Goal: Task Accomplishment & Management: Use online tool/utility

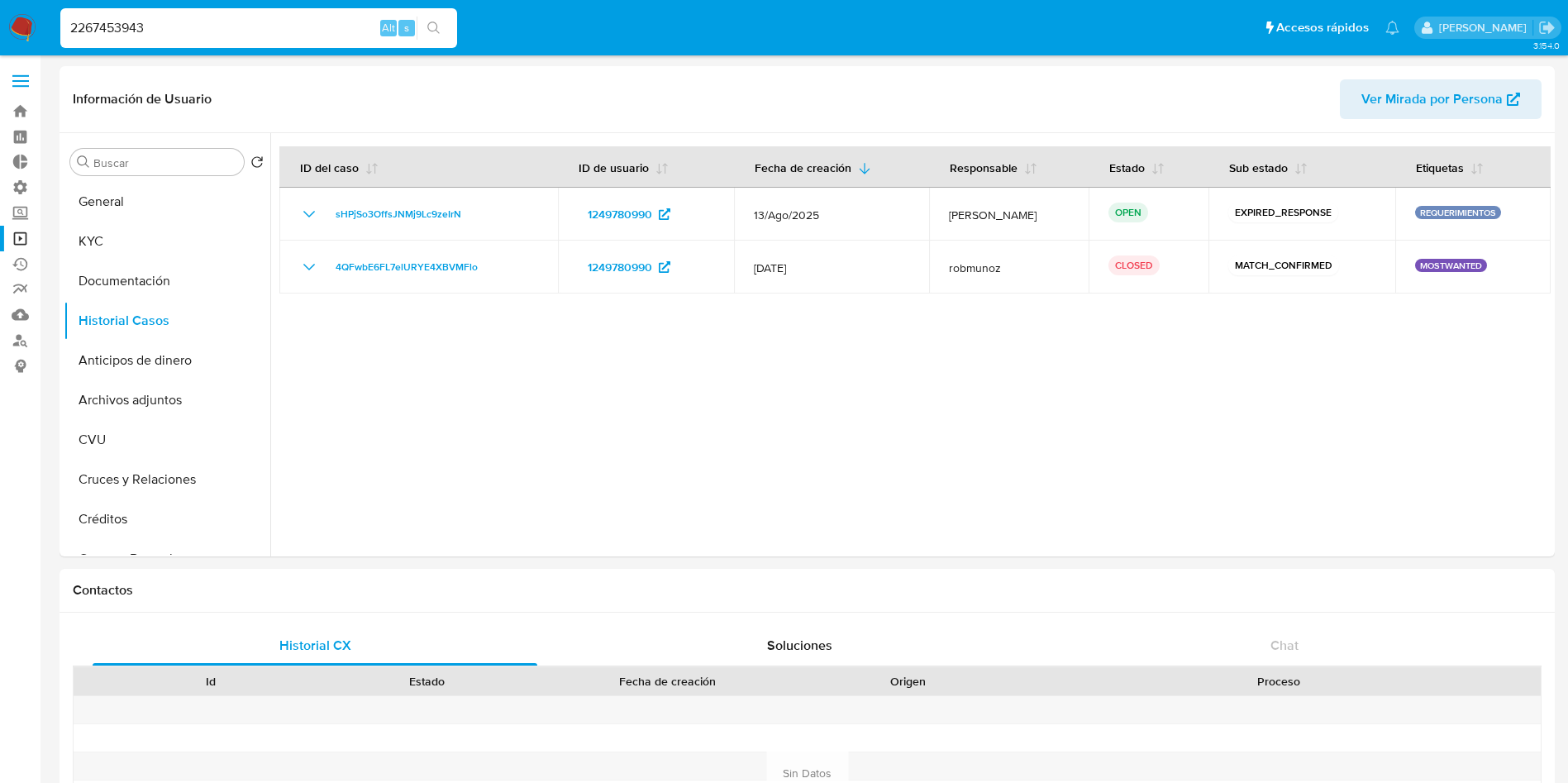
select select "10"
type input "2267453943"
click at [434, 19] on button "search-icon" at bounding box center [433, 28] width 34 height 23
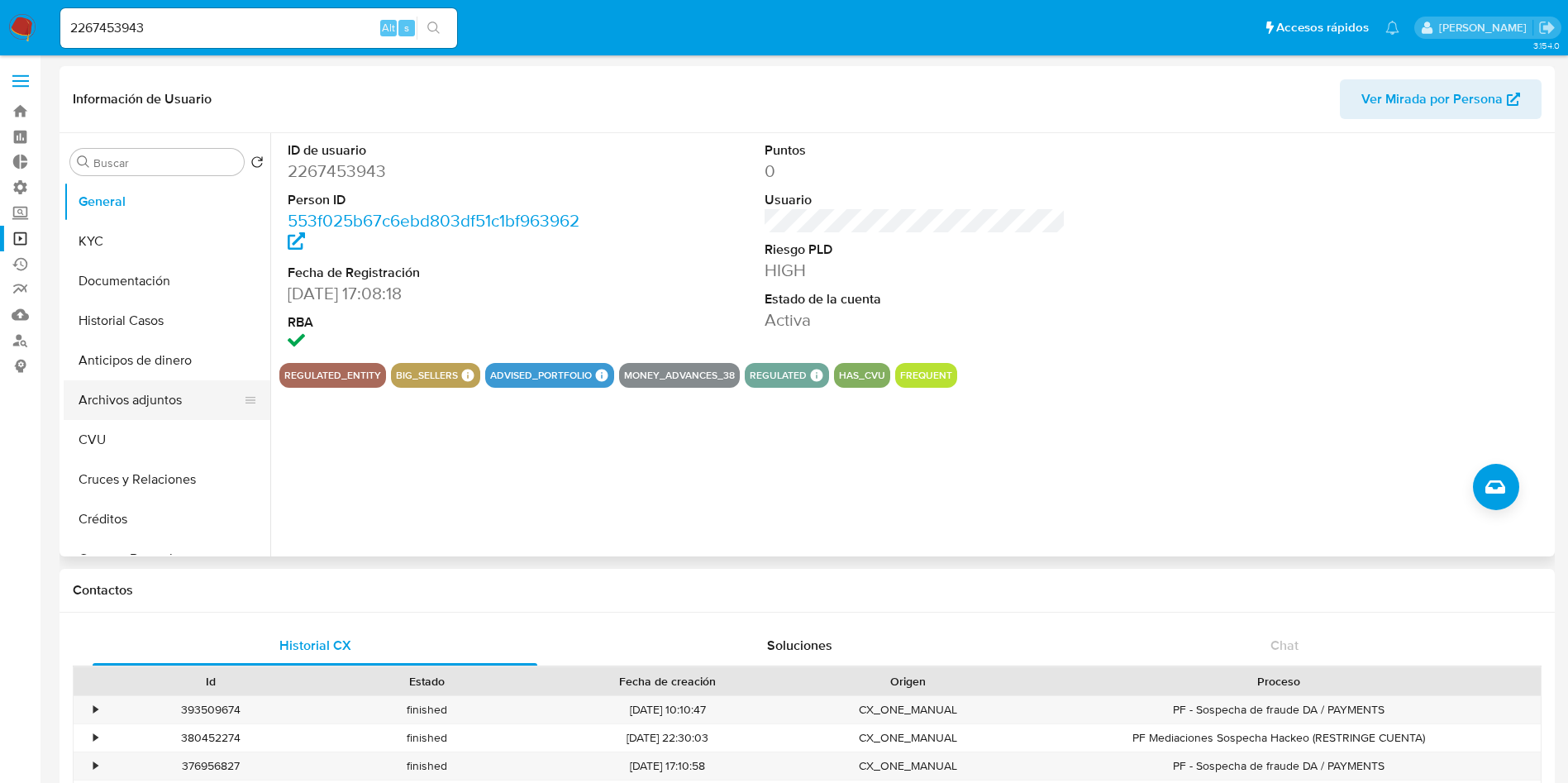
click at [139, 402] on button "Archivos adjuntos" at bounding box center [161, 399] width 194 height 39
select select "10"
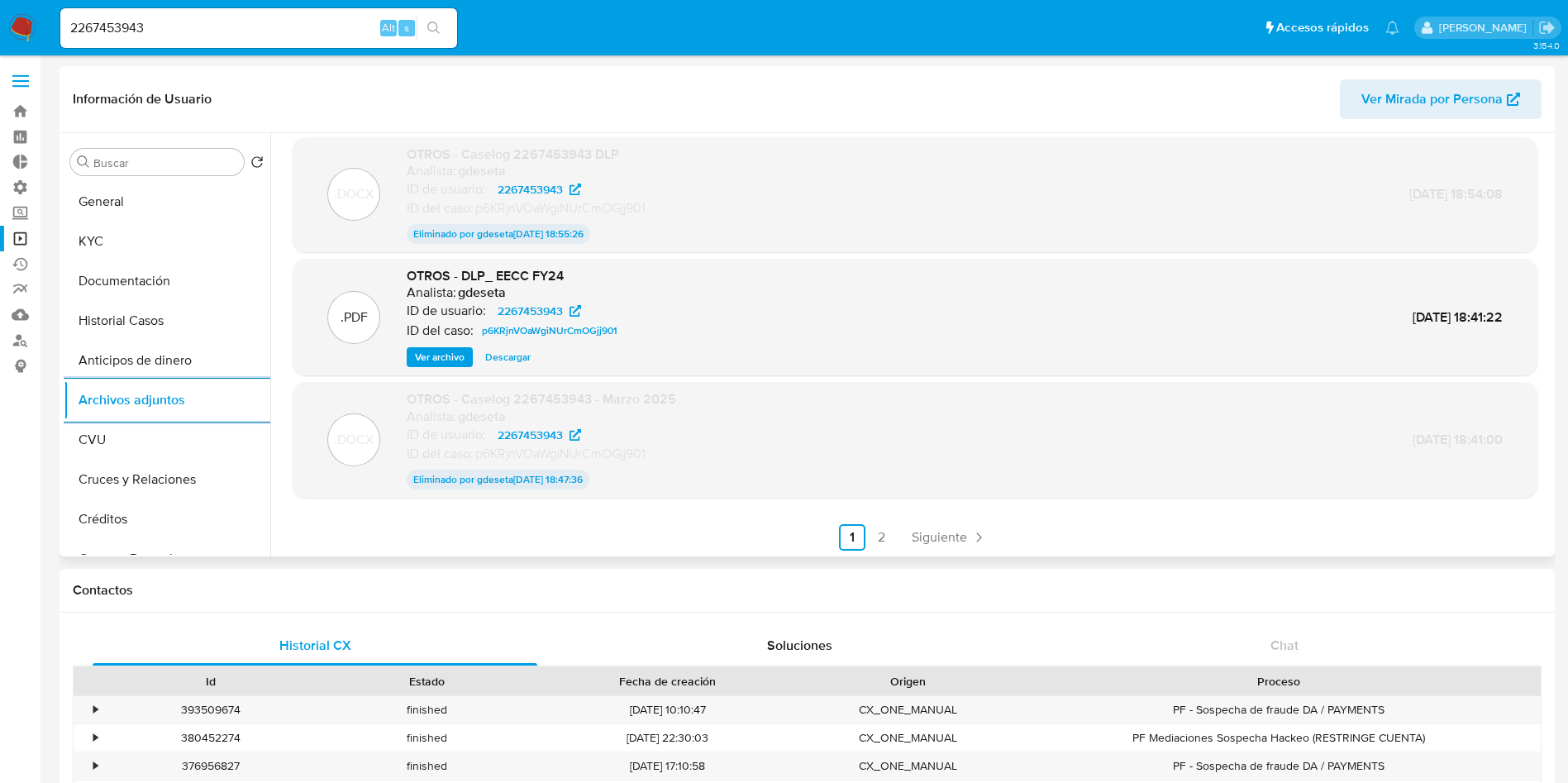
scroll to position [135, 0]
click at [160, 313] on button "Historial Casos" at bounding box center [161, 321] width 194 height 39
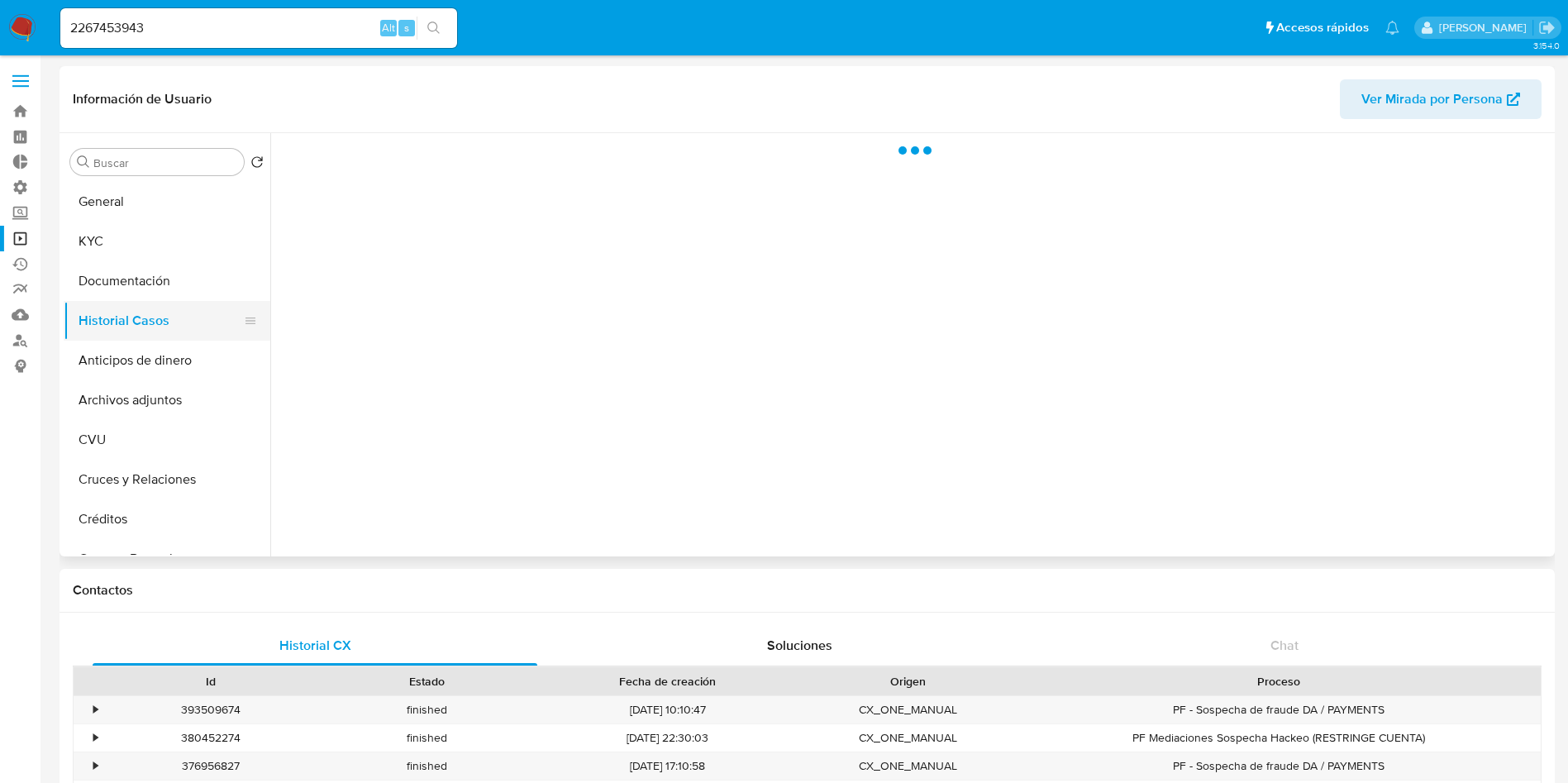
scroll to position [0, 0]
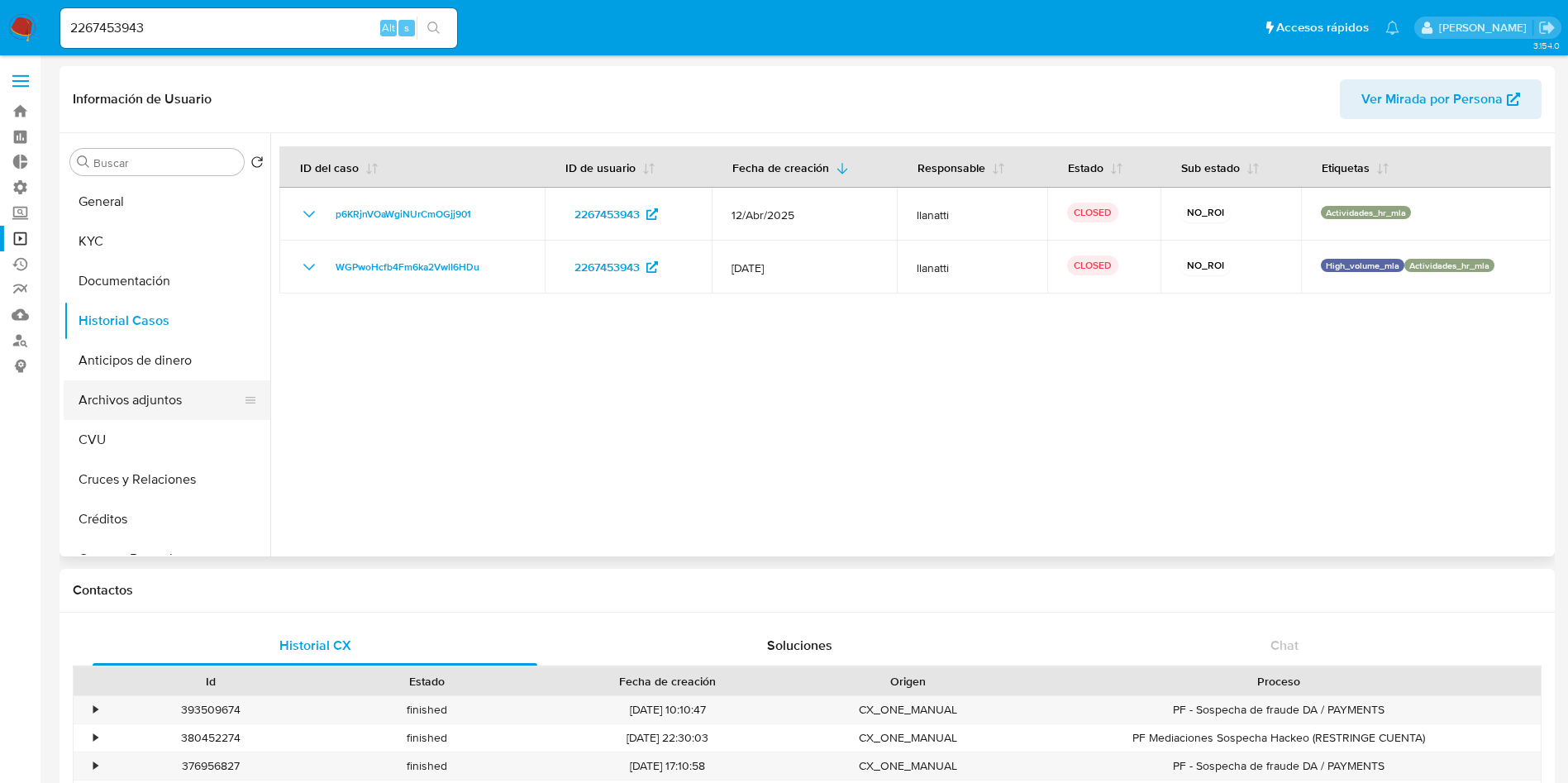
click at [136, 403] on button "Archivos adjuntos" at bounding box center [161, 399] width 194 height 39
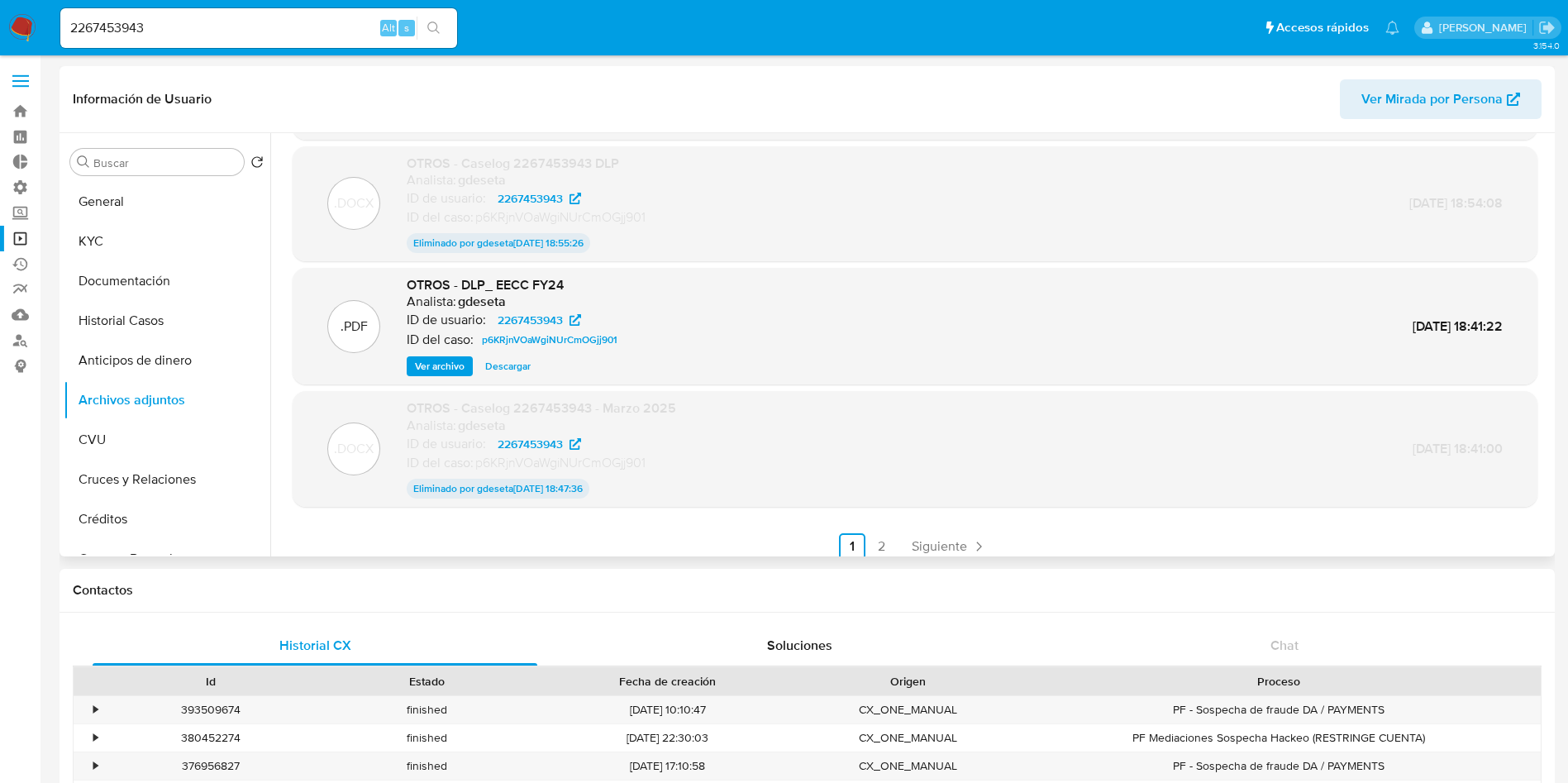
scroll to position [135, 0]
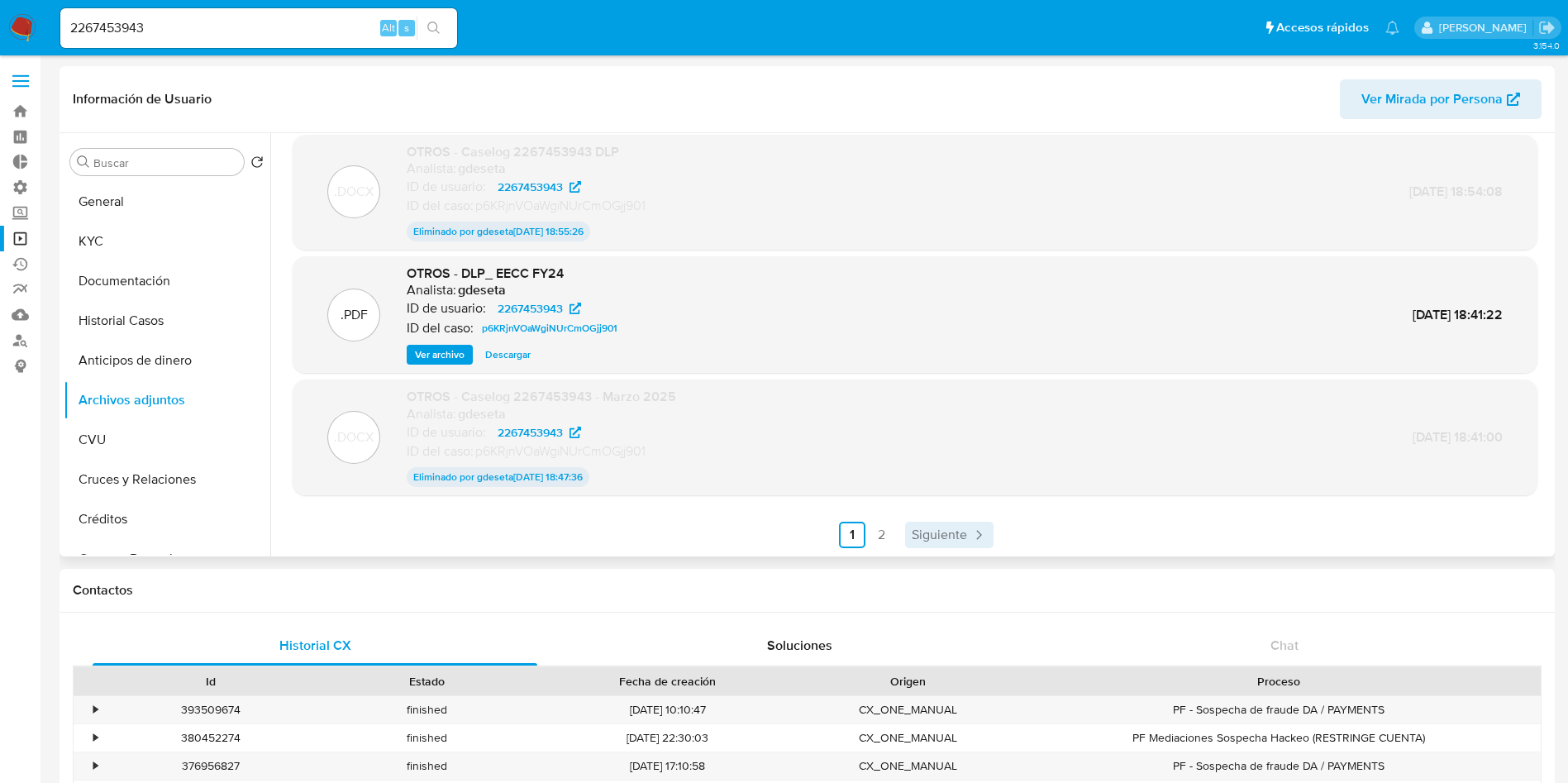
click at [959, 536] on span "Siguiente" at bounding box center [939, 535] width 55 height 13
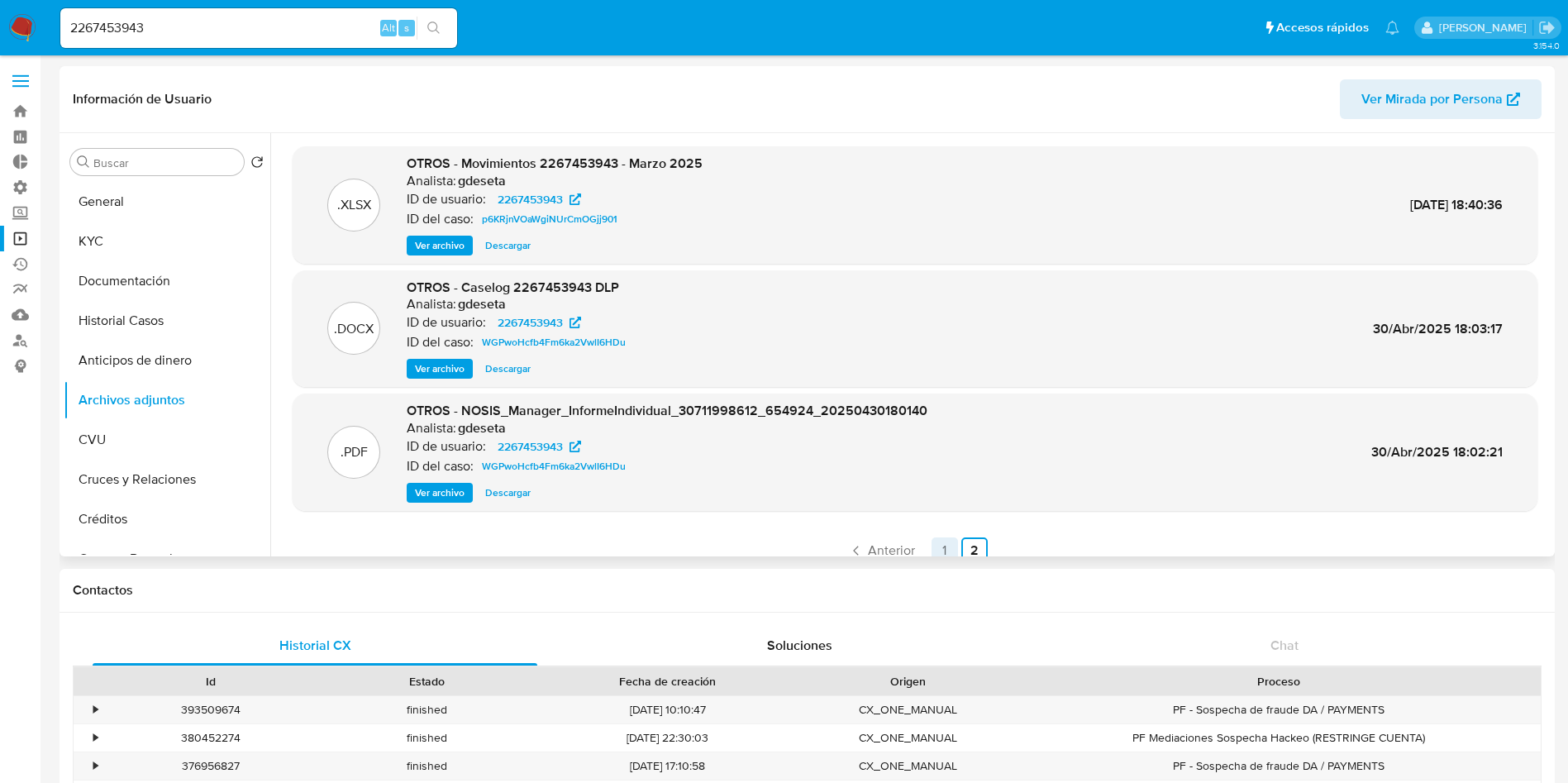
click at [935, 549] on link "1" at bounding box center [945, 550] width 26 height 26
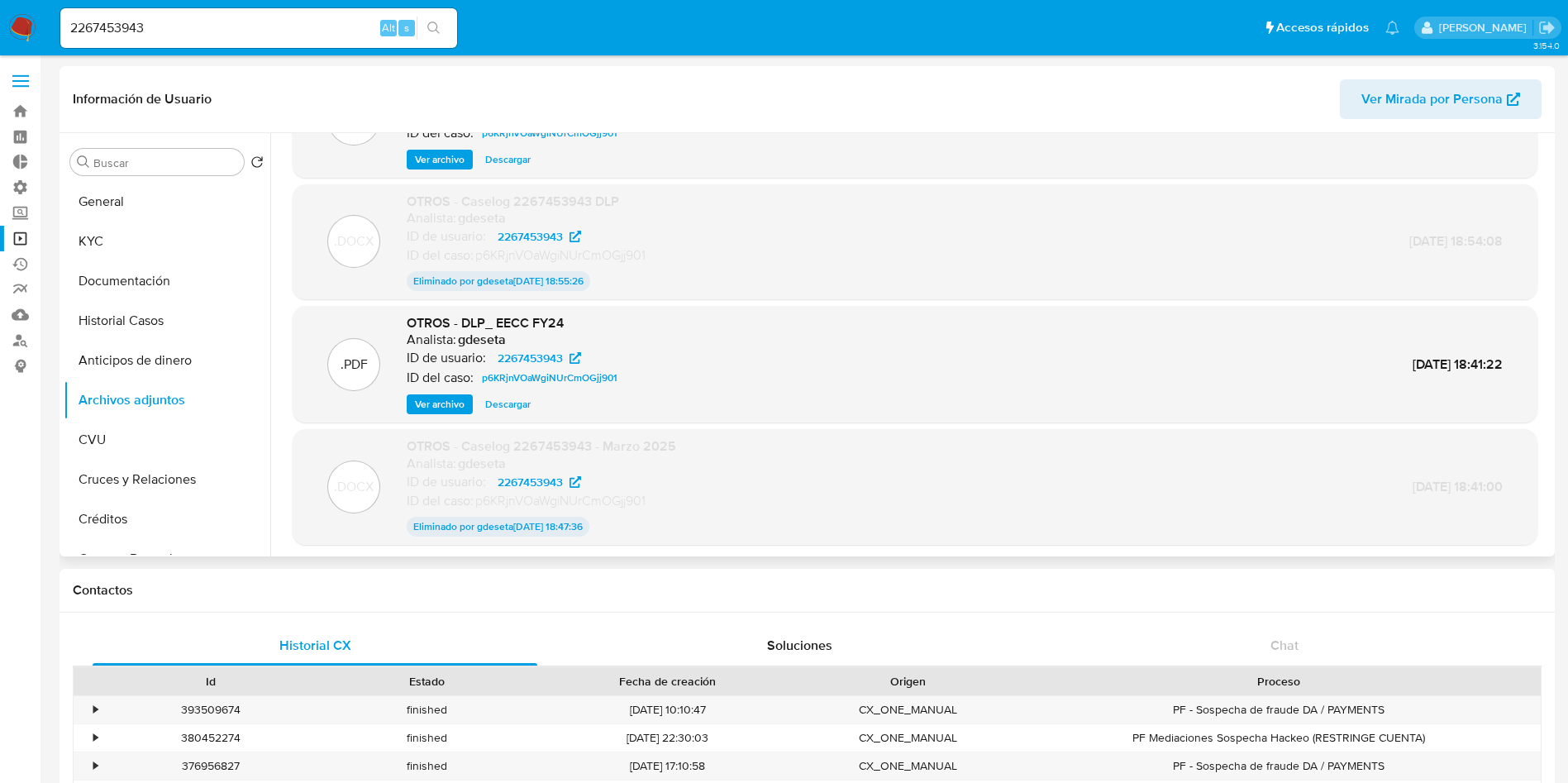
scroll to position [124, 0]
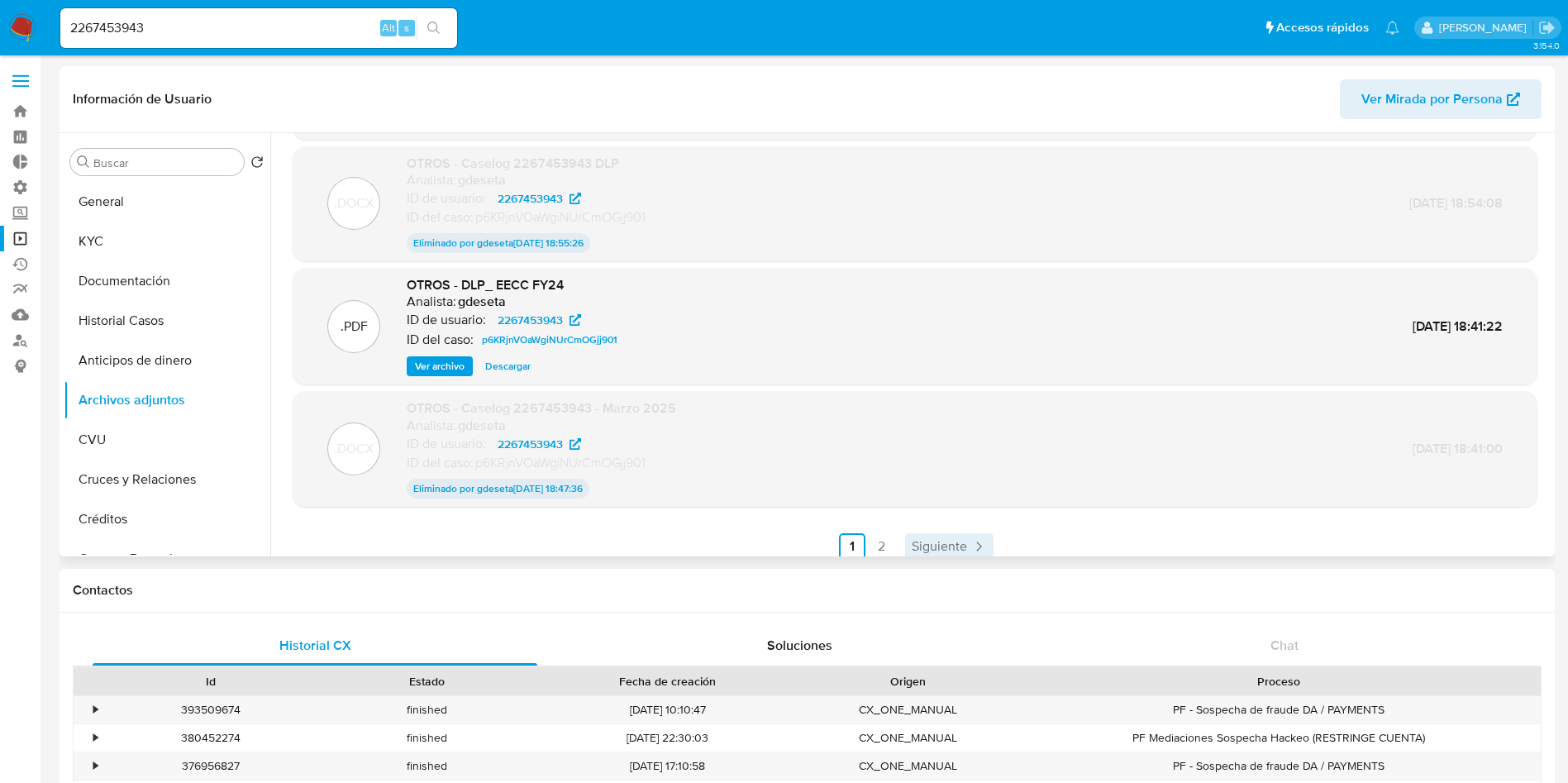
click at [941, 547] on span "Siguiente" at bounding box center [939, 546] width 55 height 13
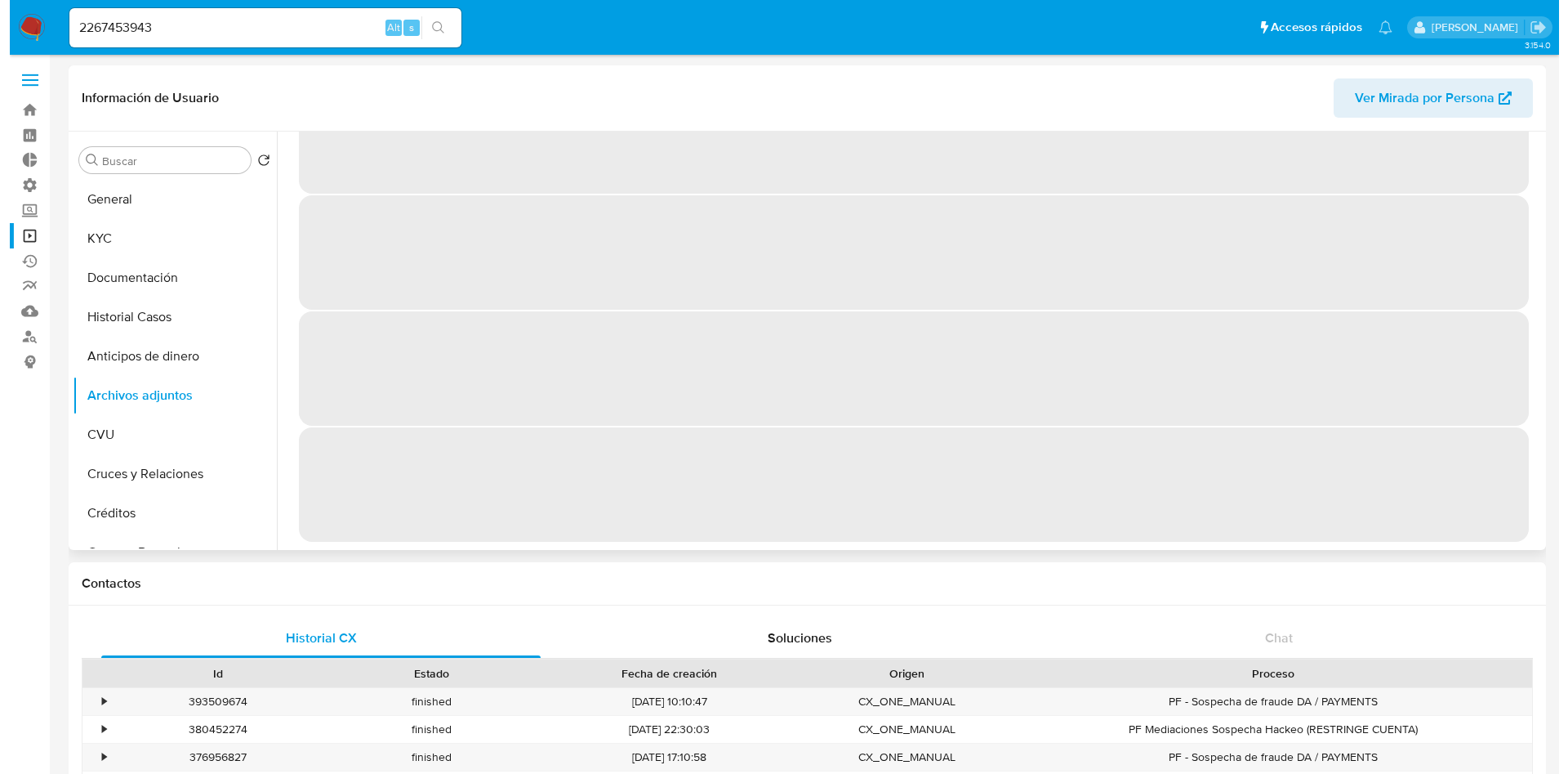
scroll to position [0, 0]
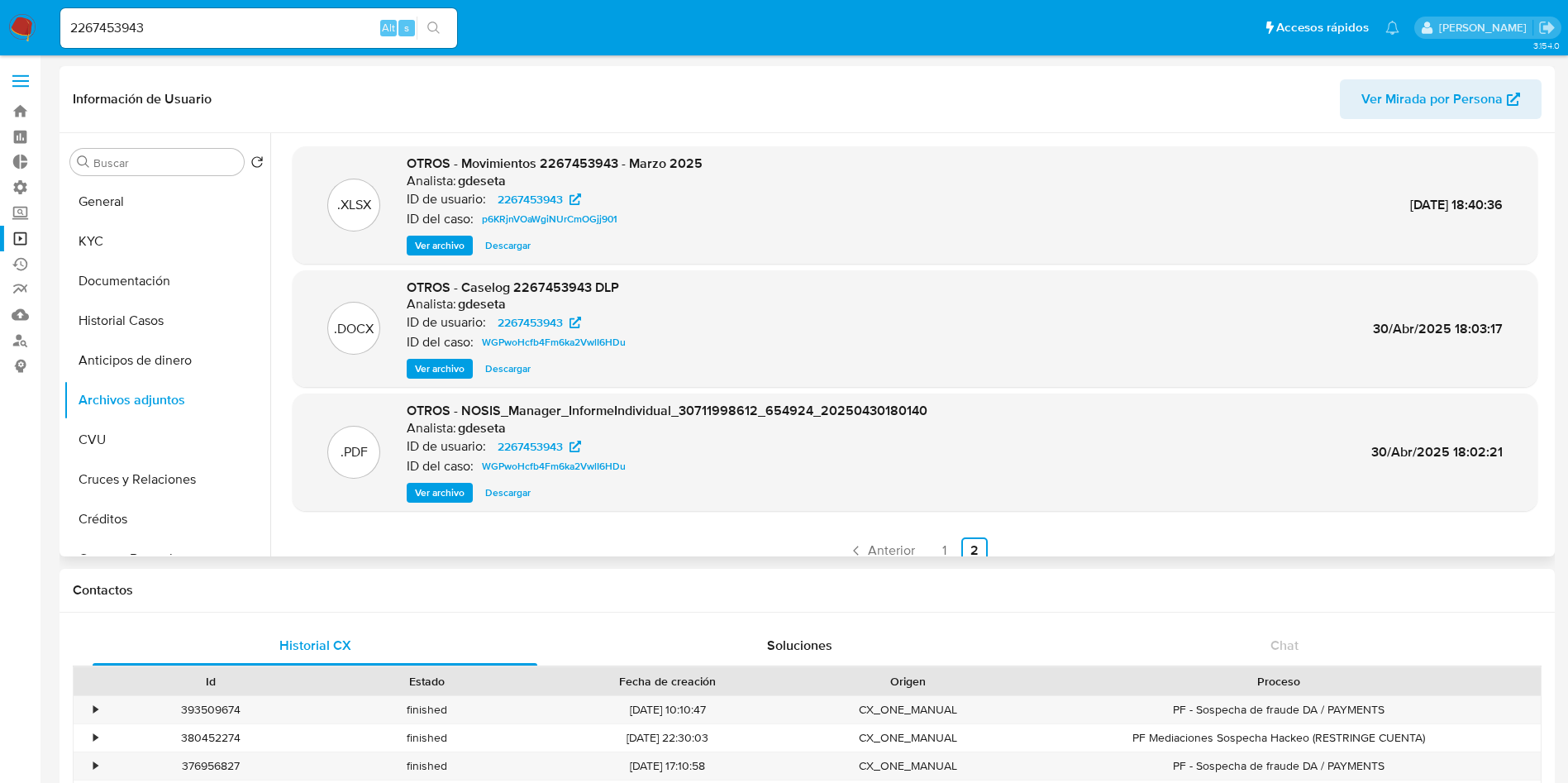
click at [452, 369] on span "Ver archivo" at bounding box center [439, 368] width 50 height 17
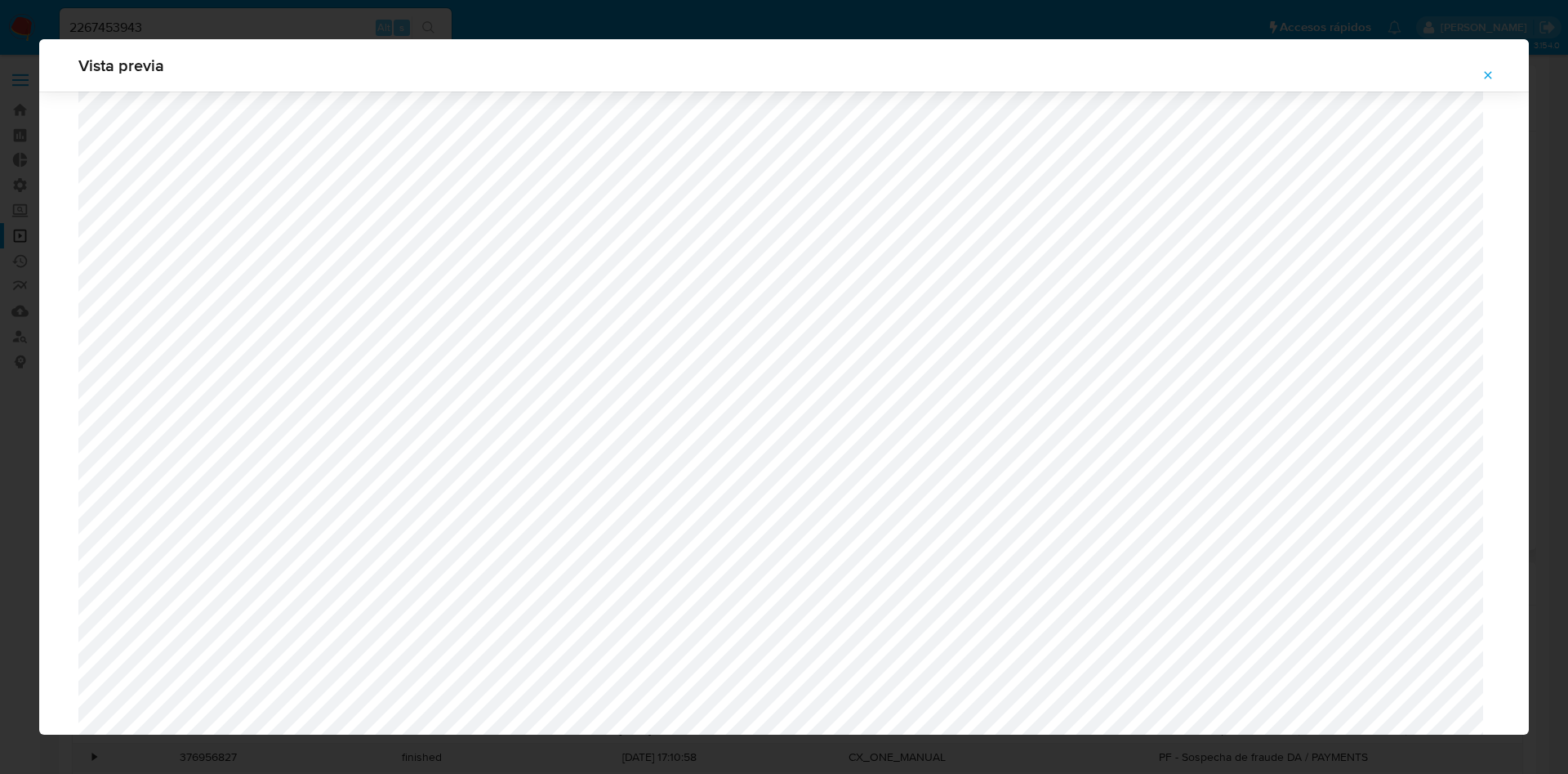
scroll to position [702, 0]
click at [1486, 75] on icon "Attachment preview" at bounding box center [1488, 75] width 13 height 13
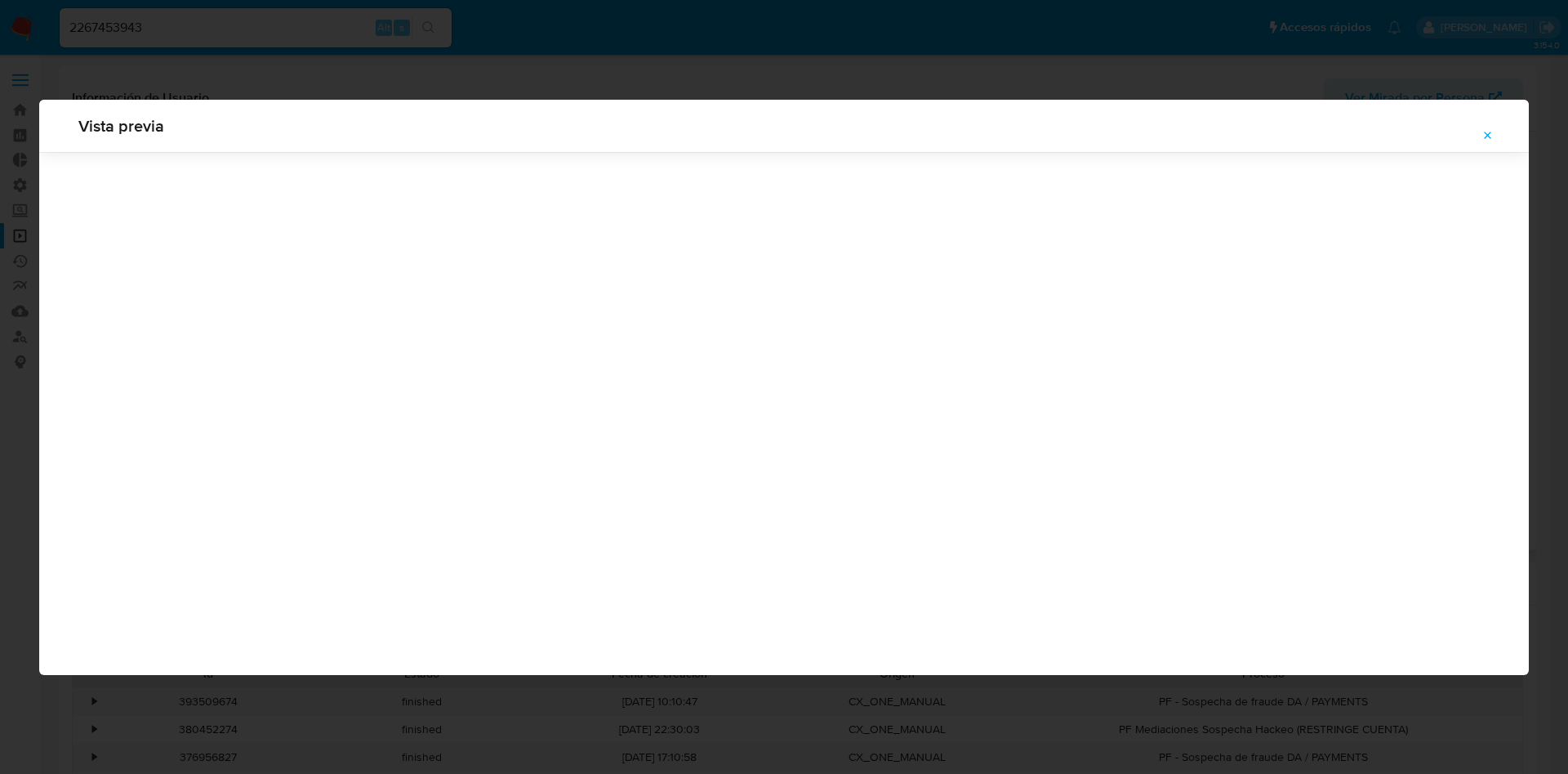
scroll to position [0, 0]
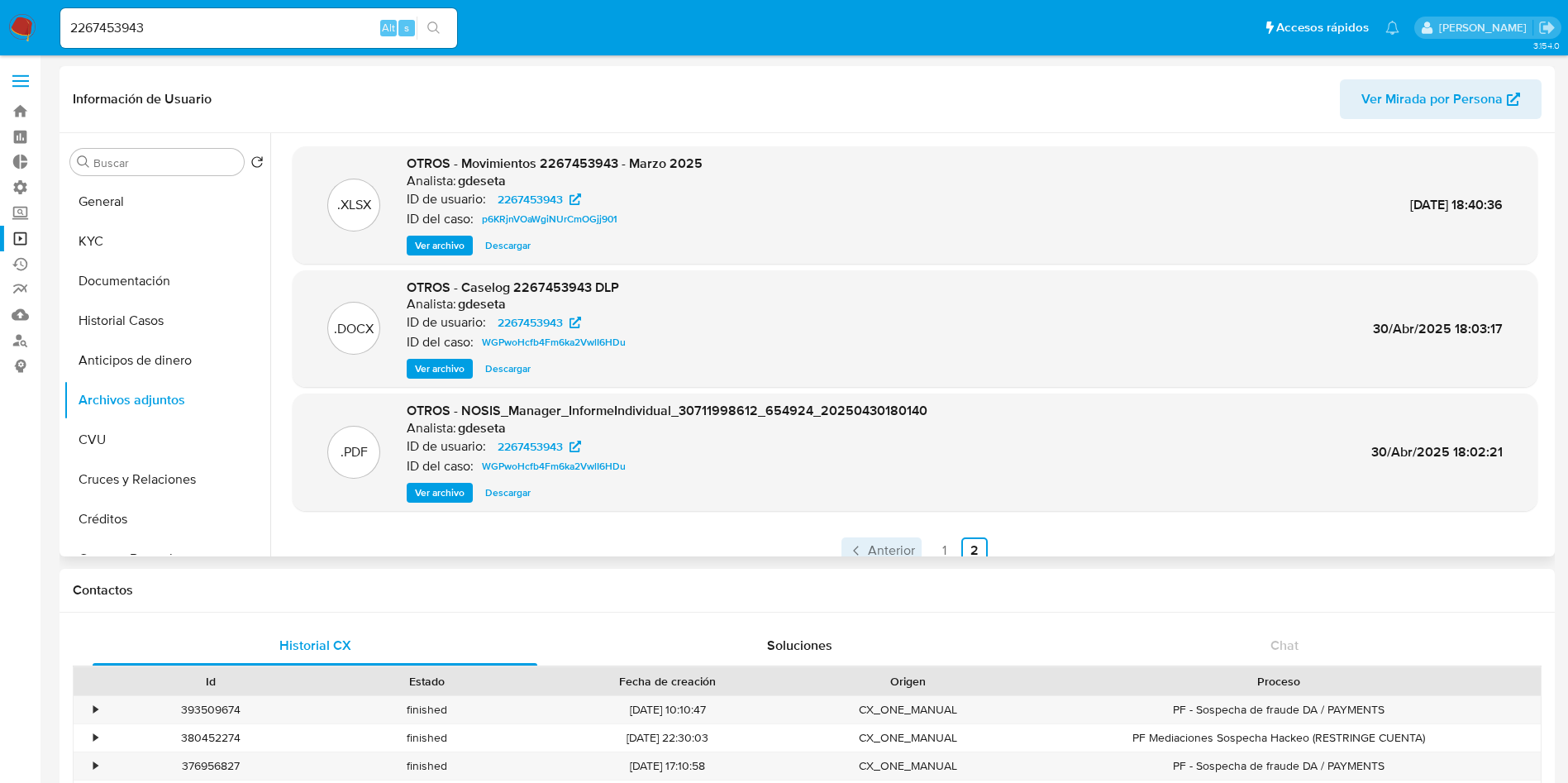
click at [888, 543] on span "Anterior" at bounding box center [891, 550] width 47 height 13
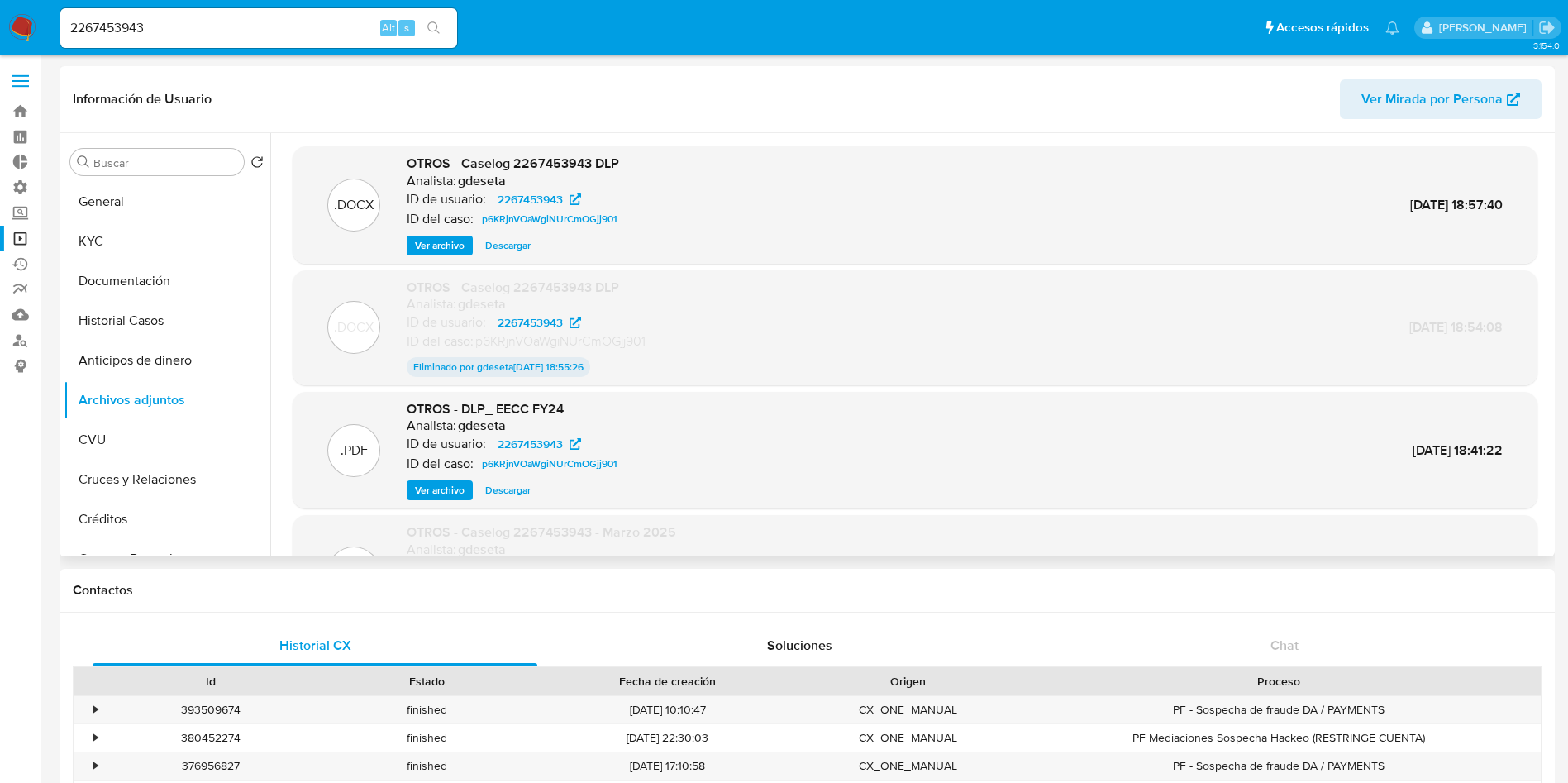
click at [462, 241] on span "Ver archivo" at bounding box center [439, 245] width 50 height 17
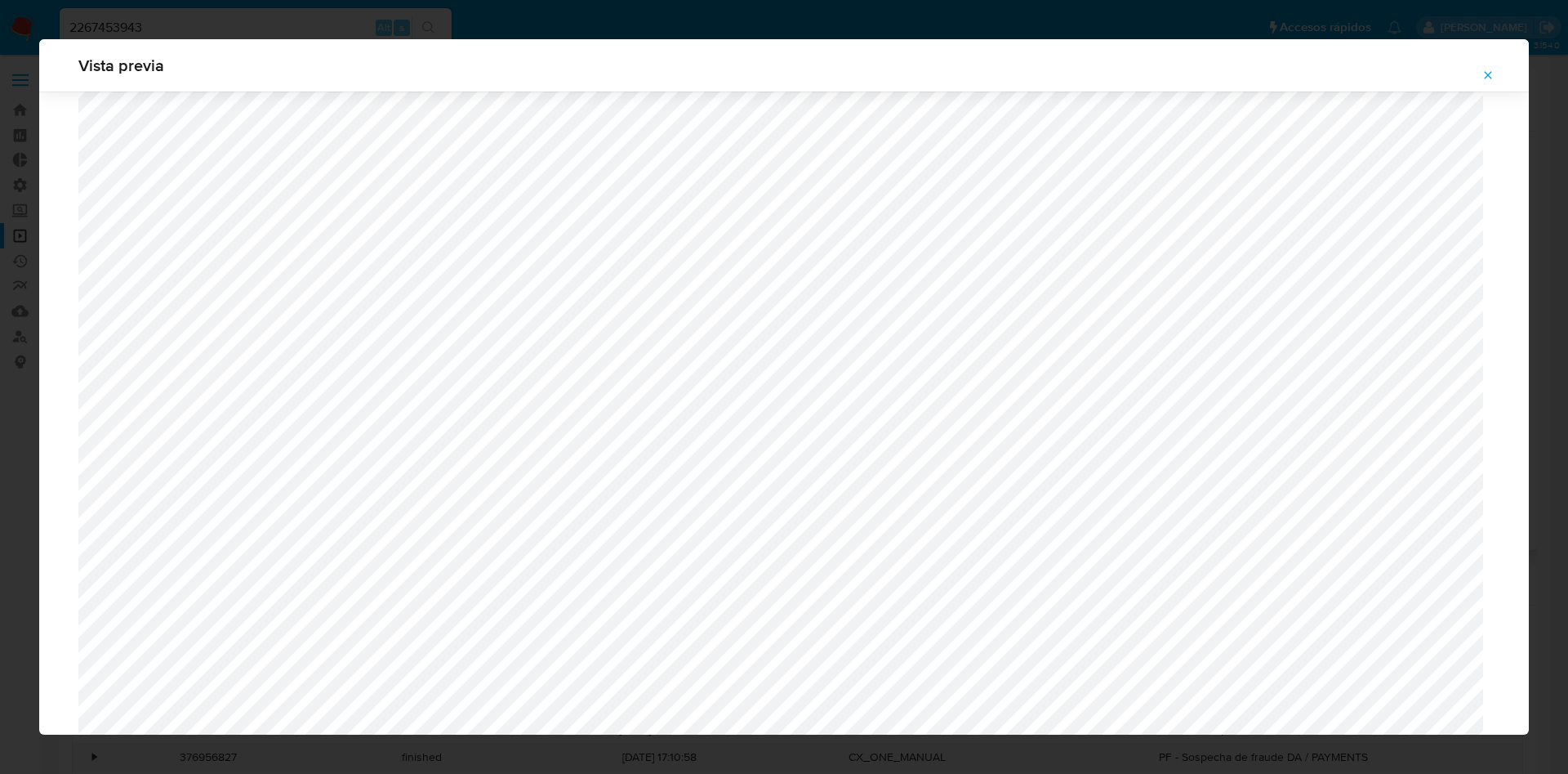
scroll to position [580, 0]
click at [1490, 70] on icon "Attachment preview" at bounding box center [1488, 75] width 13 height 13
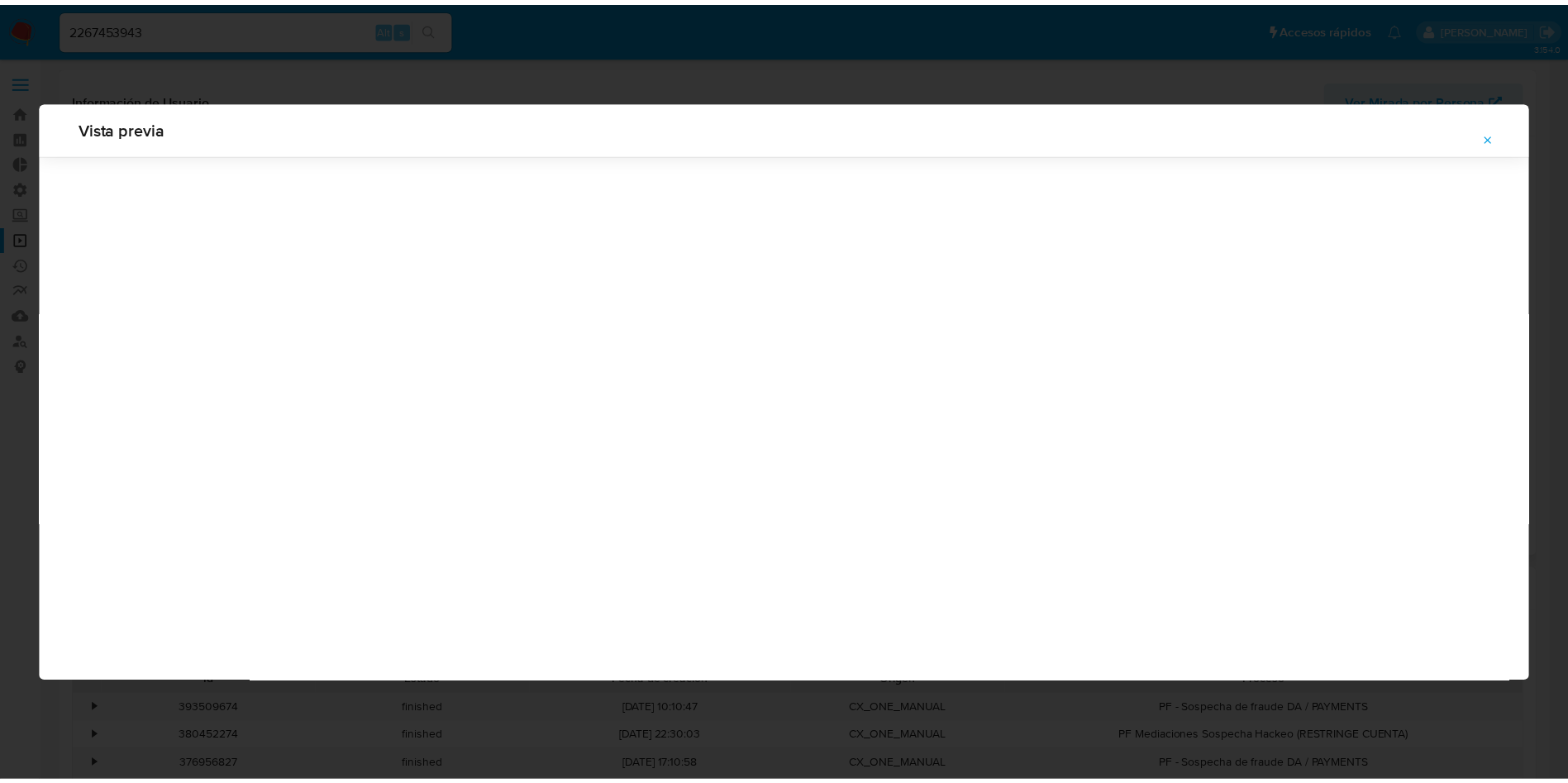
scroll to position [0, 0]
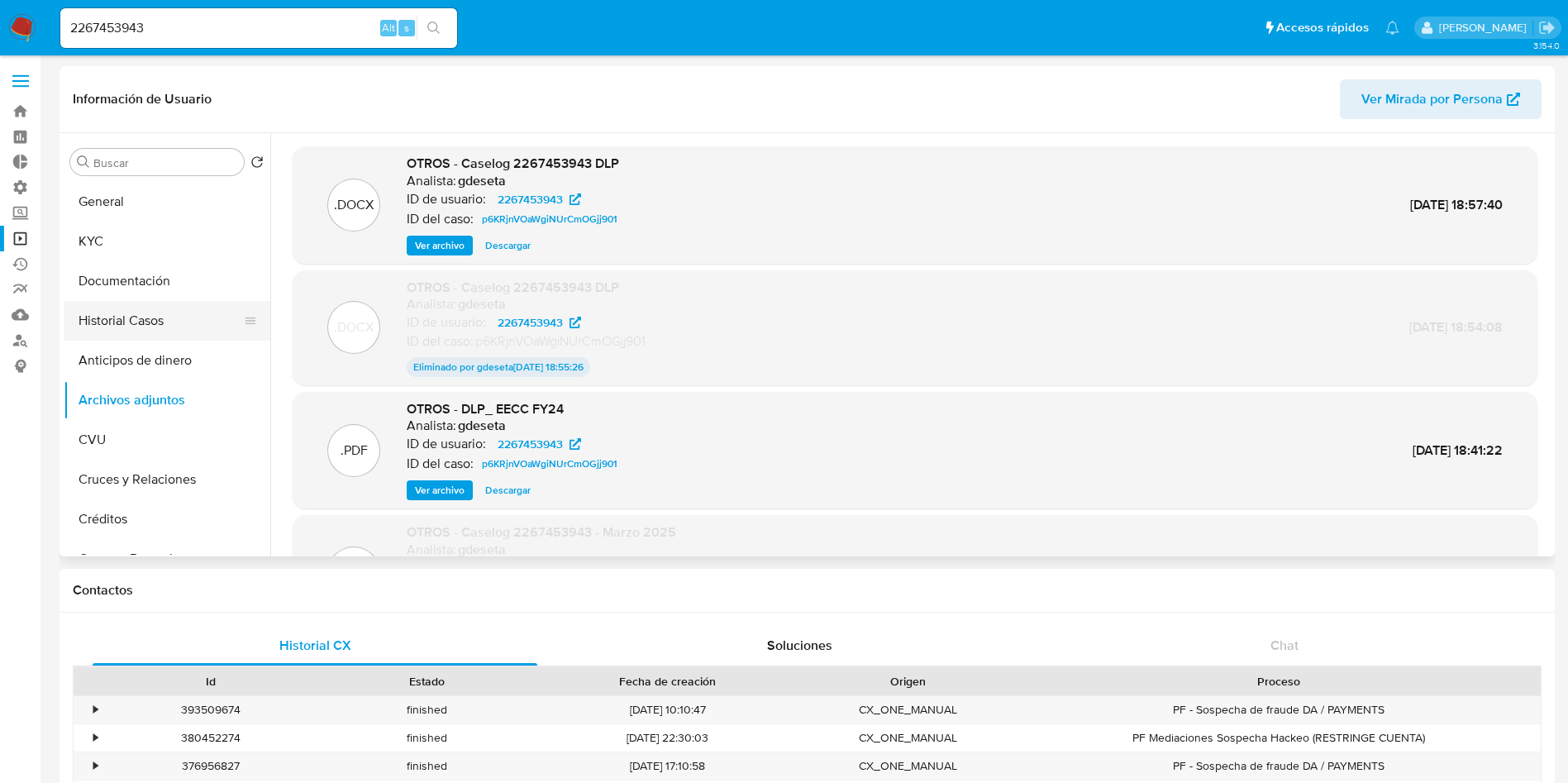
click at [108, 318] on button "Historial Casos" at bounding box center [161, 321] width 194 height 39
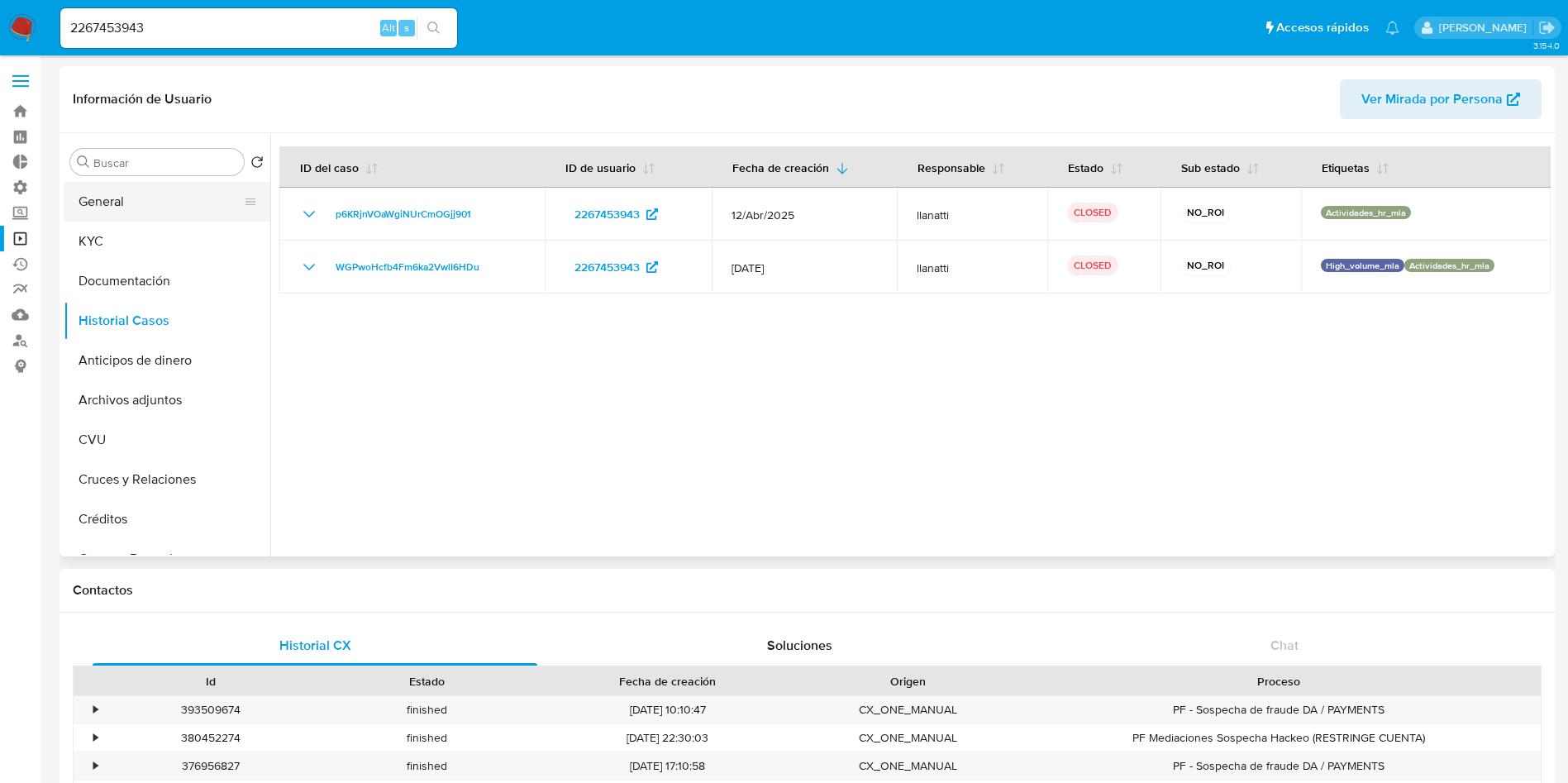
click at [142, 200] on button "General" at bounding box center [161, 201] width 194 height 39
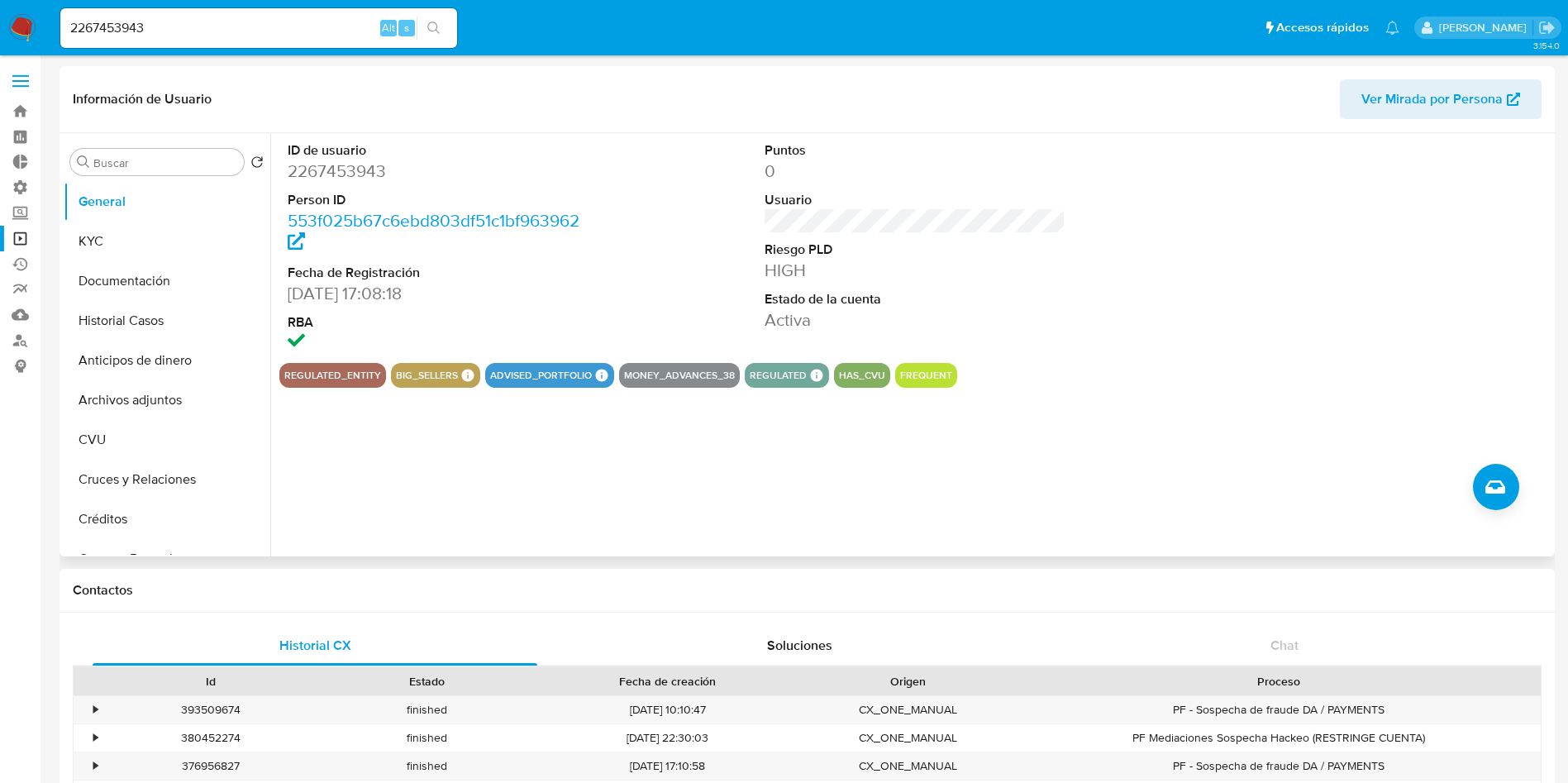
click at [1477, 90] on span "Ver Mirada por Persona" at bounding box center [1432, 99] width 141 height 39
click at [190, 389] on button "Archivos adjuntos" at bounding box center [161, 399] width 194 height 39
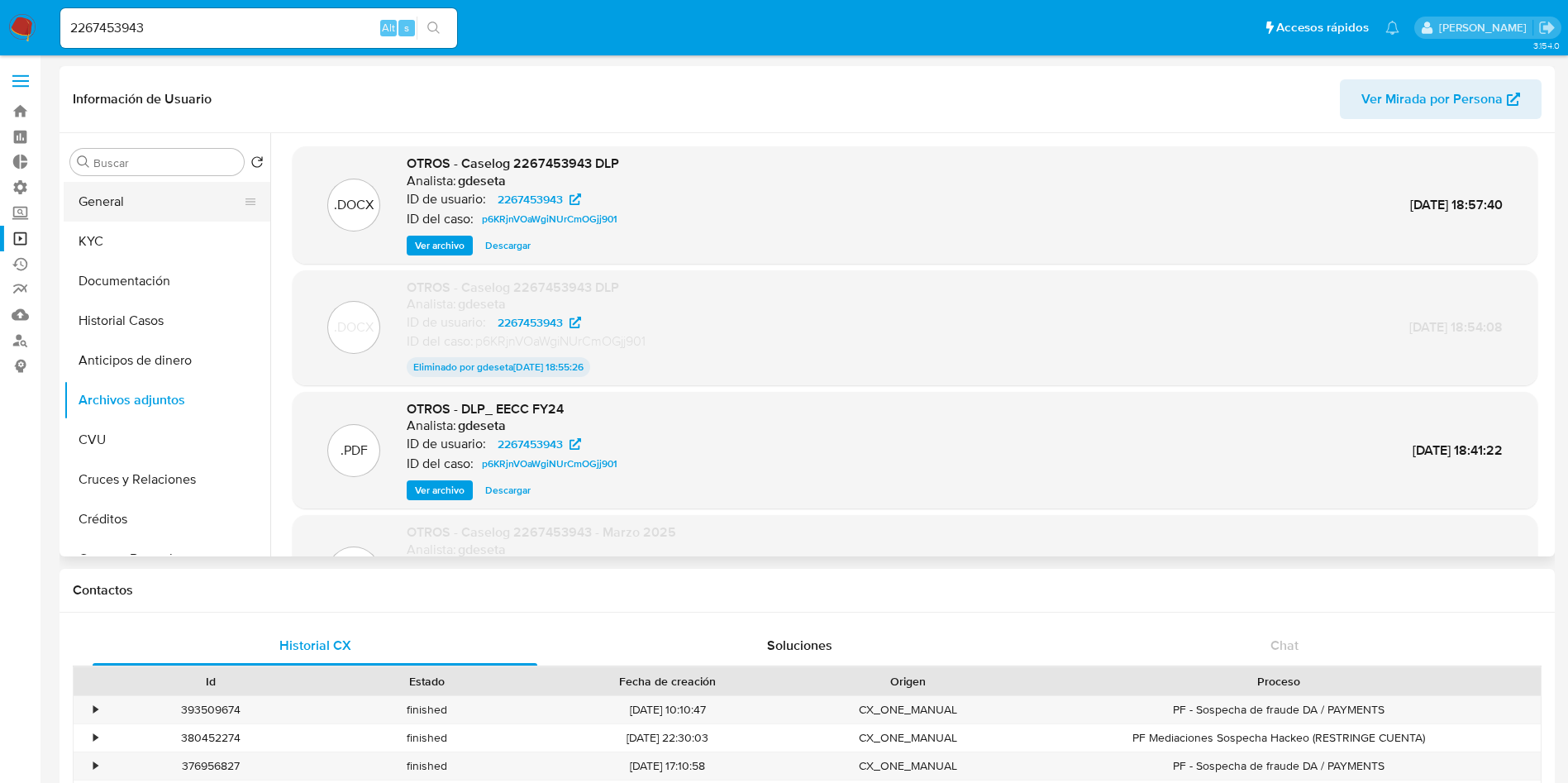
click at [172, 188] on button "General" at bounding box center [161, 201] width 194 height 39
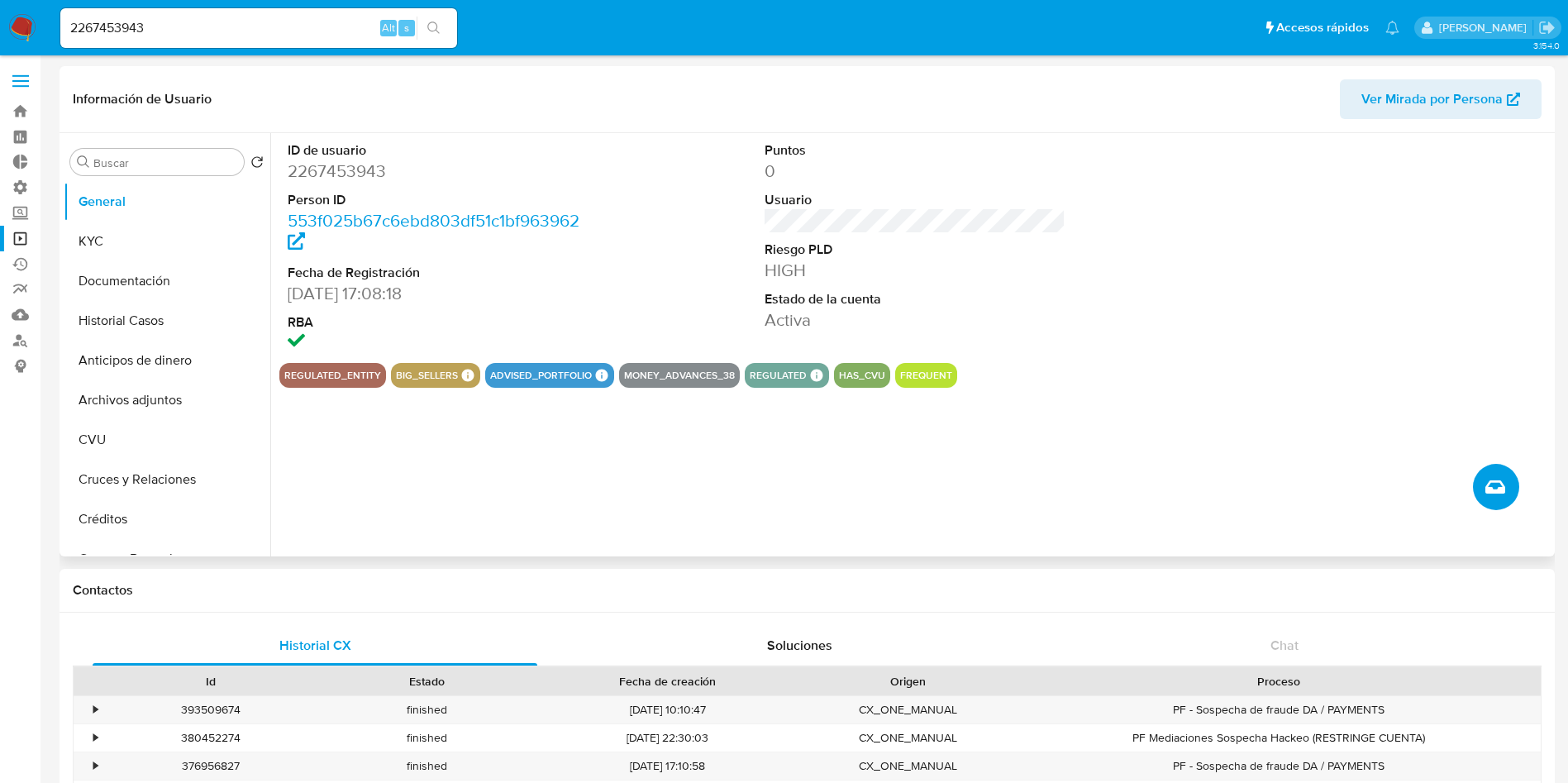
click at [1497, 482] on icon "Crear caso manual" at bounding box center [1495, 487] width 20 height 13
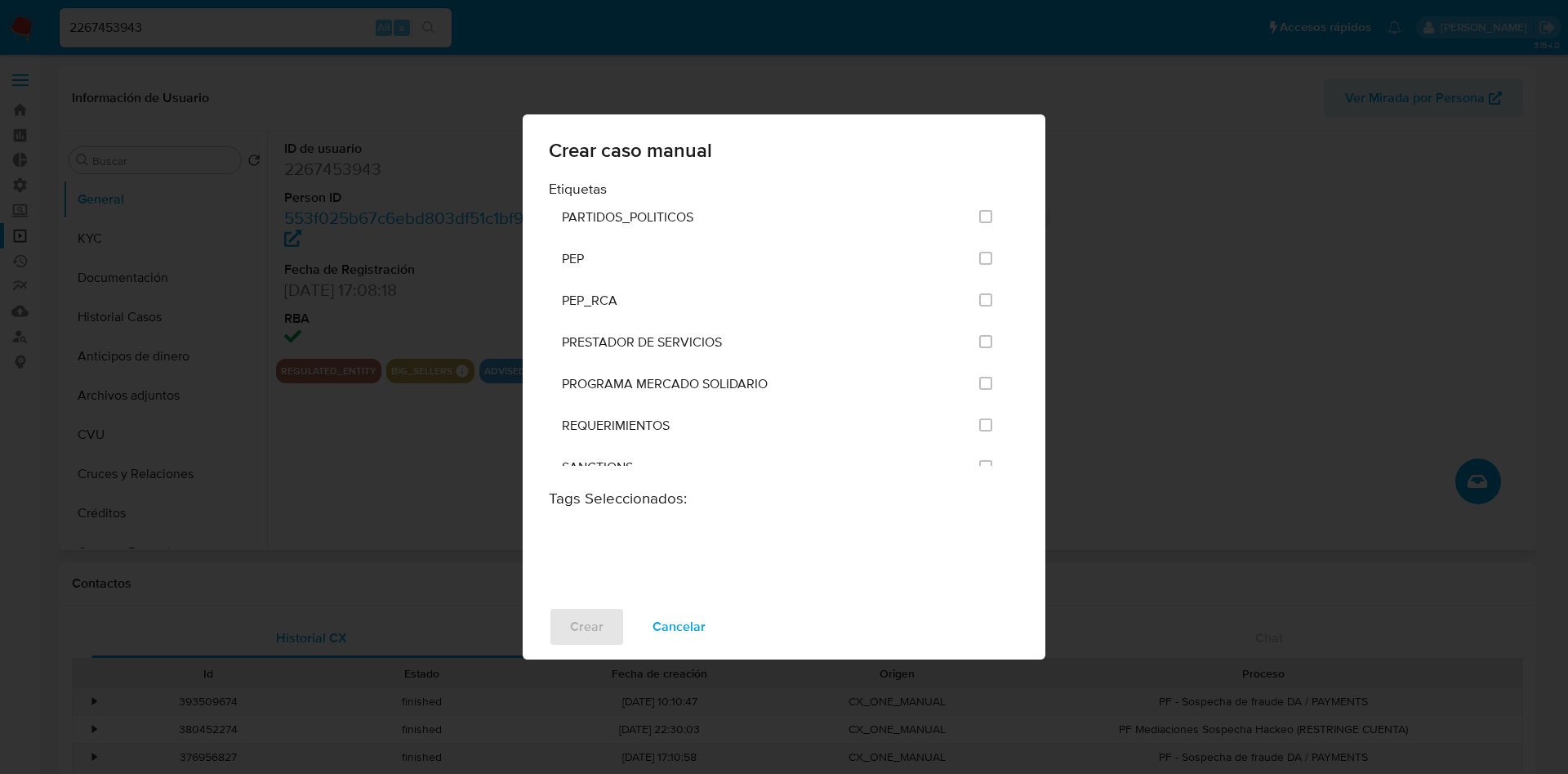
scroll to position [1838, 0]
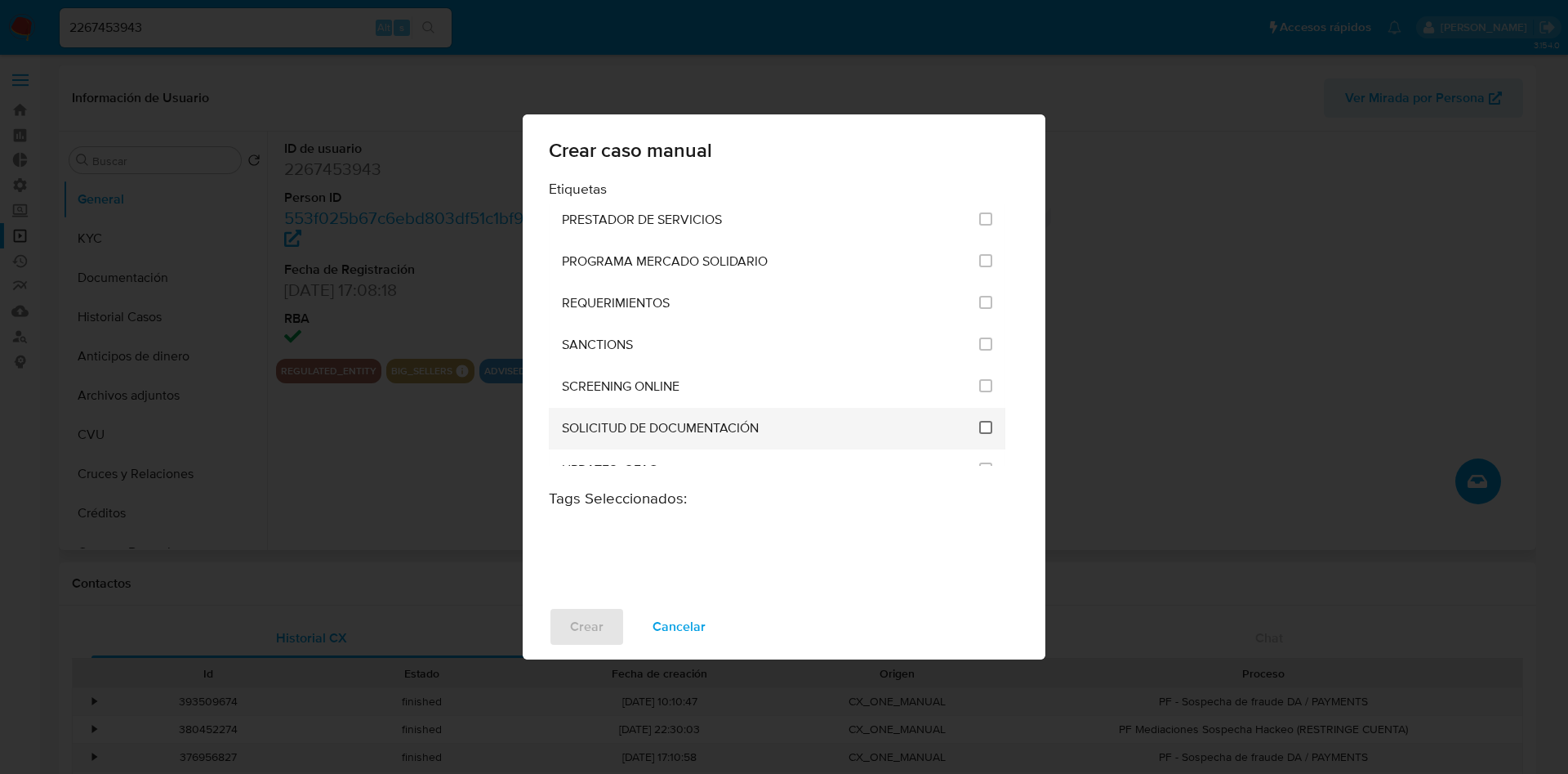
click at [983, 424] on input "2677" at bounding box center [986, 427] width 13 height 13
checkbox input "true"
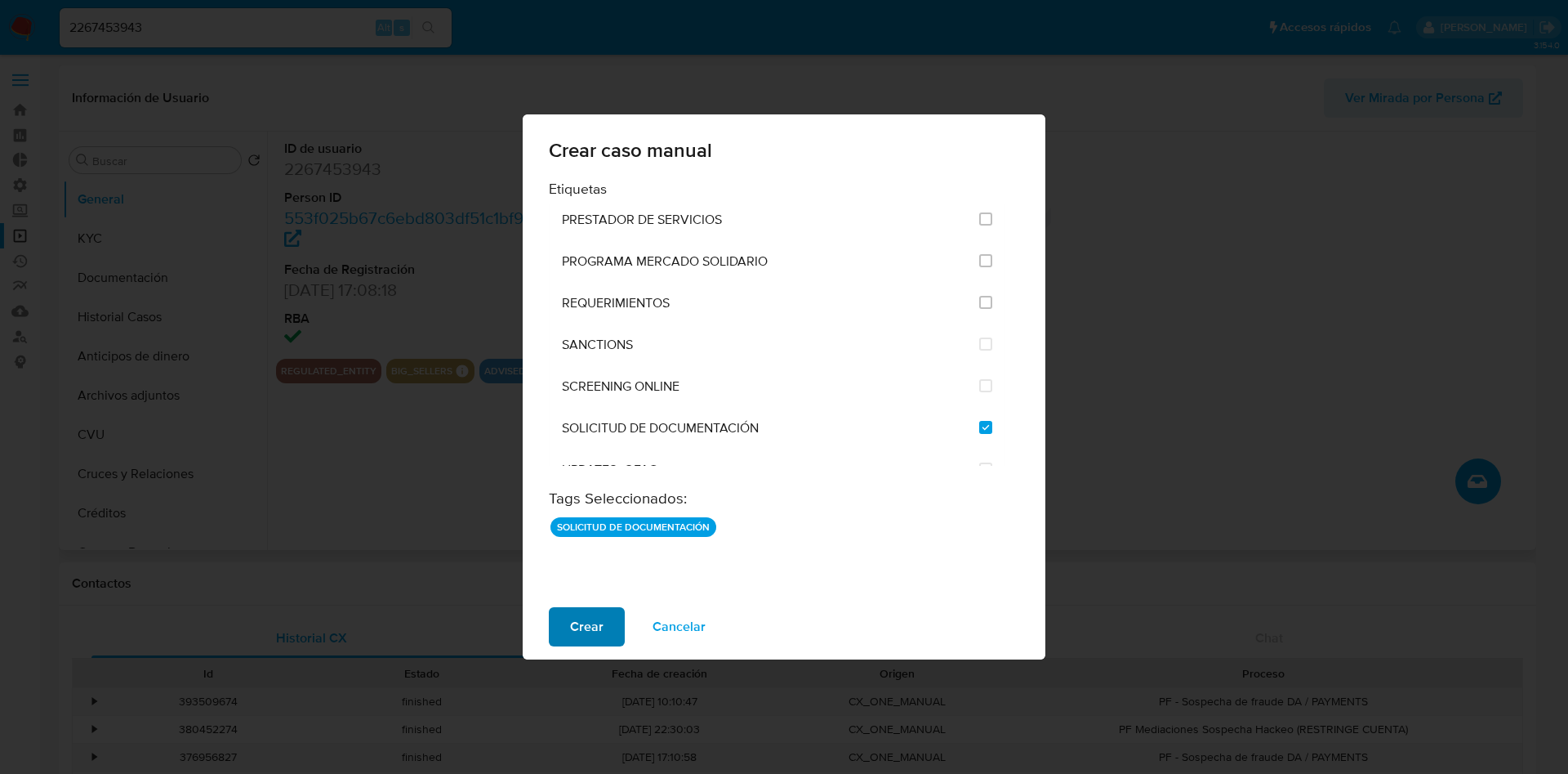
click at [596, 626] on span "Crear" at bounding box center [587, 626] width 33 height 36
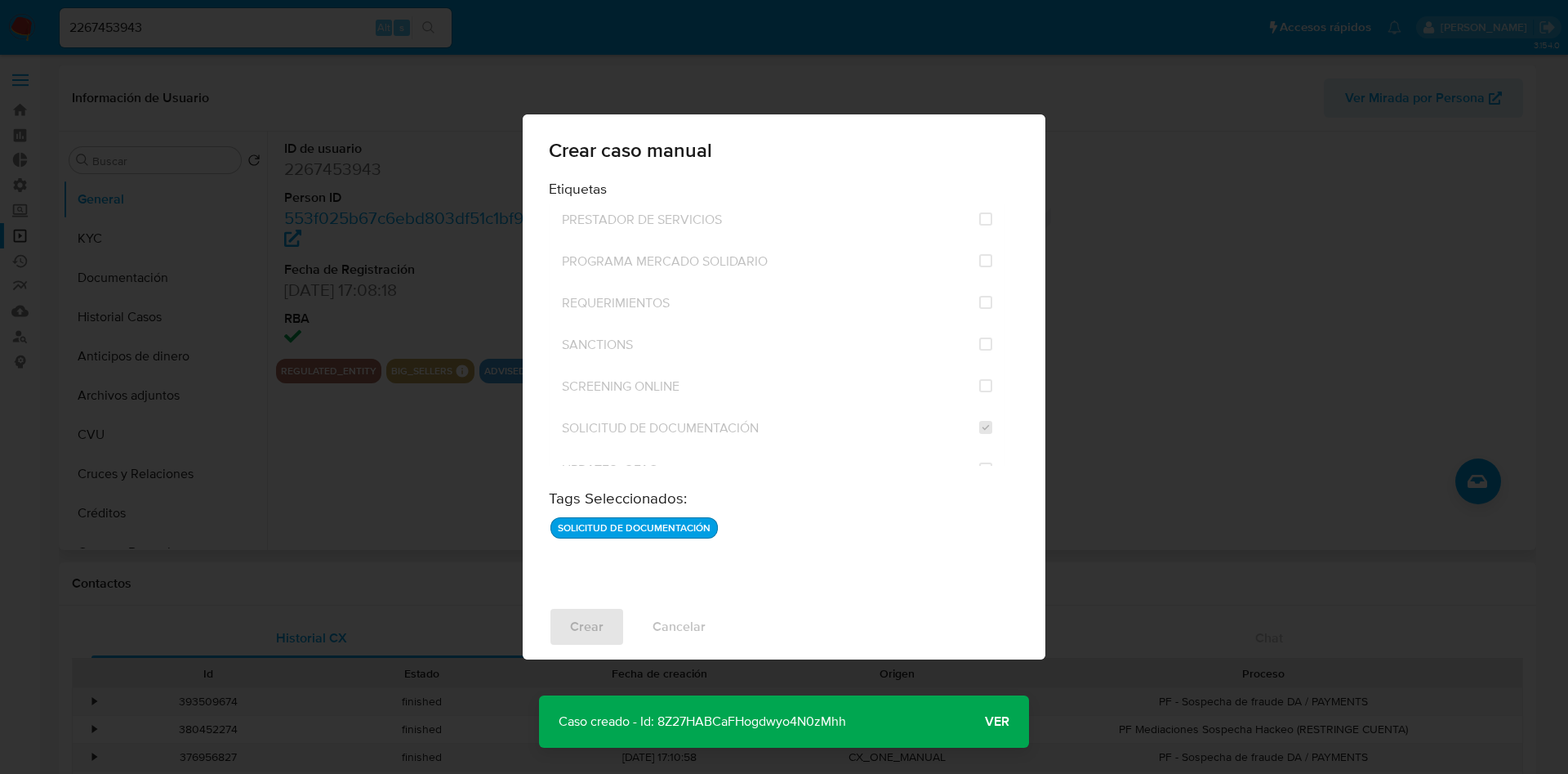
click at [748, 718] on p "Caso creado - Id: 8Z27HABCaFHogdwyo4N0zMhh" at bounding box center [702, 721] width 327 height 52
click at [1002, 721] on span "Ver" at bounding box center [997, 721] width 24 height 0
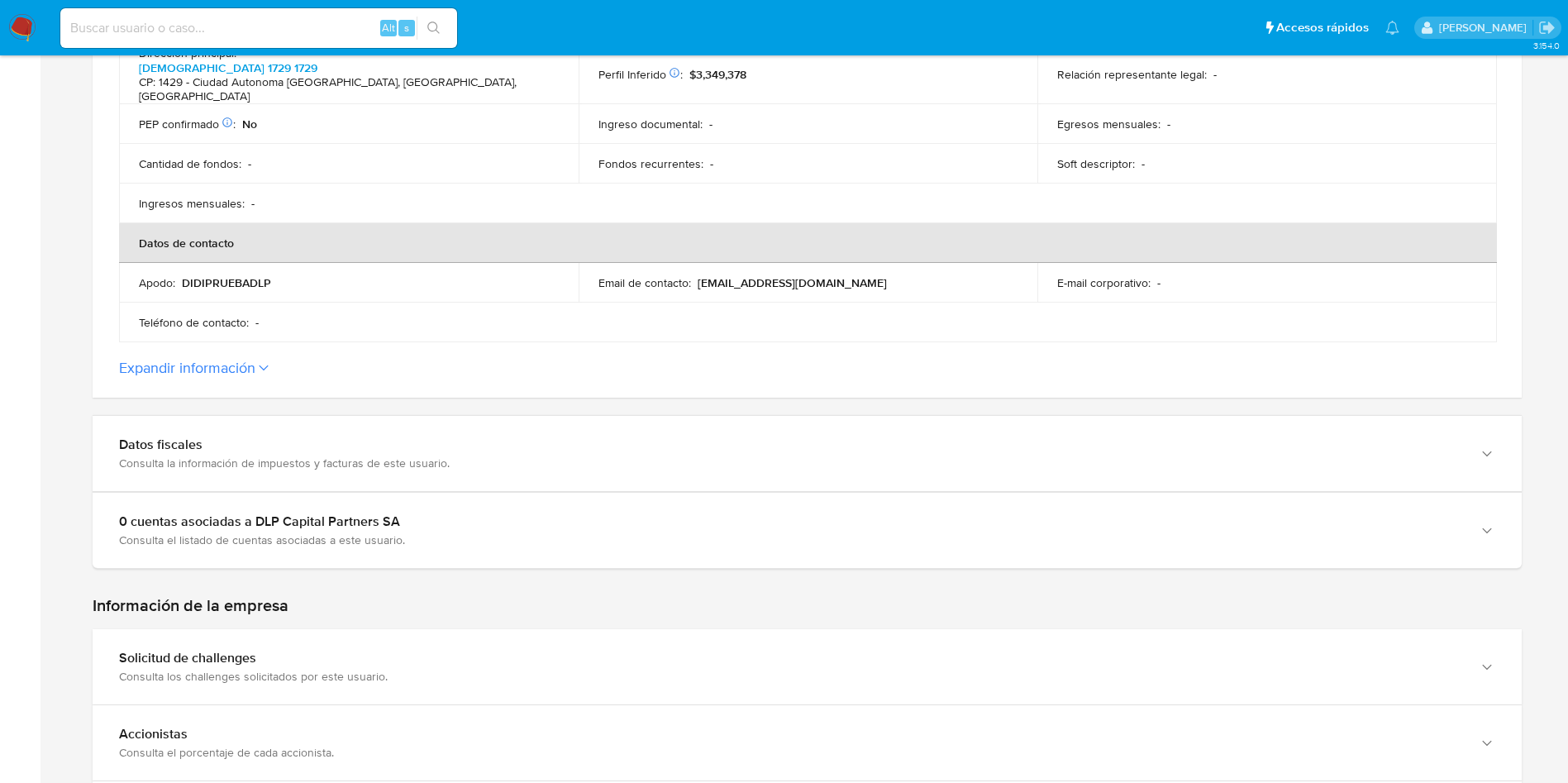
scroll to position [744, 0]
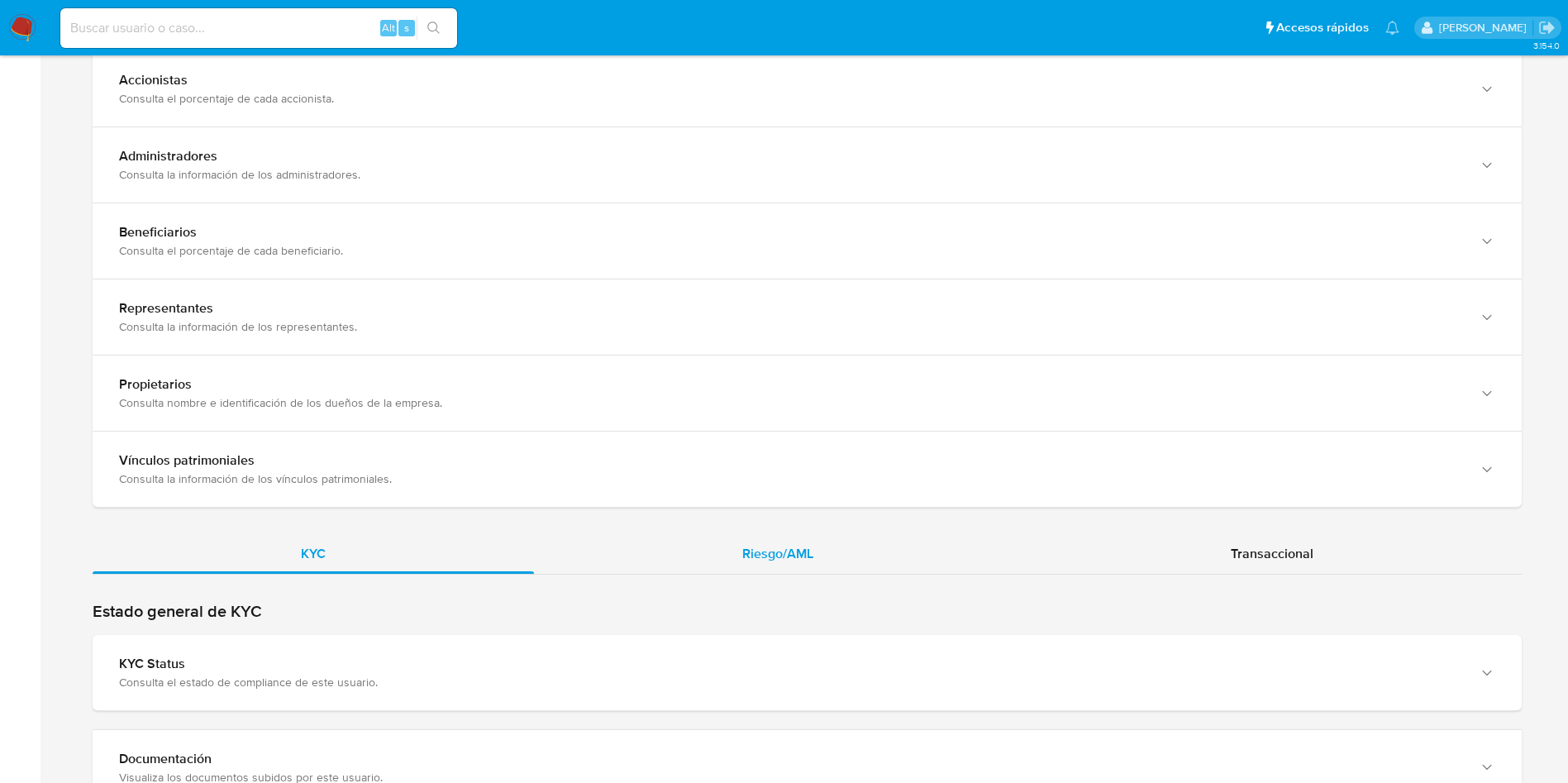
click at [809, 560] on span "Riesgo/AML" at bounding box center [777, 553] width 71 height 19
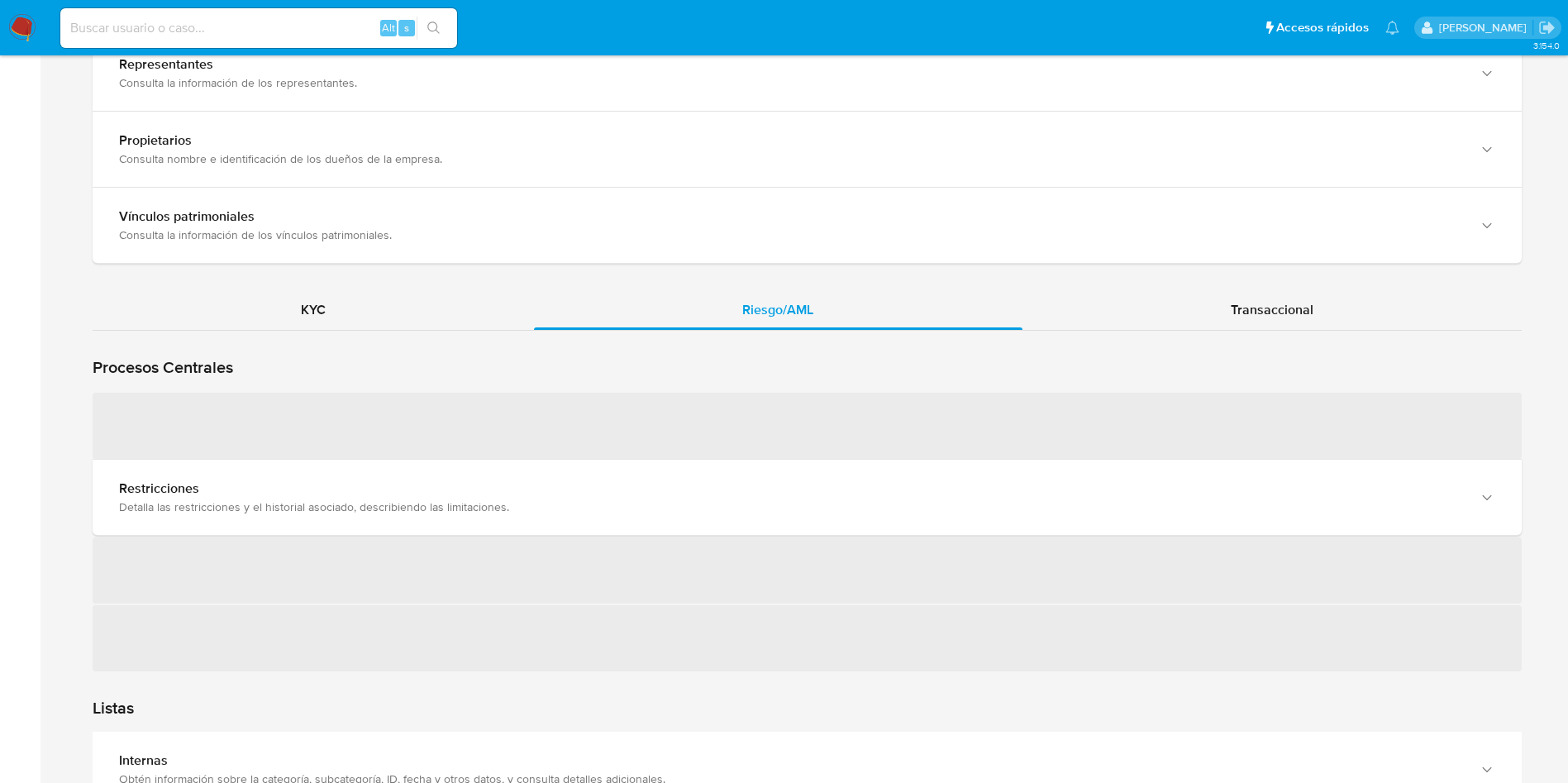
scroll to position [1487, 0]
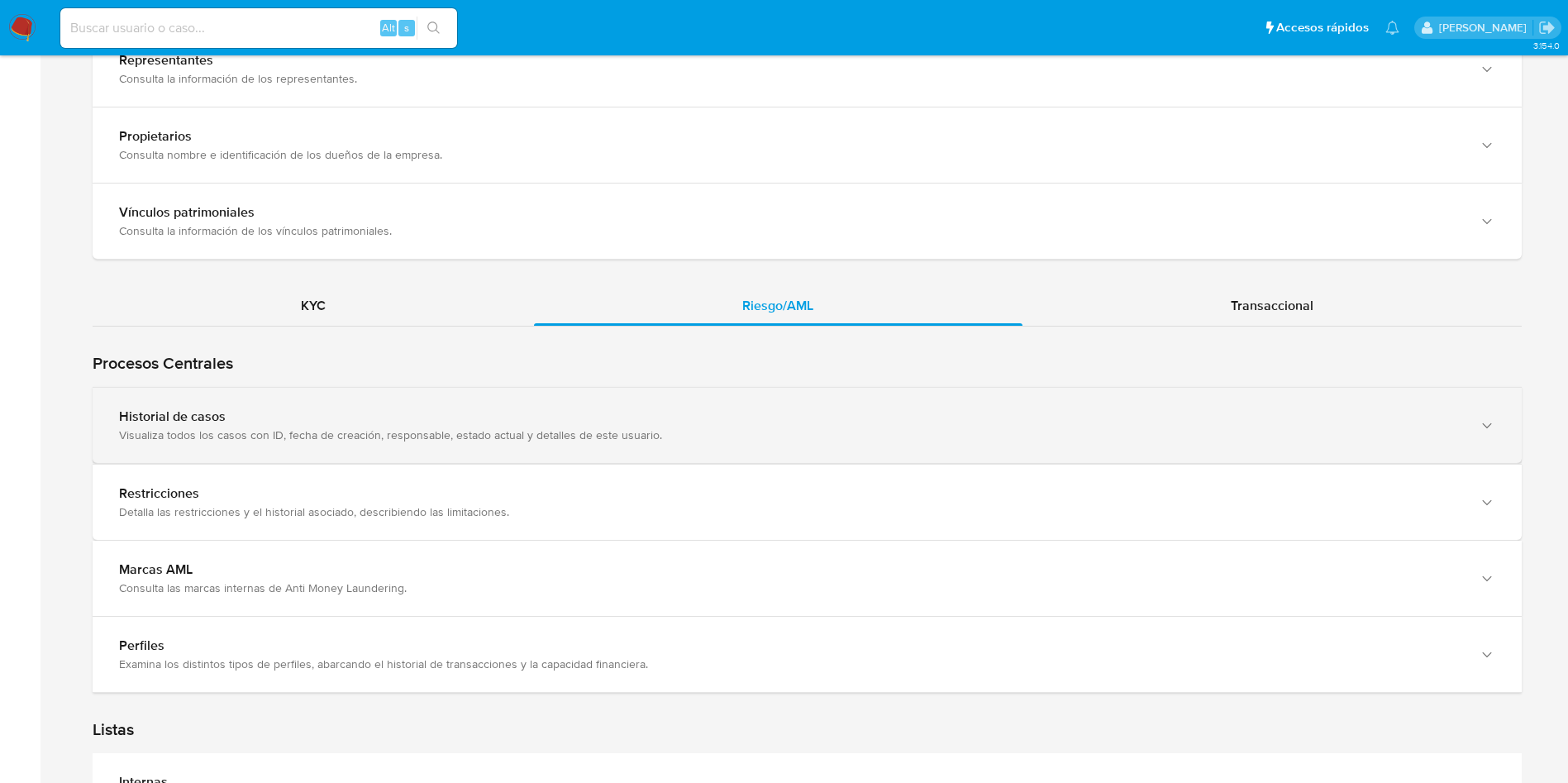
click at [201, 414] on div "Historial de casos" at bounding box center [791, 416] width 1343 height 17
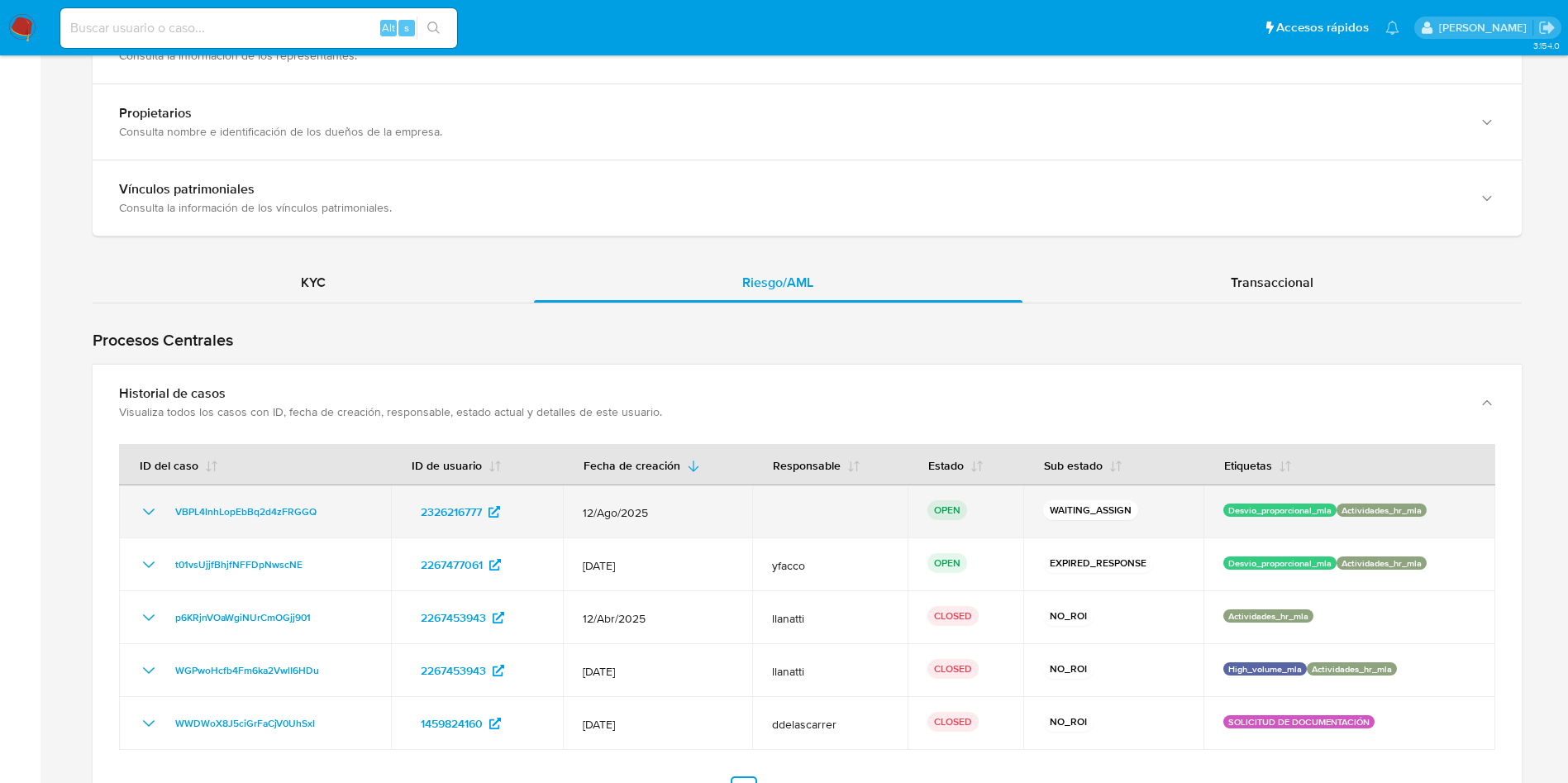
scroll to position [992, 0]
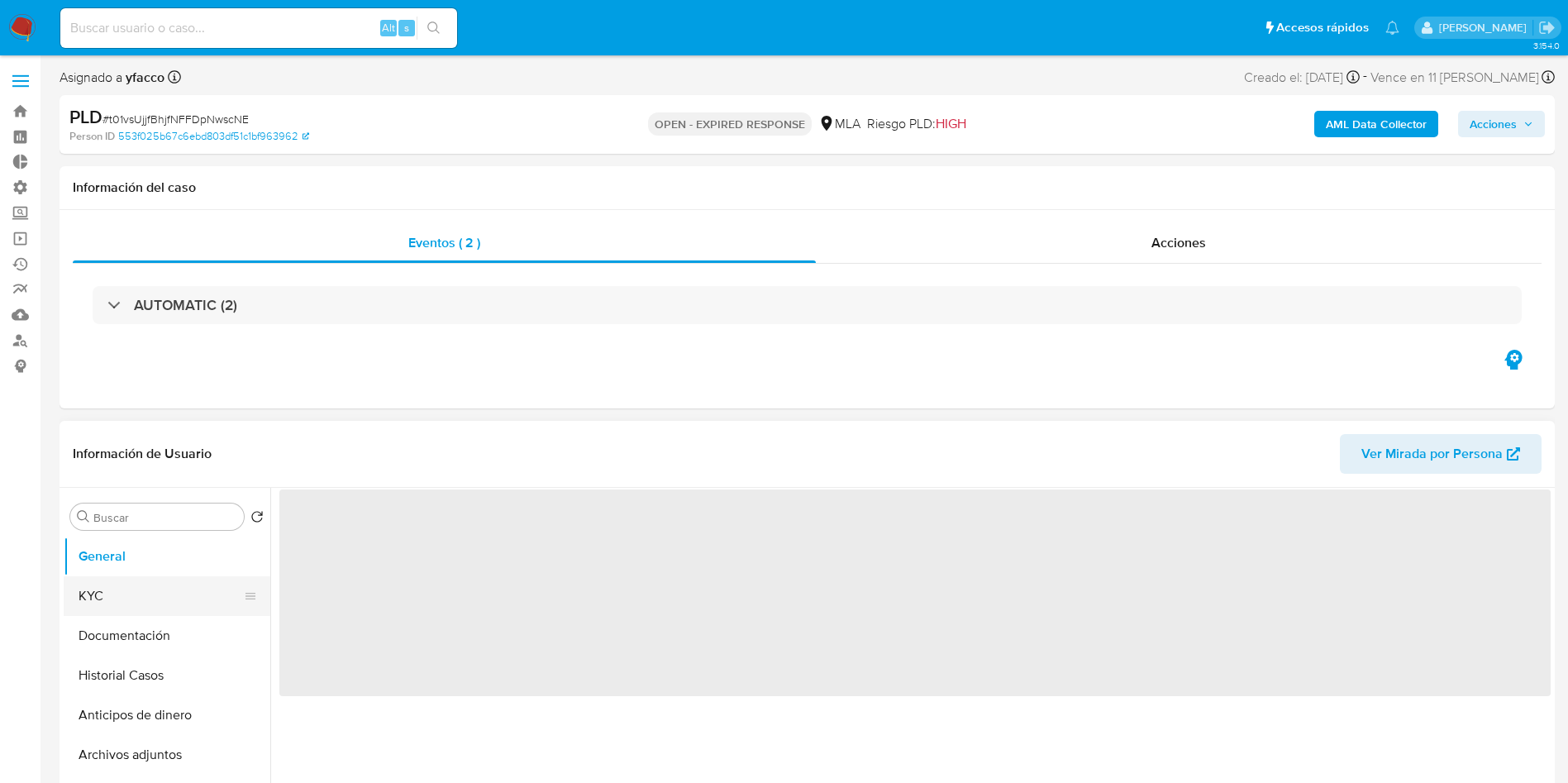
click at [127, 608] on button "KYC" at bounding box center [161, 596] width 194 height 39
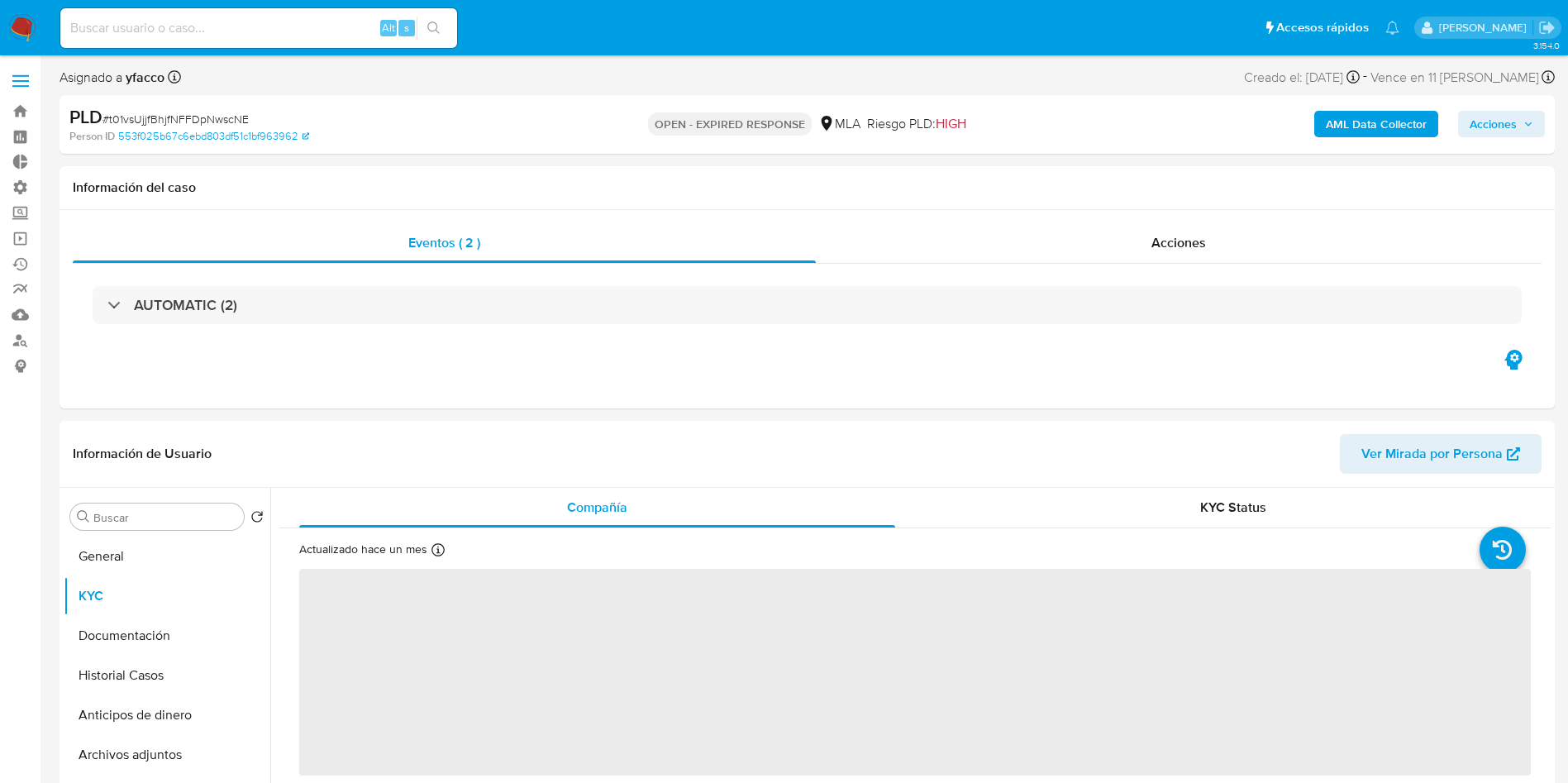
scroll to position [124, 0]
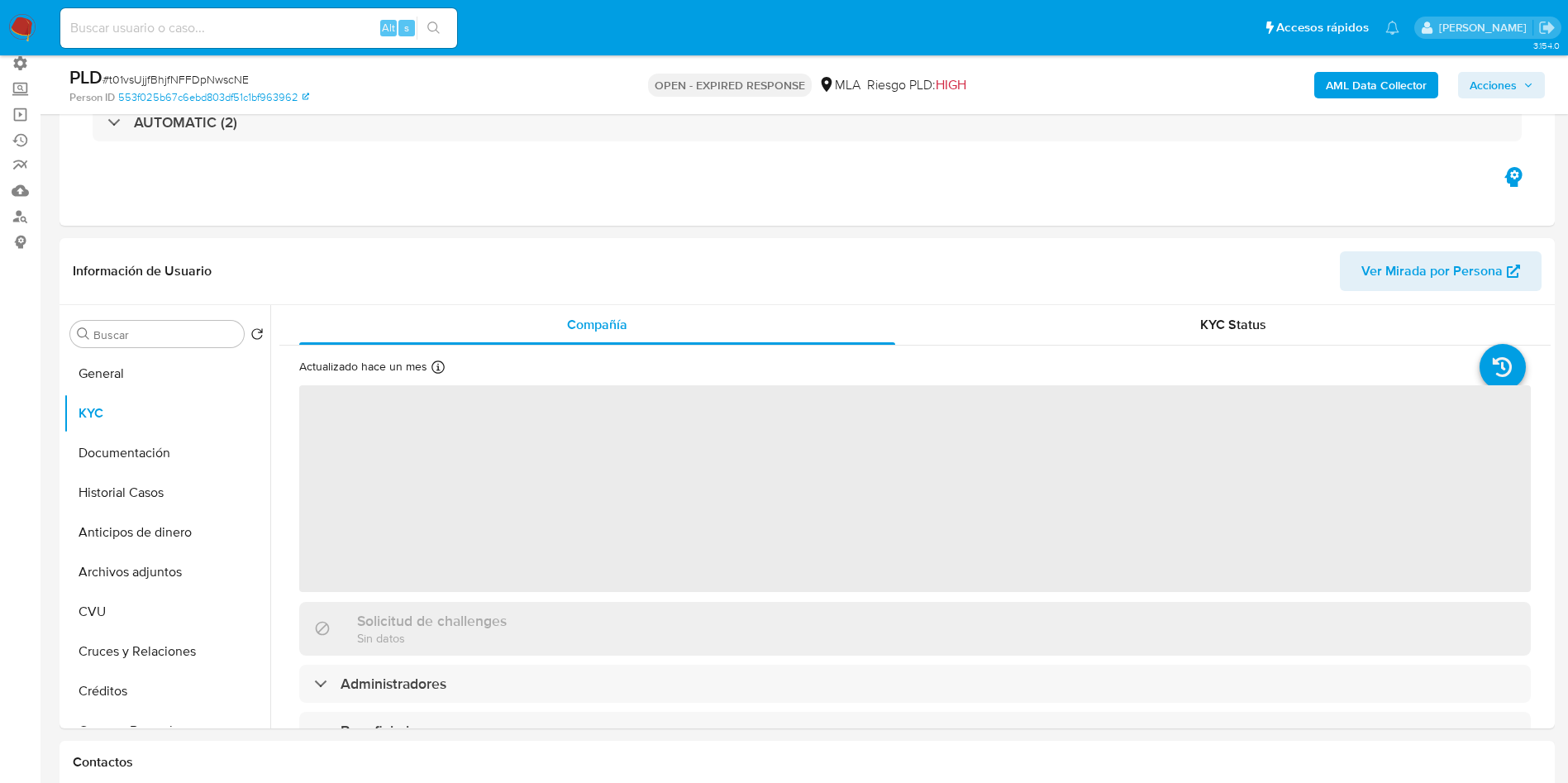
select select "10"
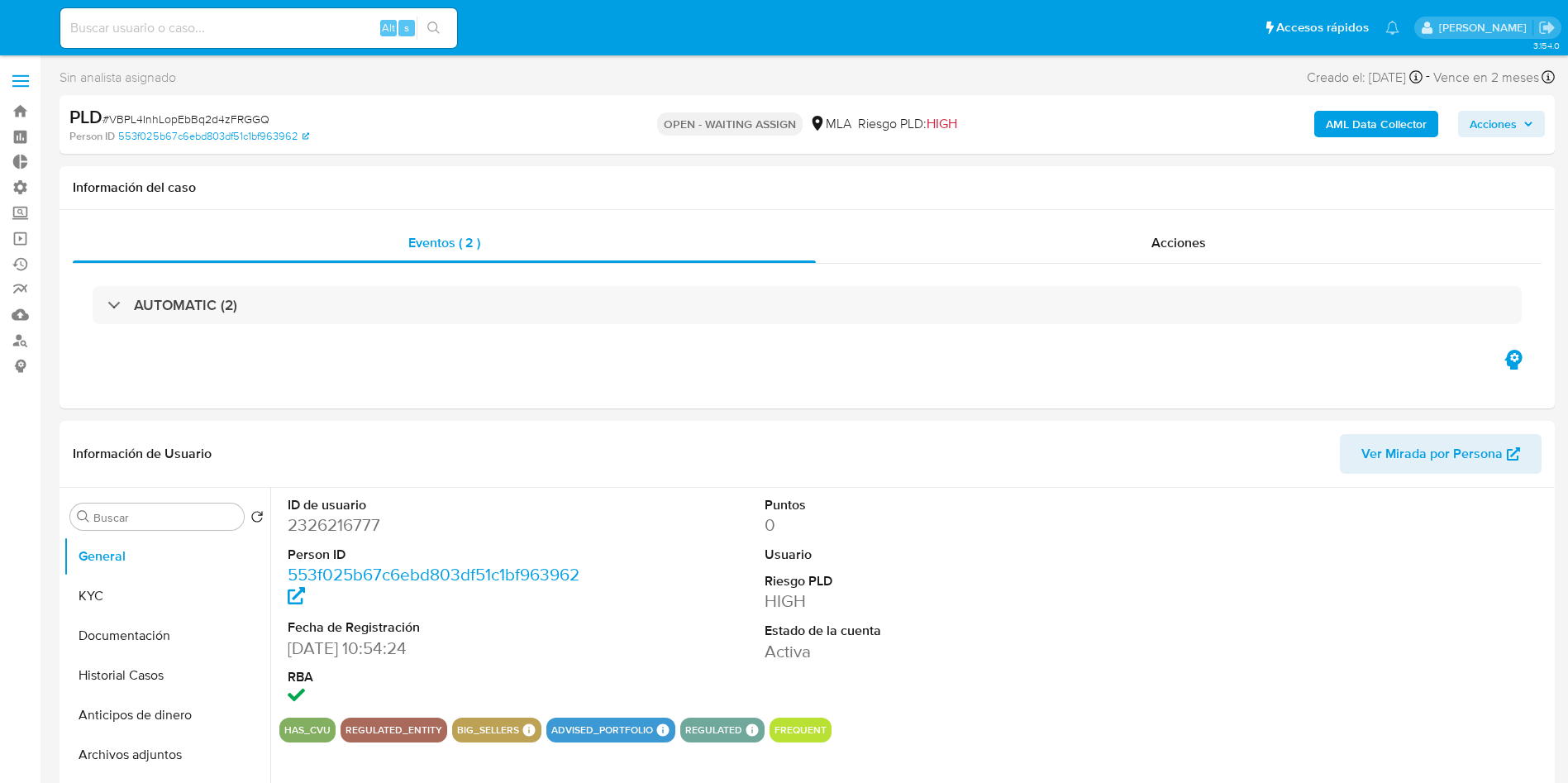
select select "10"
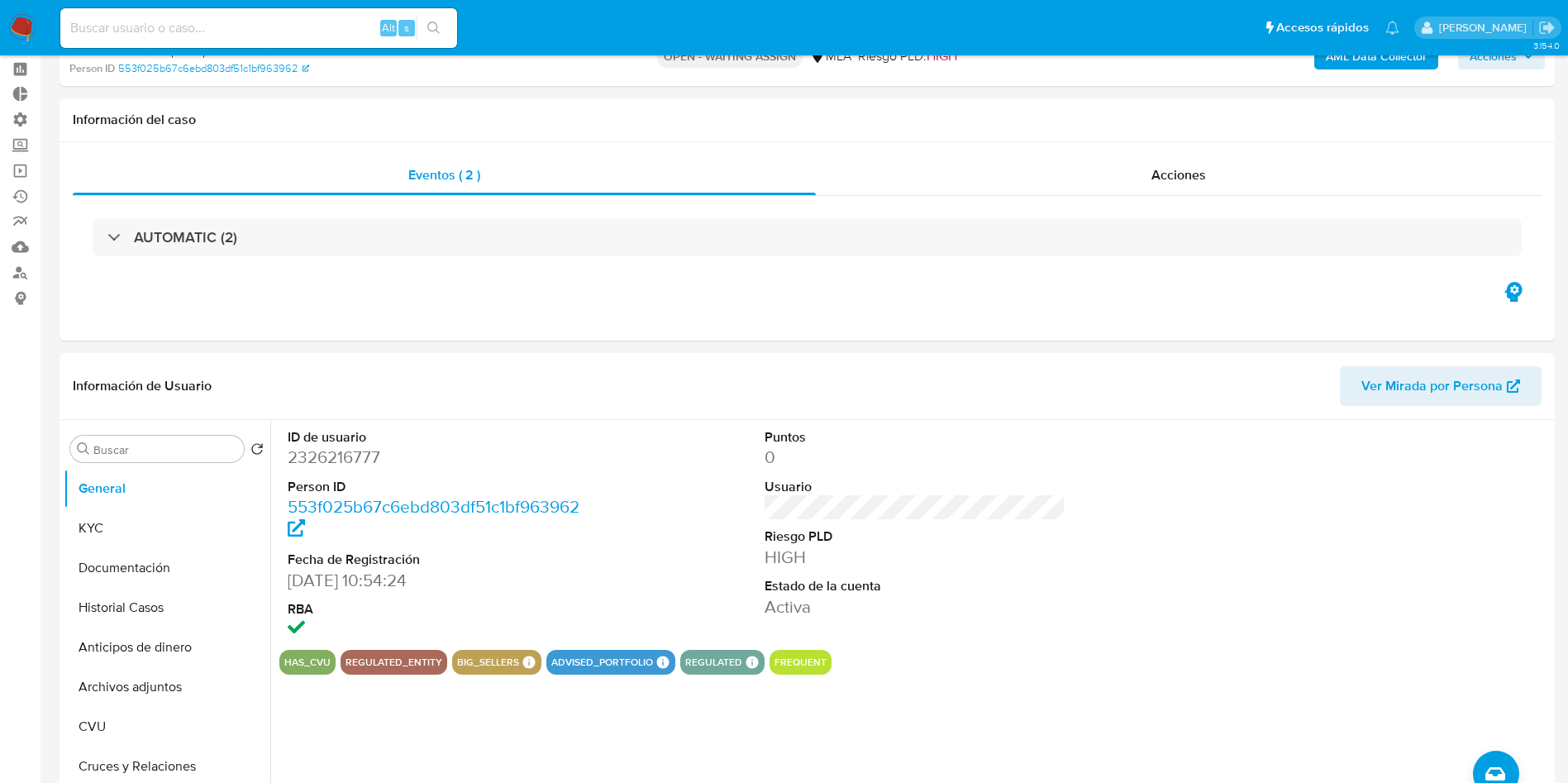
scroll to position [124, 0]
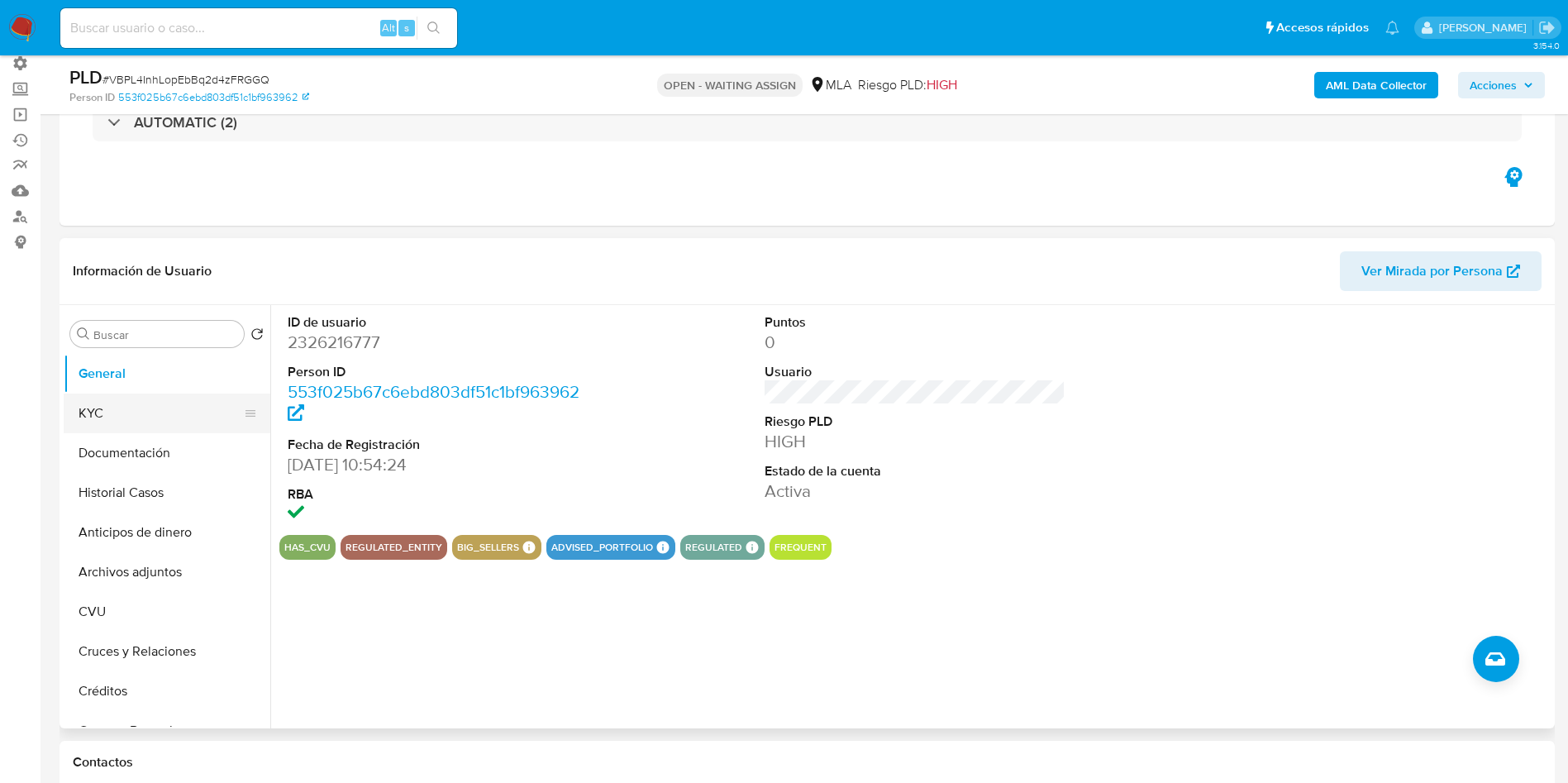
click at [129, 413] on button "KYC" at bounding box center [161, 413] width 194 height 39
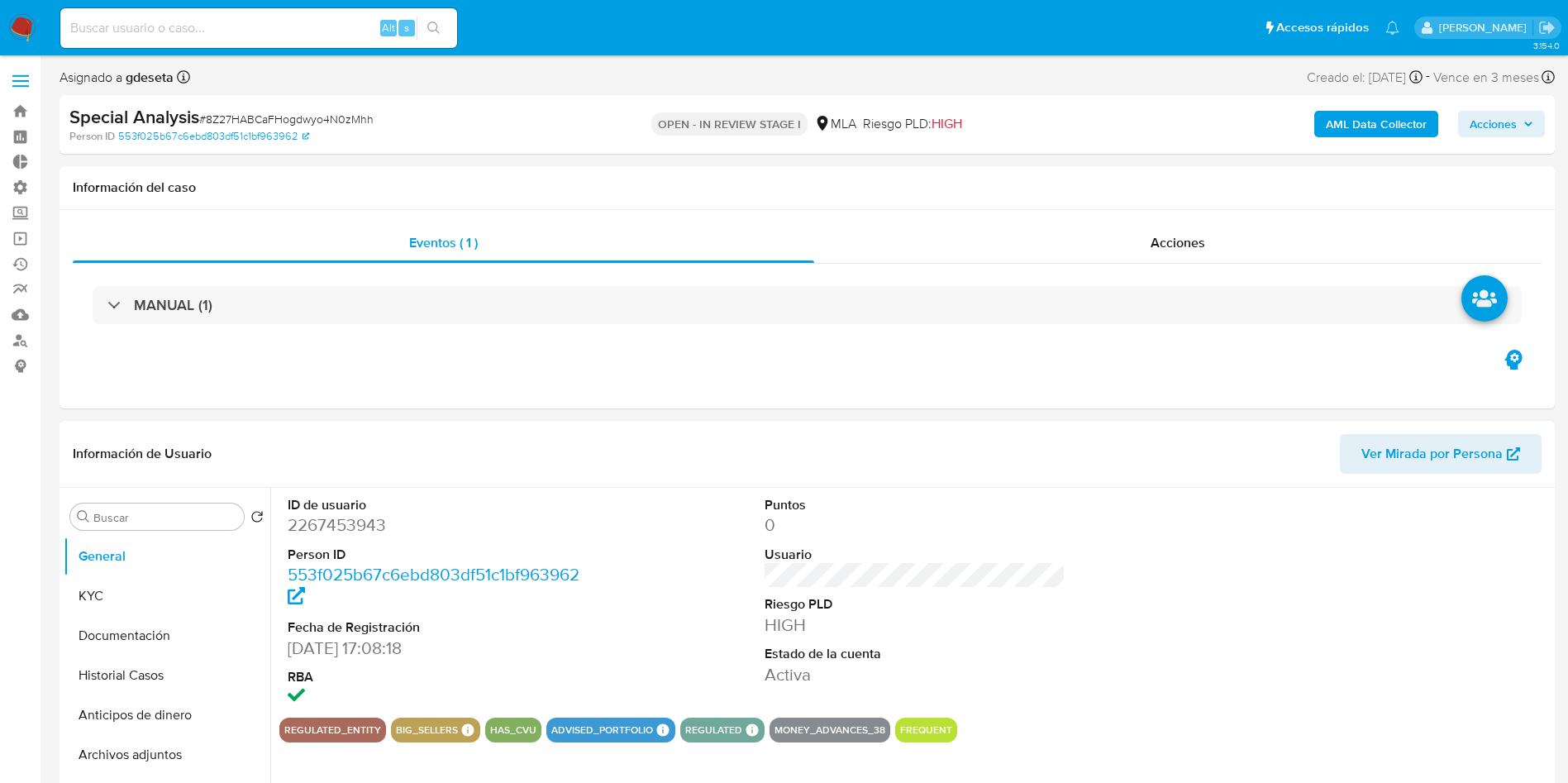
select select "10"
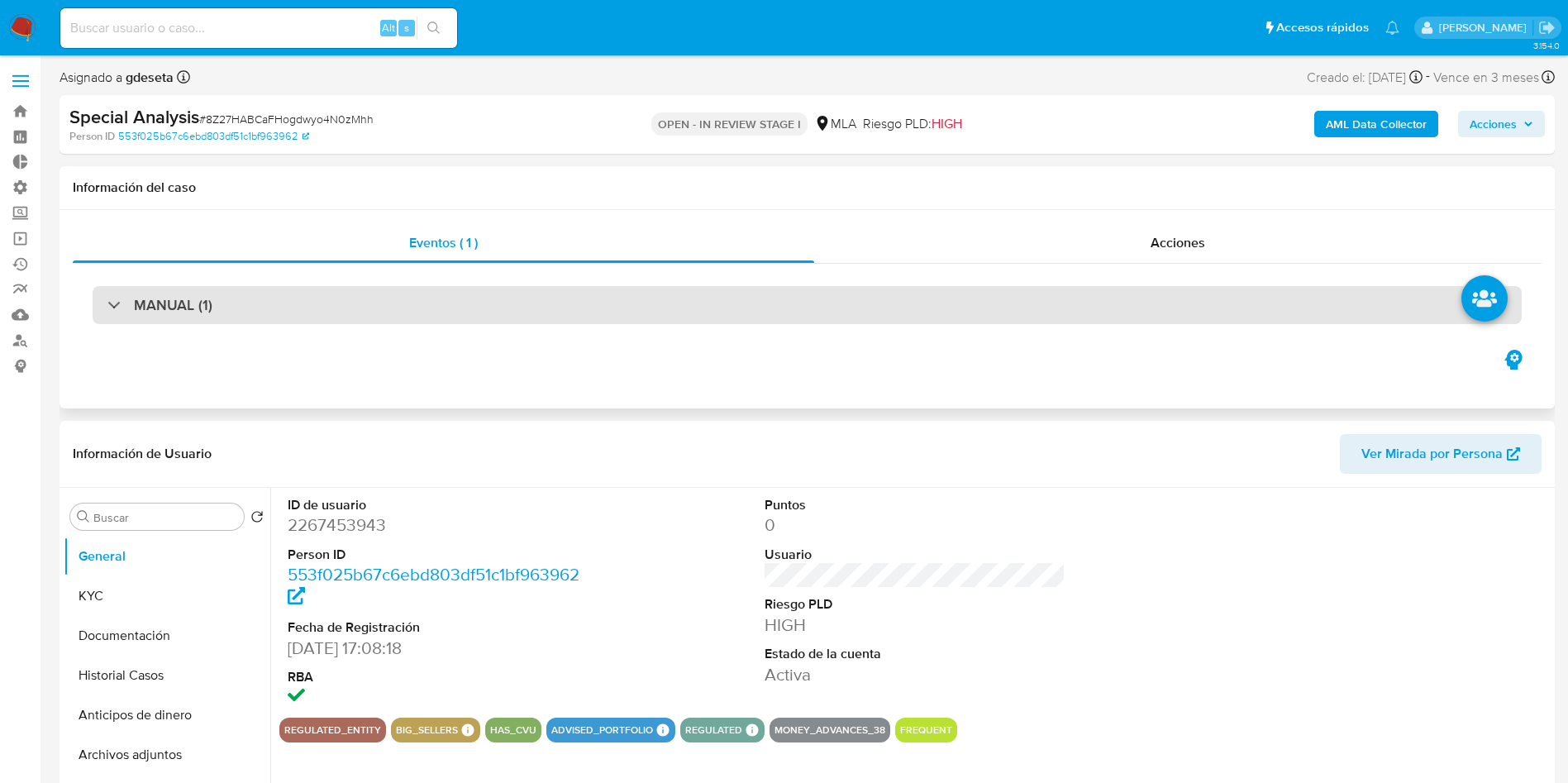
click at [444, 288] on div "MANUAL (1)" at bounding box center [807, 305] width 1429 height 38
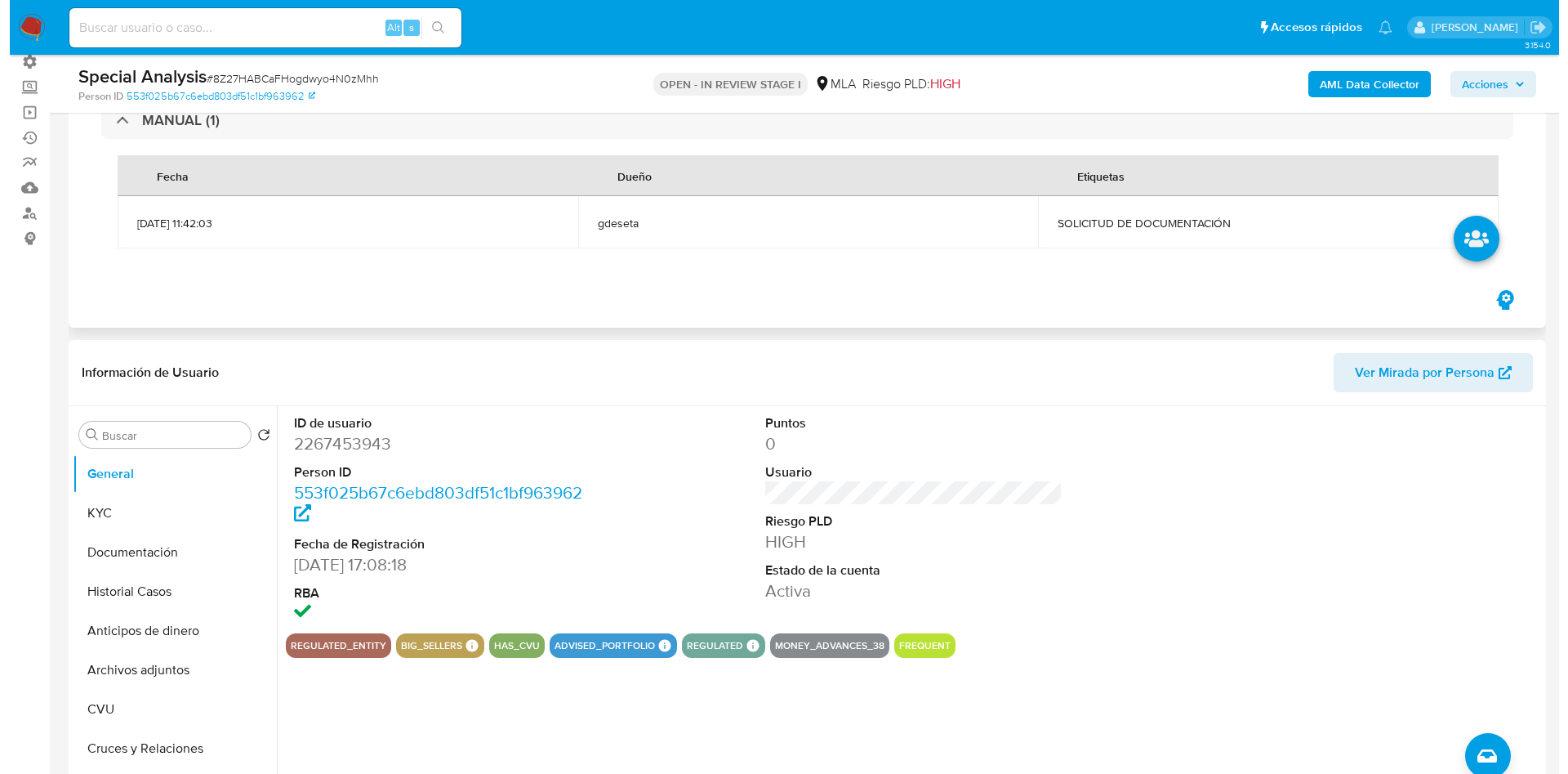
scroll to position [245, 0]
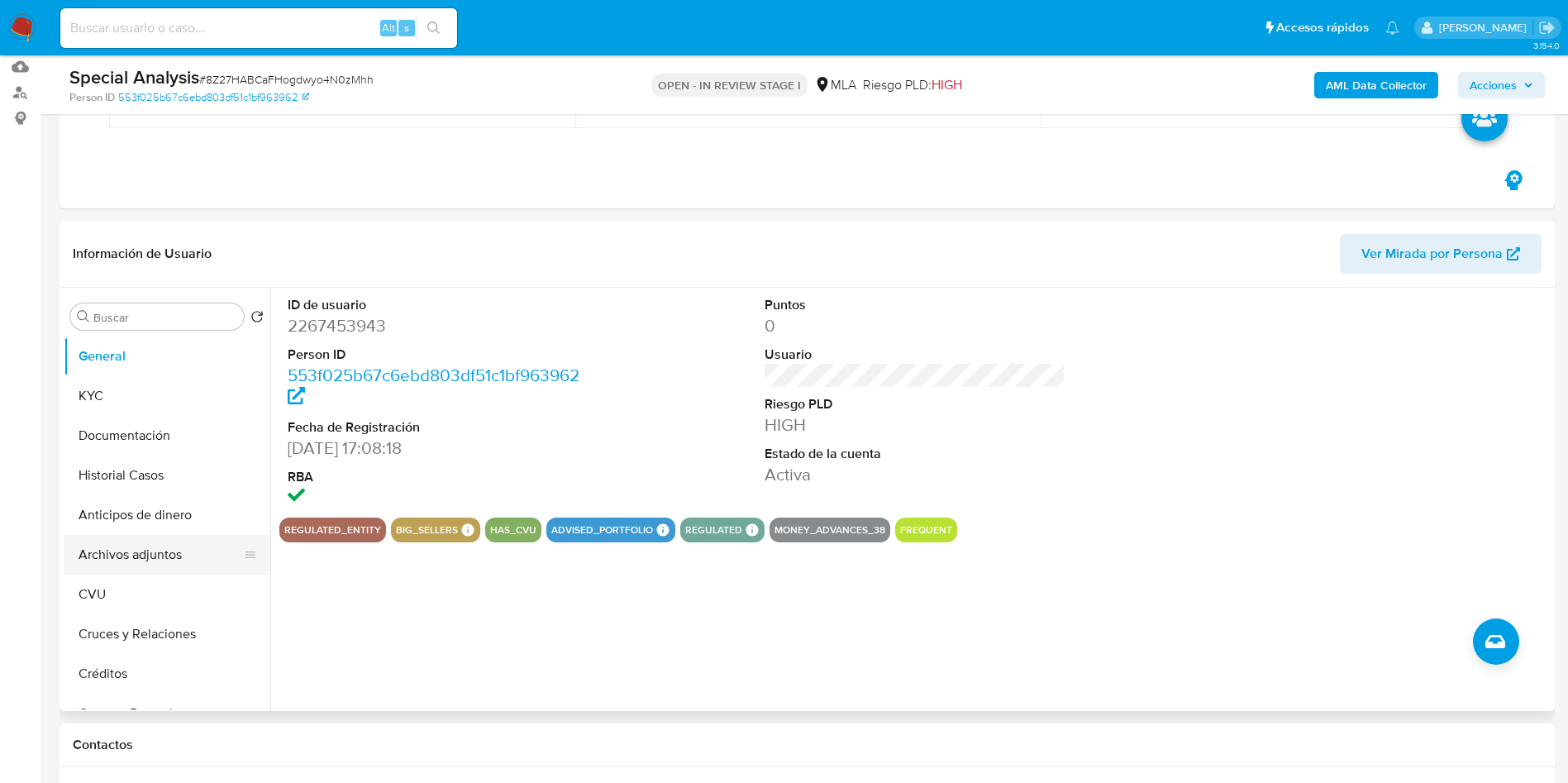
click at [147, 545] on button "Archivos adjuntos" at bounding box center [161, 555] width 194 height 39
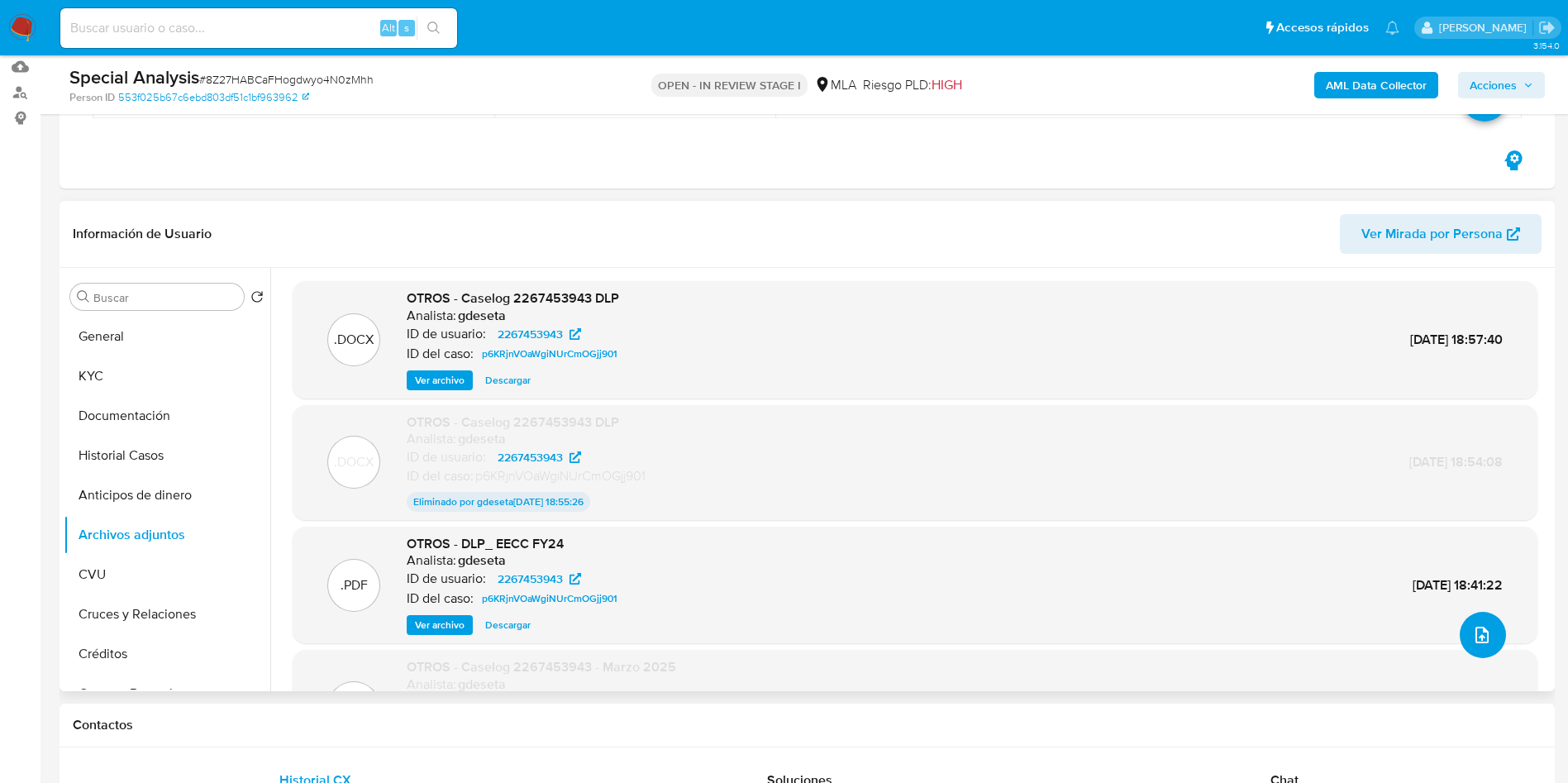
click at [1487, 645] on button "upload-file" at bounding box center [1482, 634] width 46 height 46
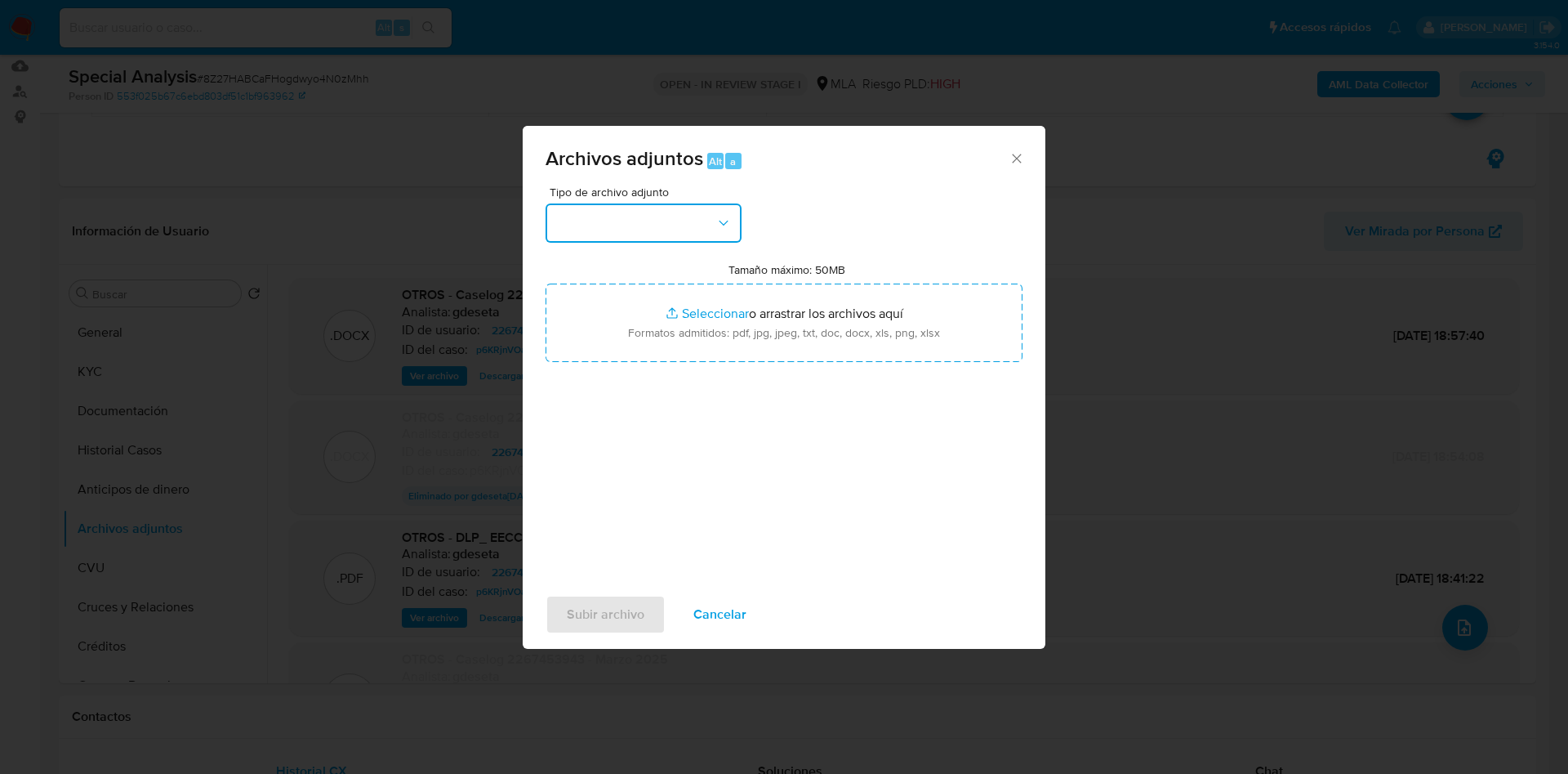
click at [670, 219] on button "button" at bounding box center [643, 223] width 196 height 39
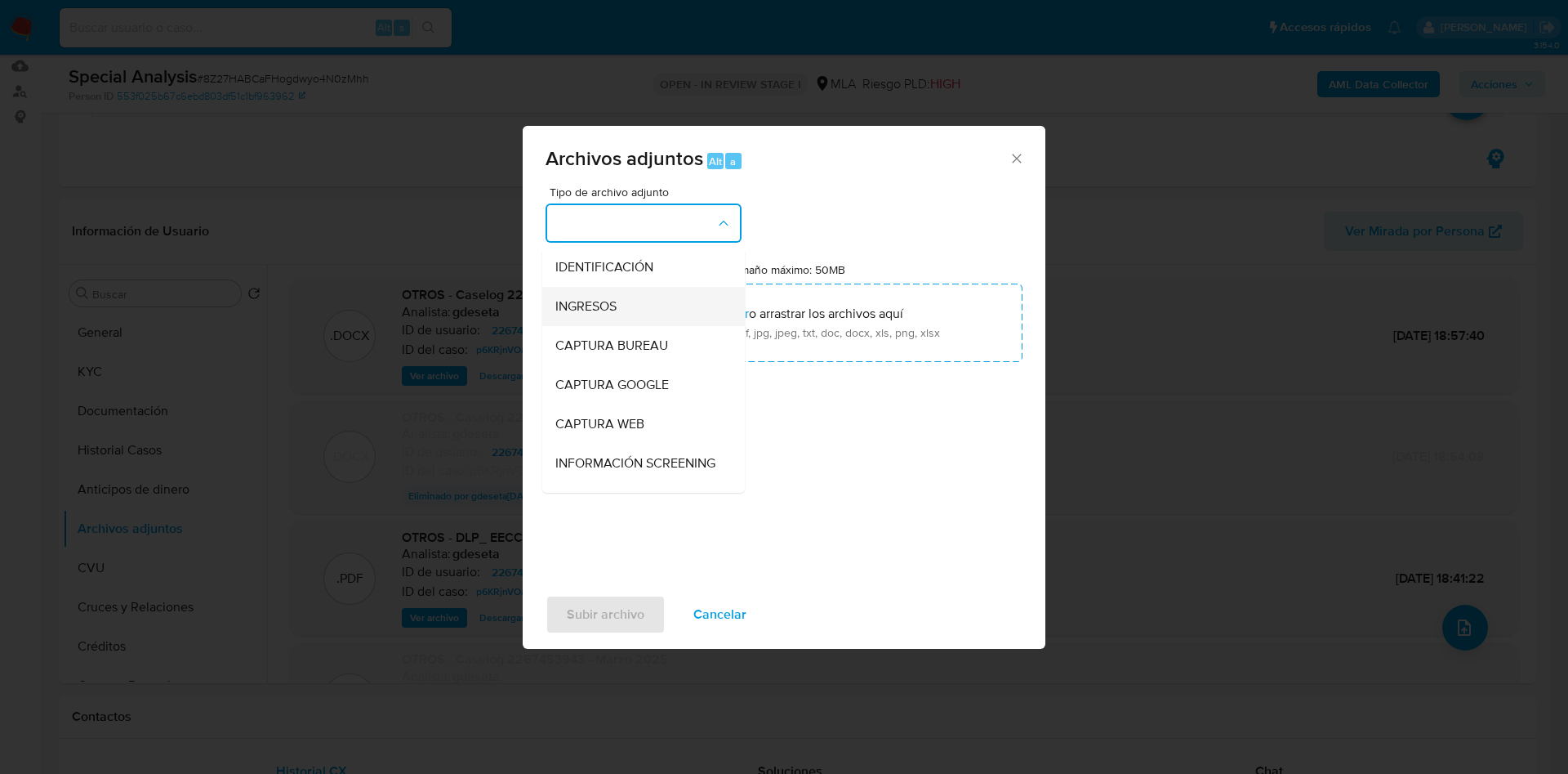
click at [644, 302] on div "INGRESOS" at bounding box center [638, 307] width 166 height 39
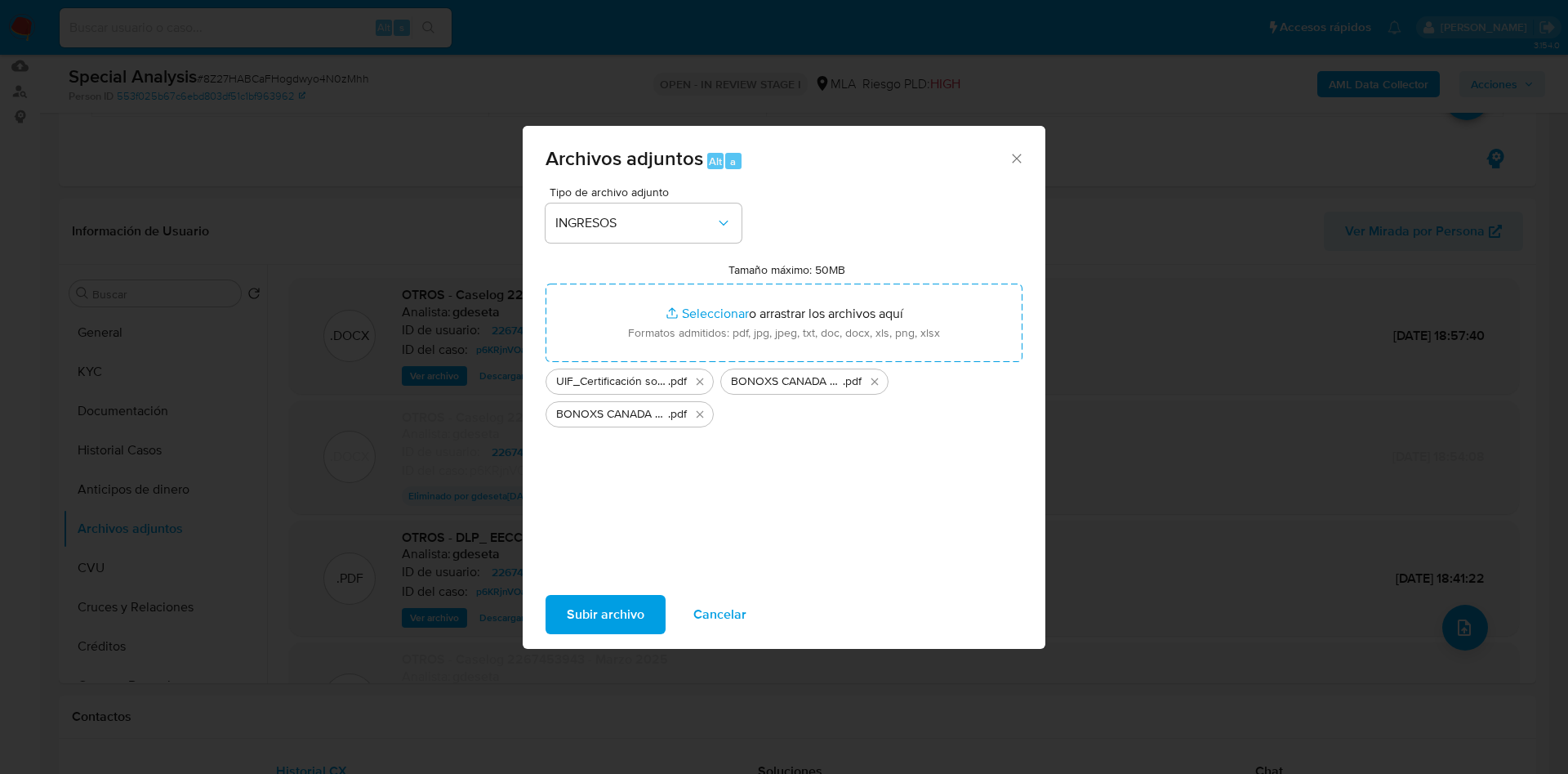
click at [638, 614] on span "Subir archivo" at bounding box center [606, 614] width 78 height 36
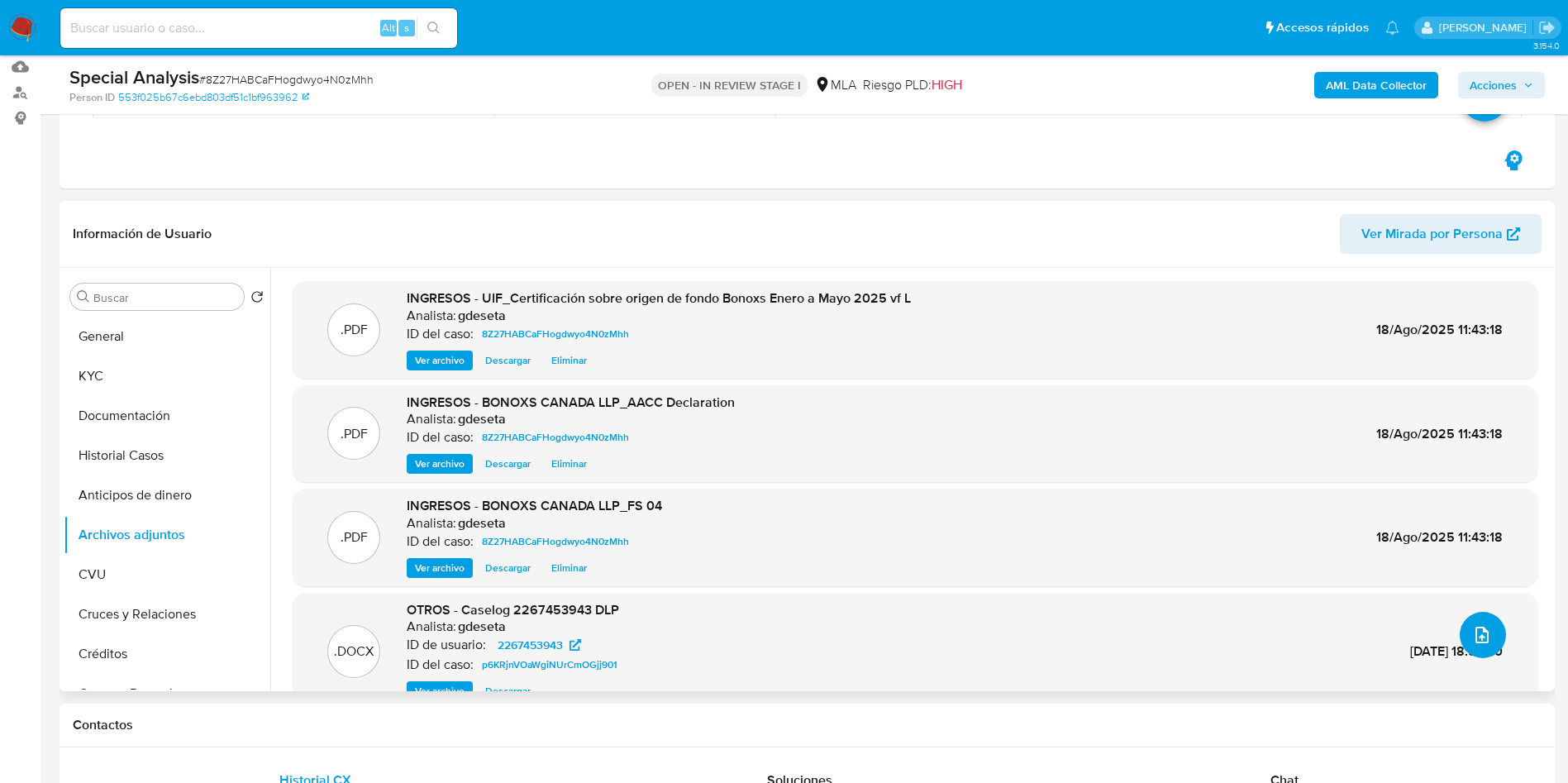
click at [1478, 626] on icon "upload-file" at bounding box center [1482, 634] width 20 height 20
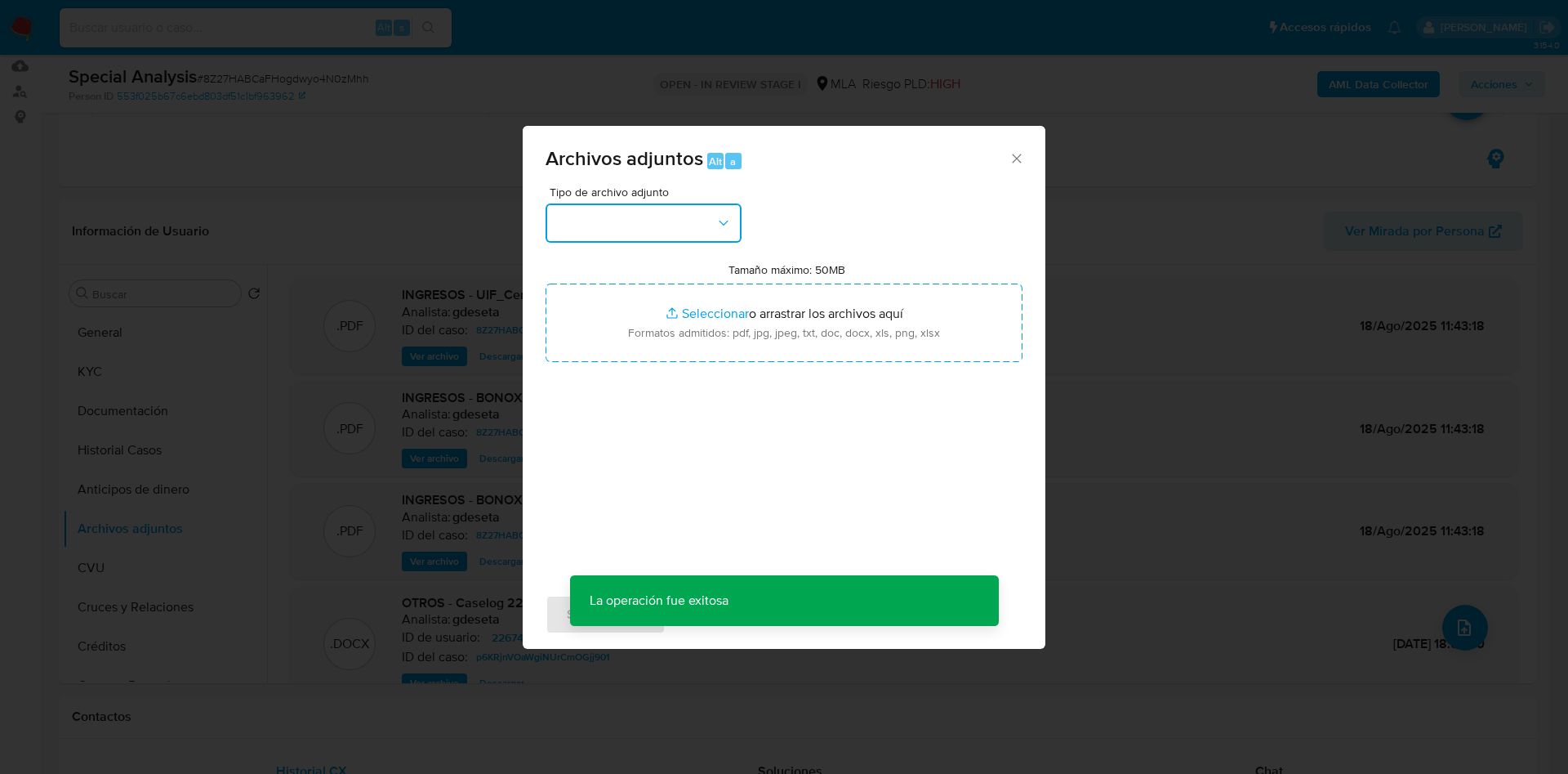
click at [734, 216] on button "button" at bounding box center [643, 223] width 196 height 39
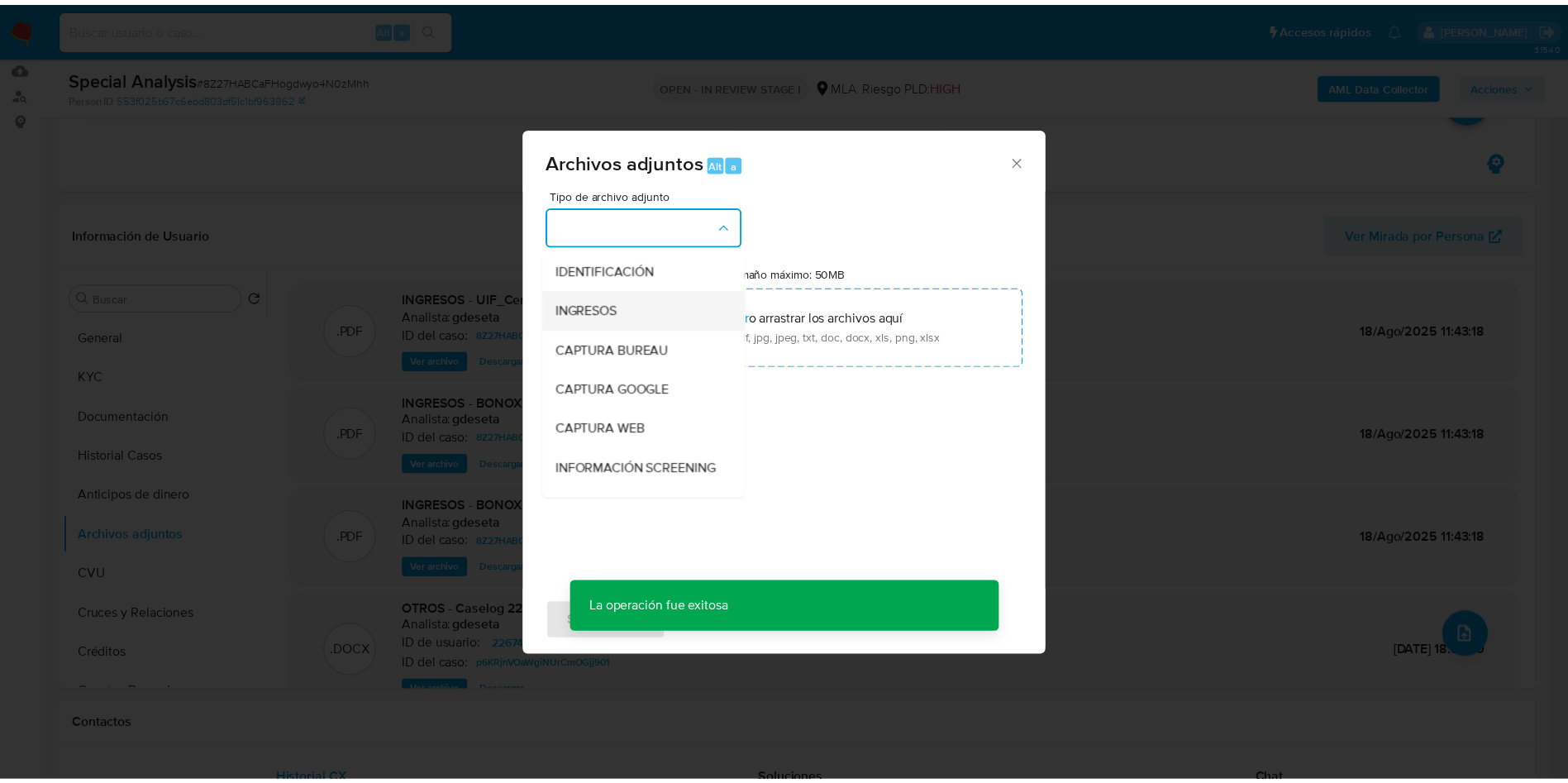
scroll to position [124, 0]
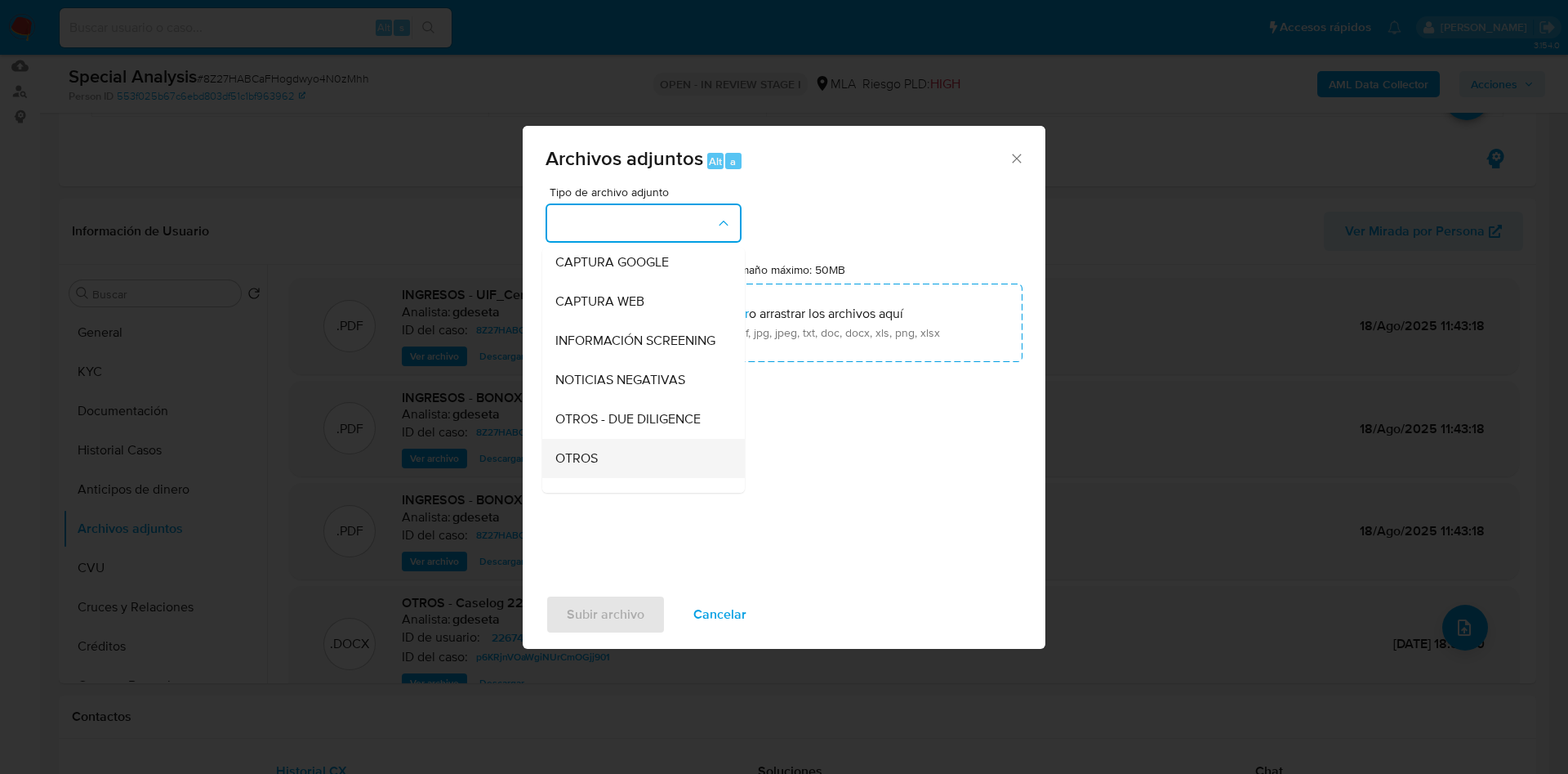
click at [641, 463] on div "OTROS" at bounding box center [638, 458] width 166 height 39
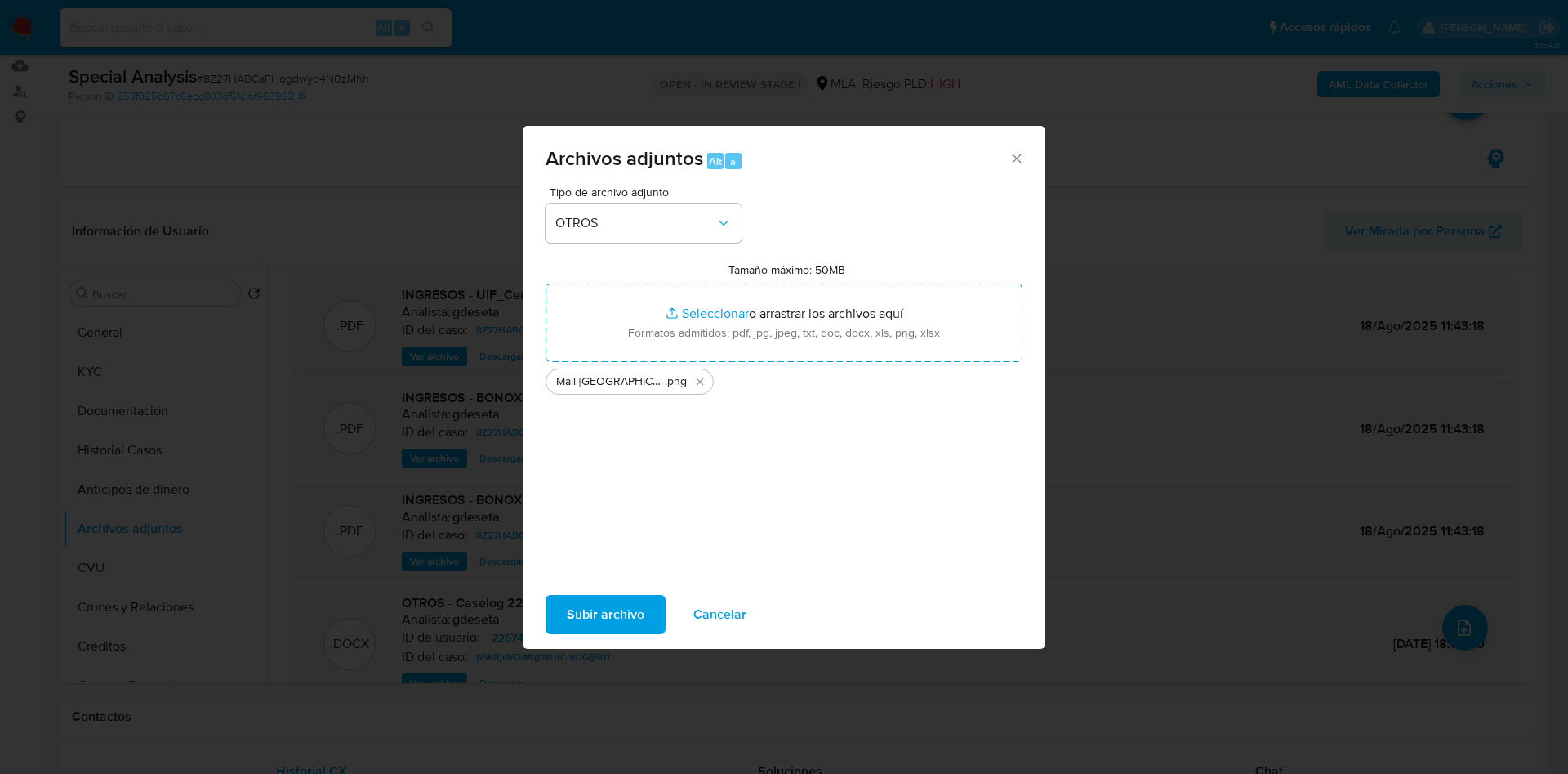
click at [612, 606] on span "Subir archivo" at bounding box center [606, 614] width 78 height 36
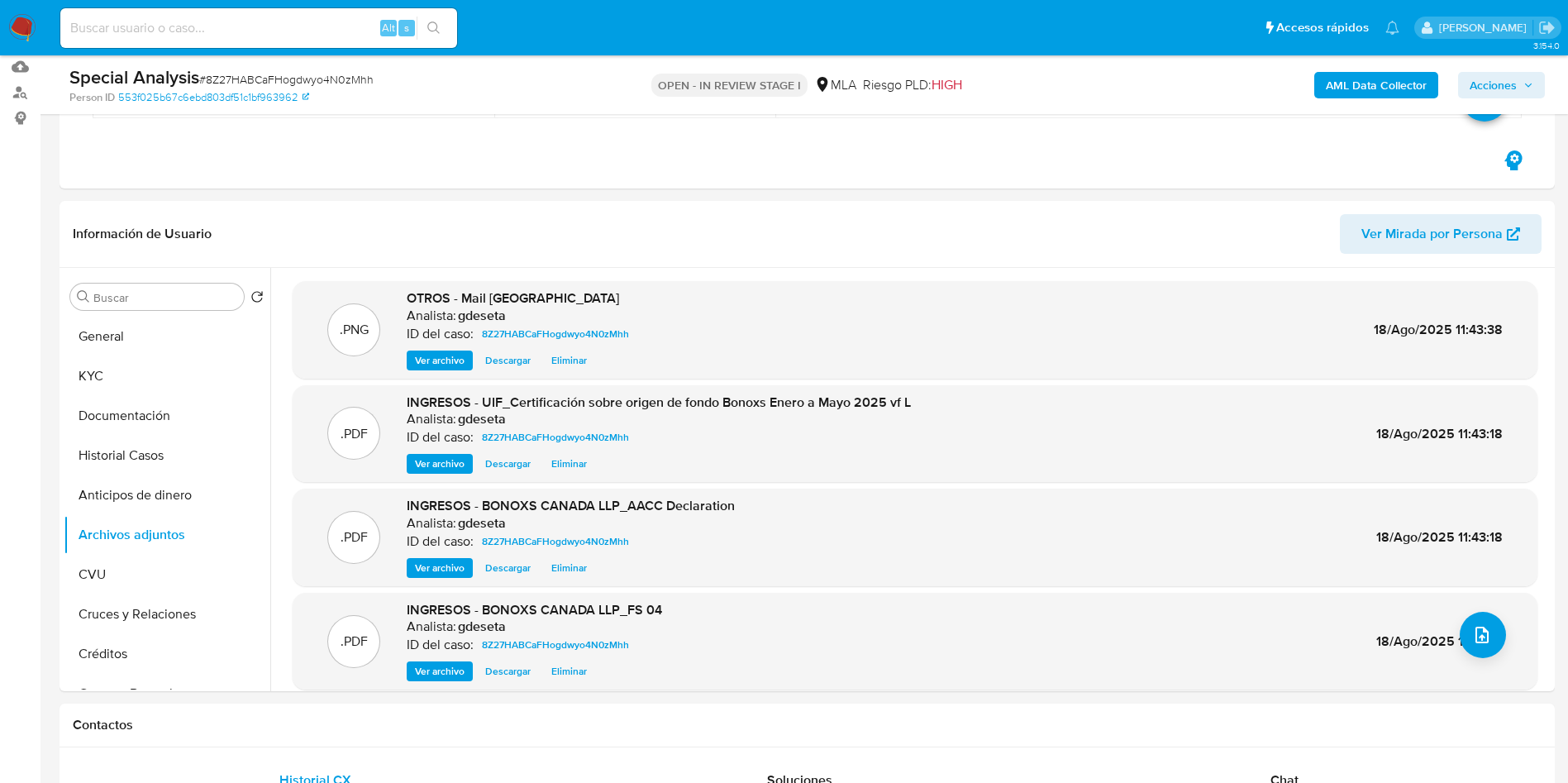
click at [226, 34] on input at bounding box center [259, 27] width 397 height 22
paste input "355802172"
type input "355802172"
click at [435, 24] on icon "search-icon" at bounding box center [434, 28] width 13 height 13
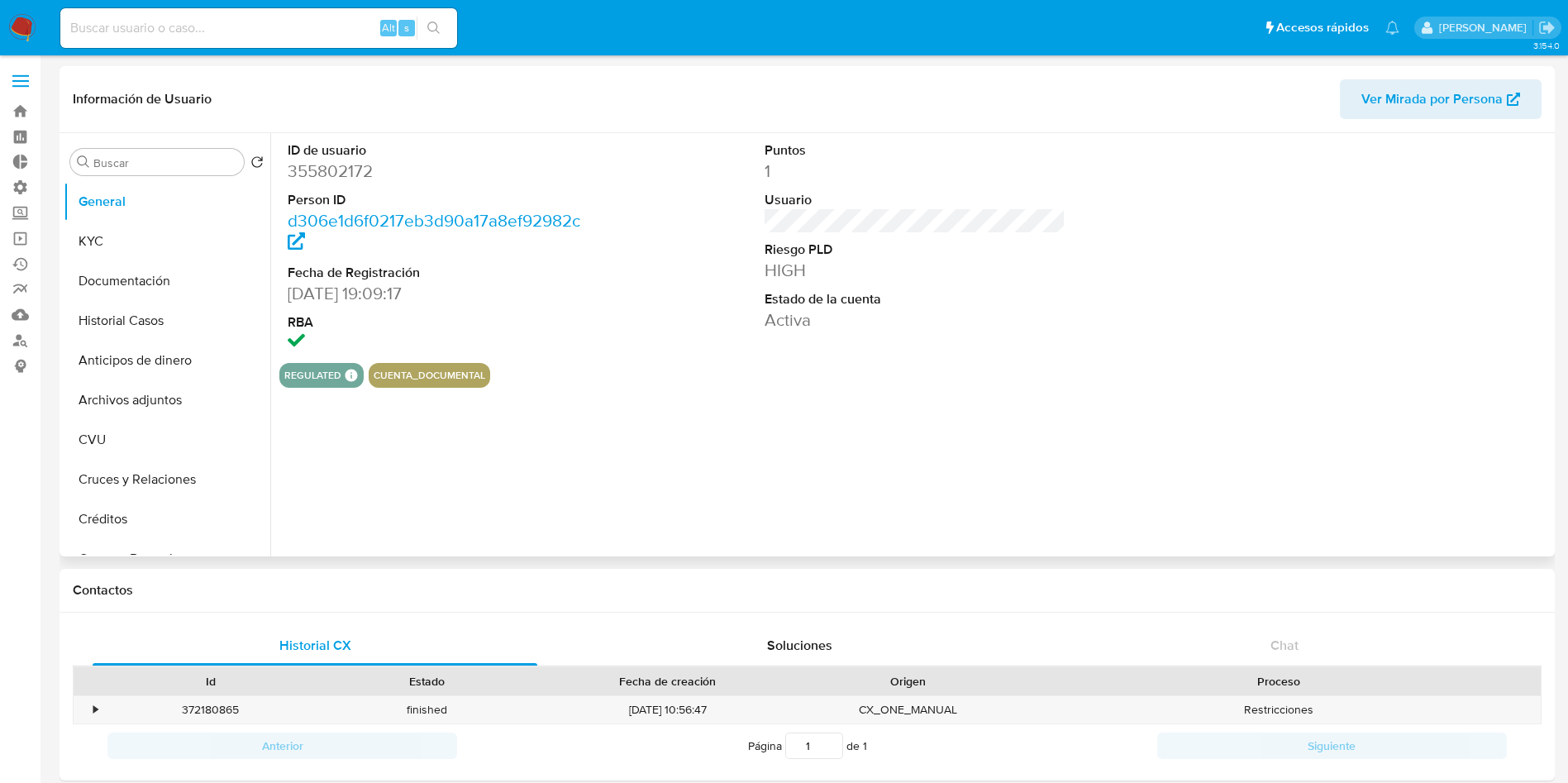
select select "10"
click at [129, 316] on button "Historial Casos" at bounding box center [161, 321] width 194 height 39
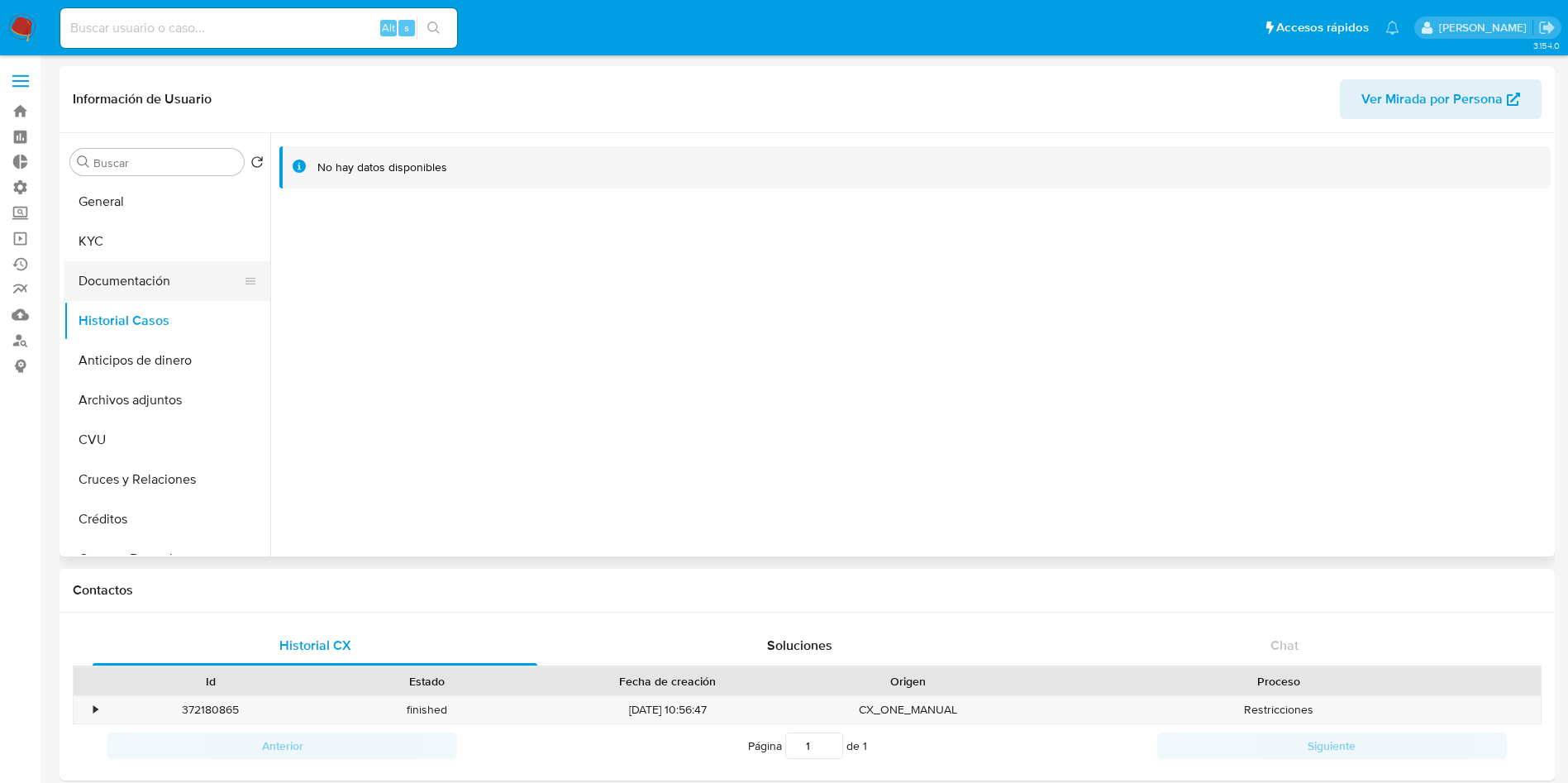
click at [127, 281] on button "Documentación" at bounding box center [161, 281] width 194 height 39
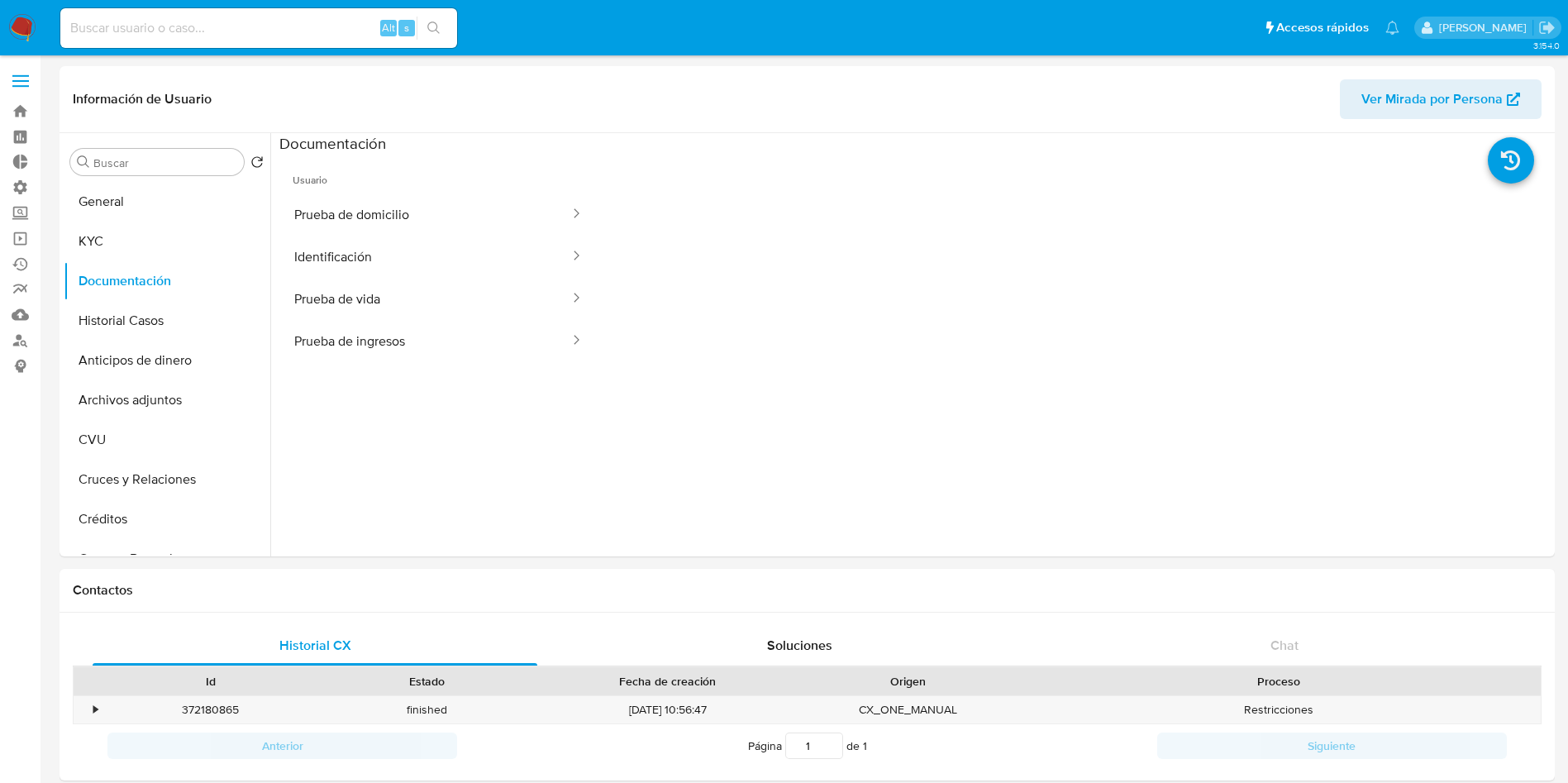
click at [186, 31] on input at bounding box center [259, 27] width 397 height 22
paste input "657359926"
type input "657359926"
click at [440, 30] on icon "search-icon" at bounding box center [434, 28] width 13 height 13
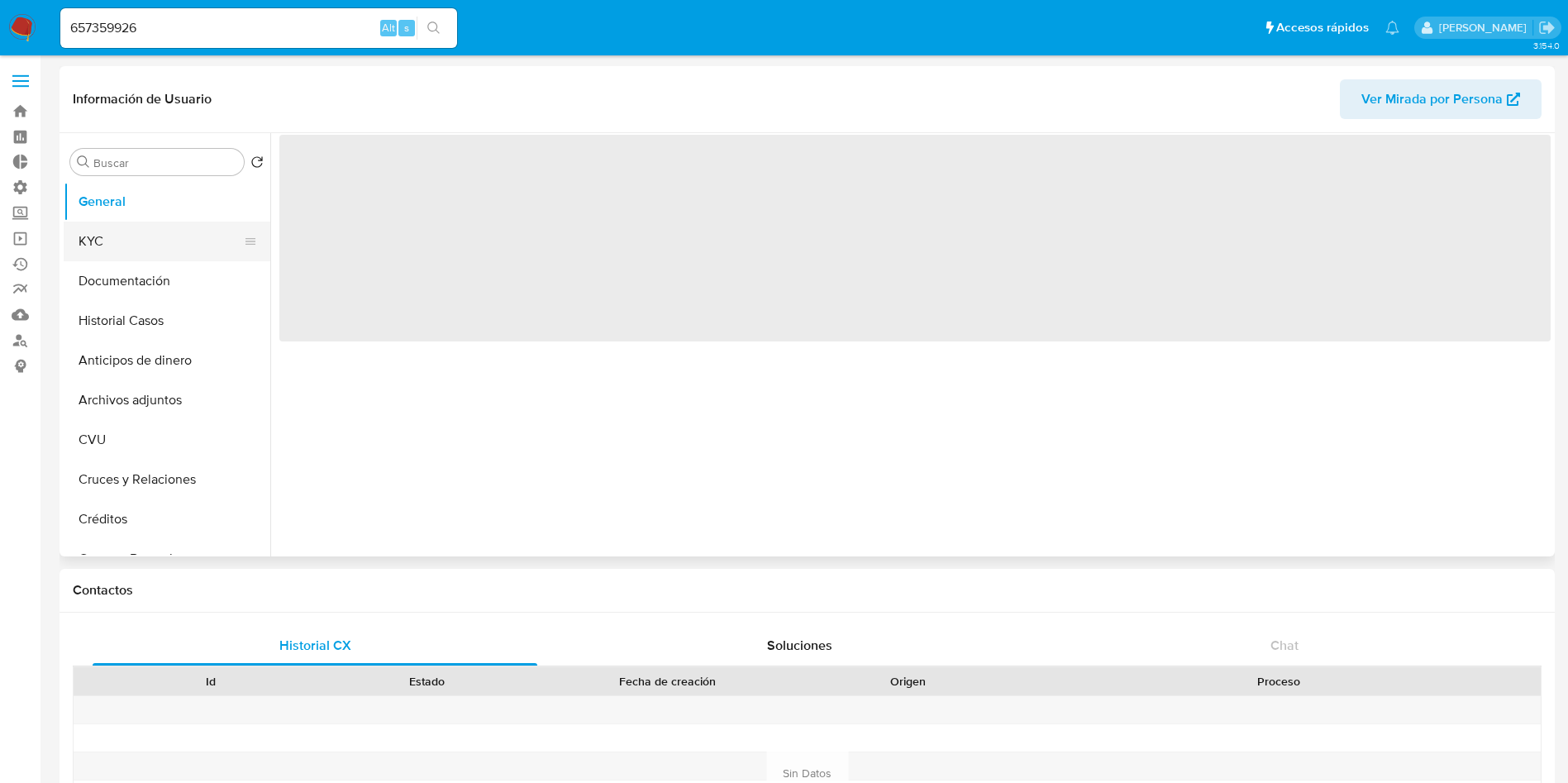
click at [114, 234] on button "KYC" at bounding box center [161, 242] width 194 height 39
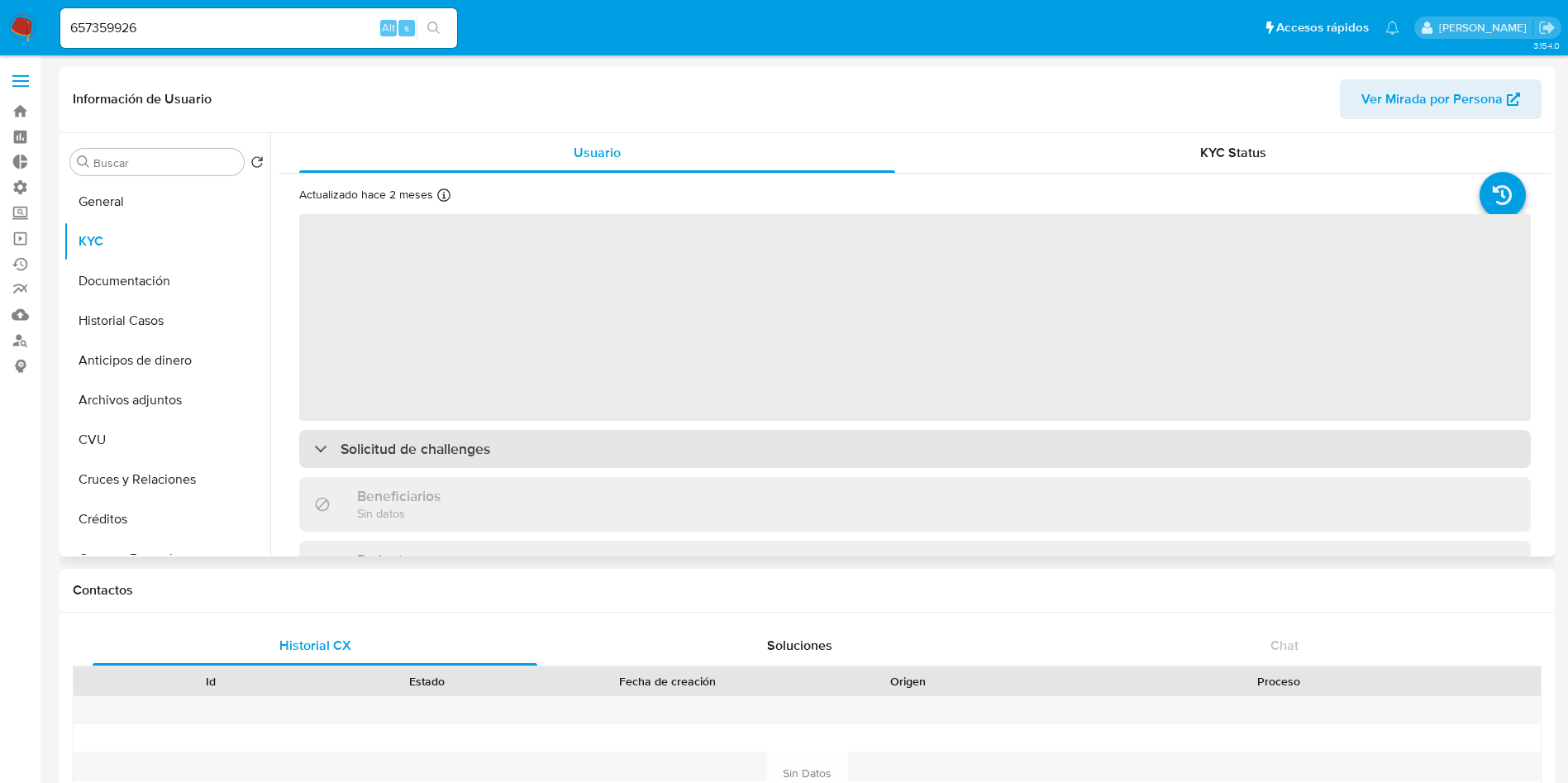
select select "10"
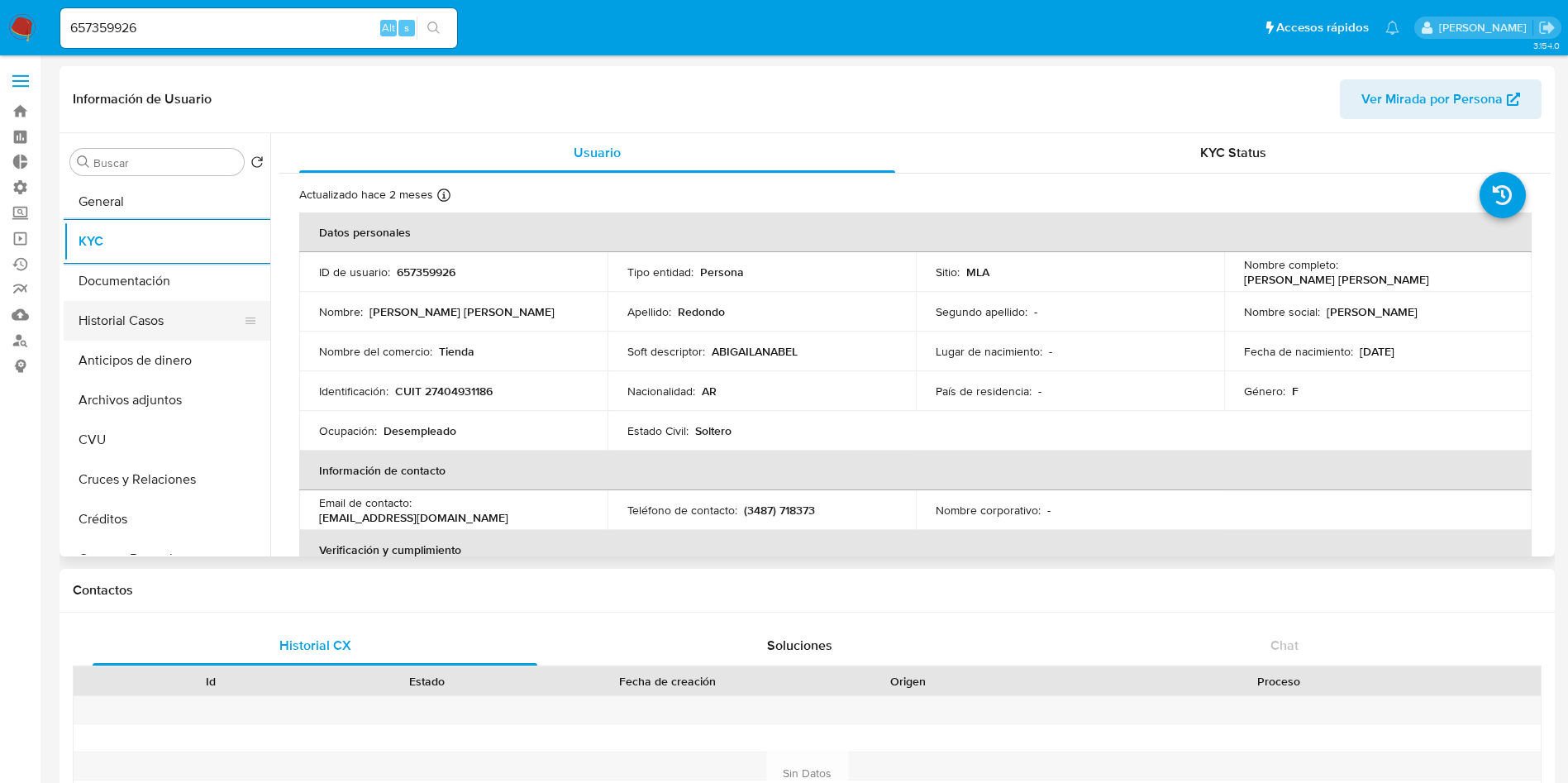
click at [146, 321] on button "Historial Casos" at bounding box center [161, 321] width 194 height 39
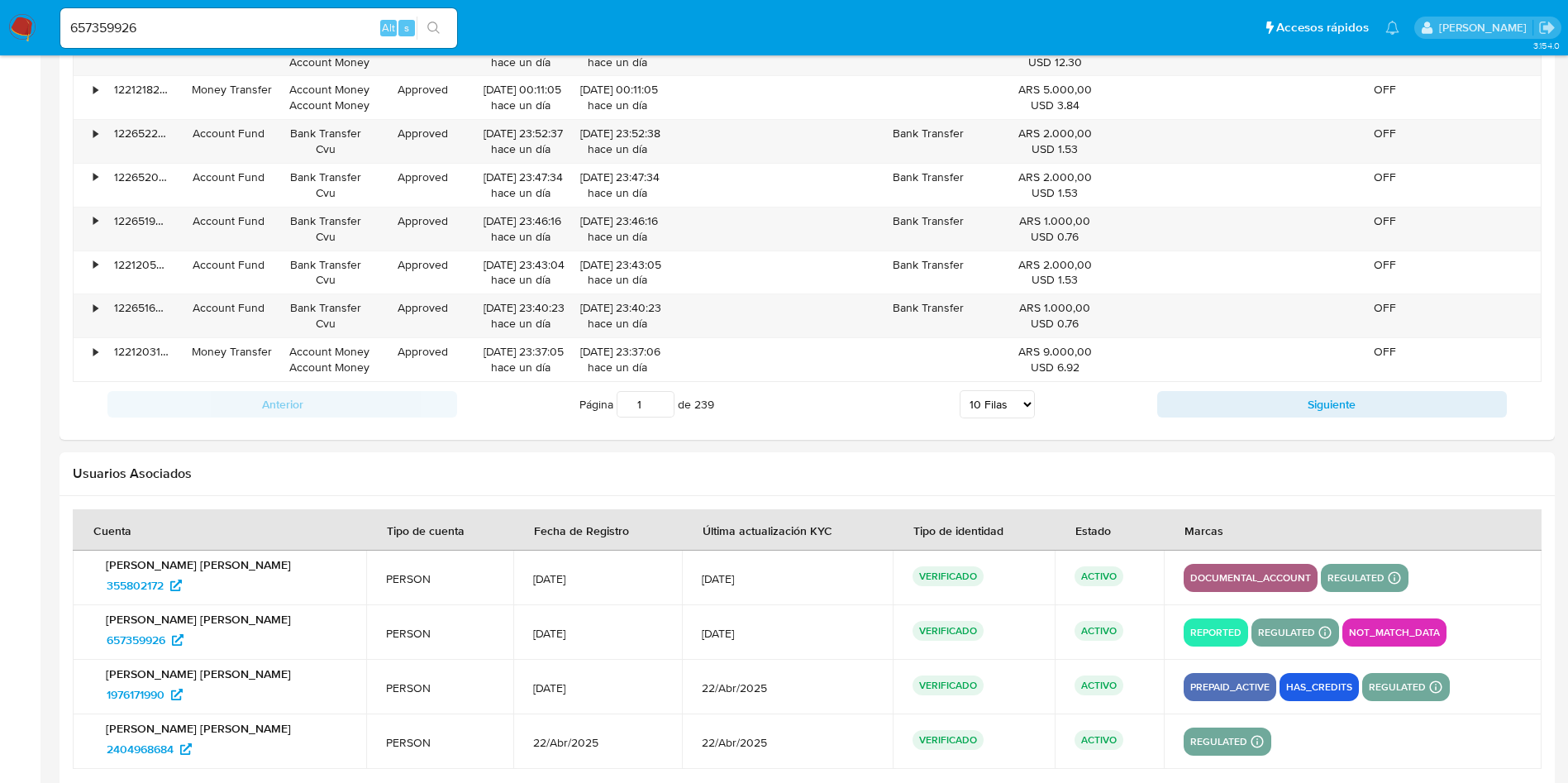
scroll to position [1910, 0]
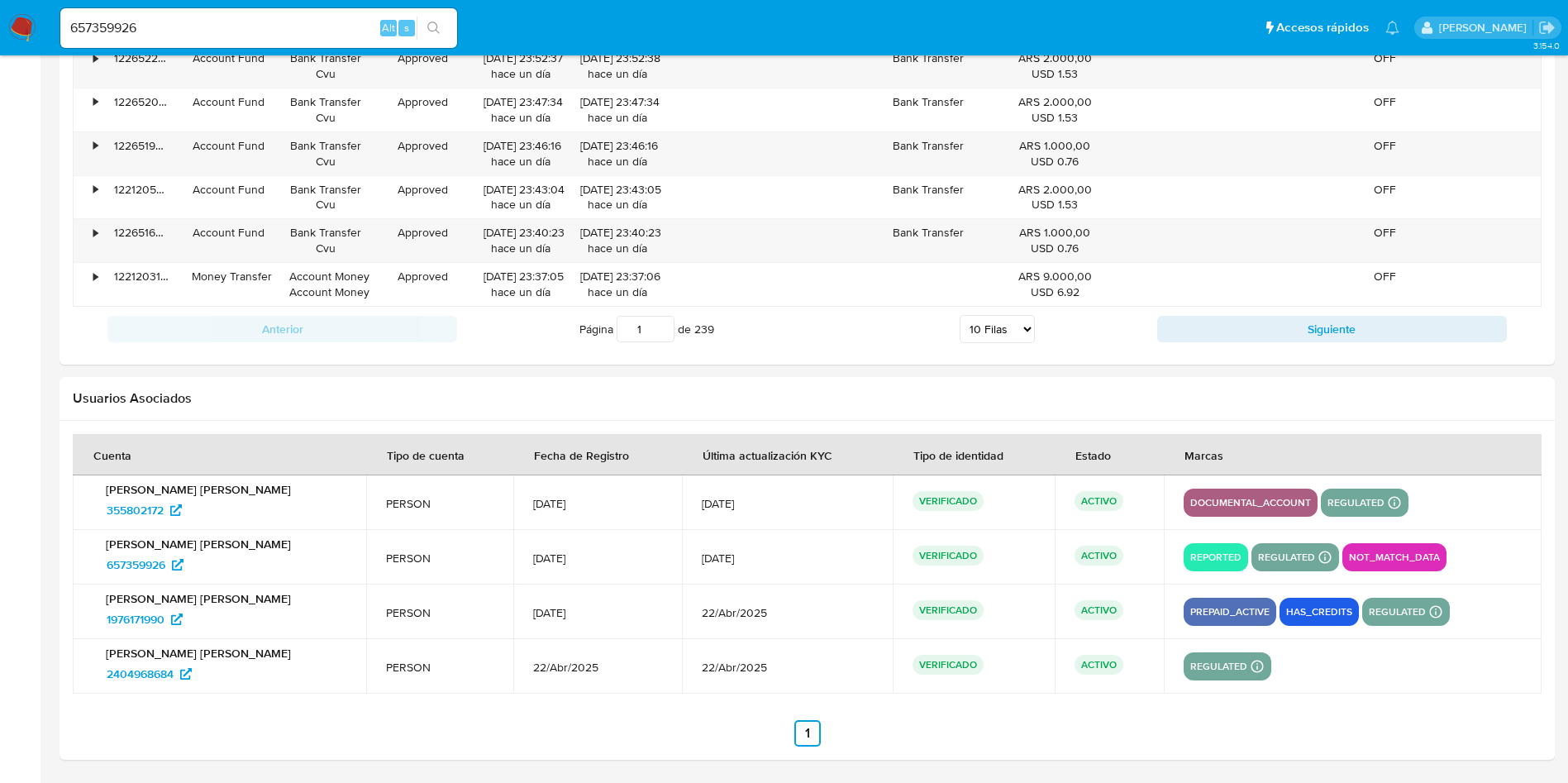
click at [323, 23] on input "657359926" at bounding box center [259, 27] width 397 height 22
paste input "530461531"
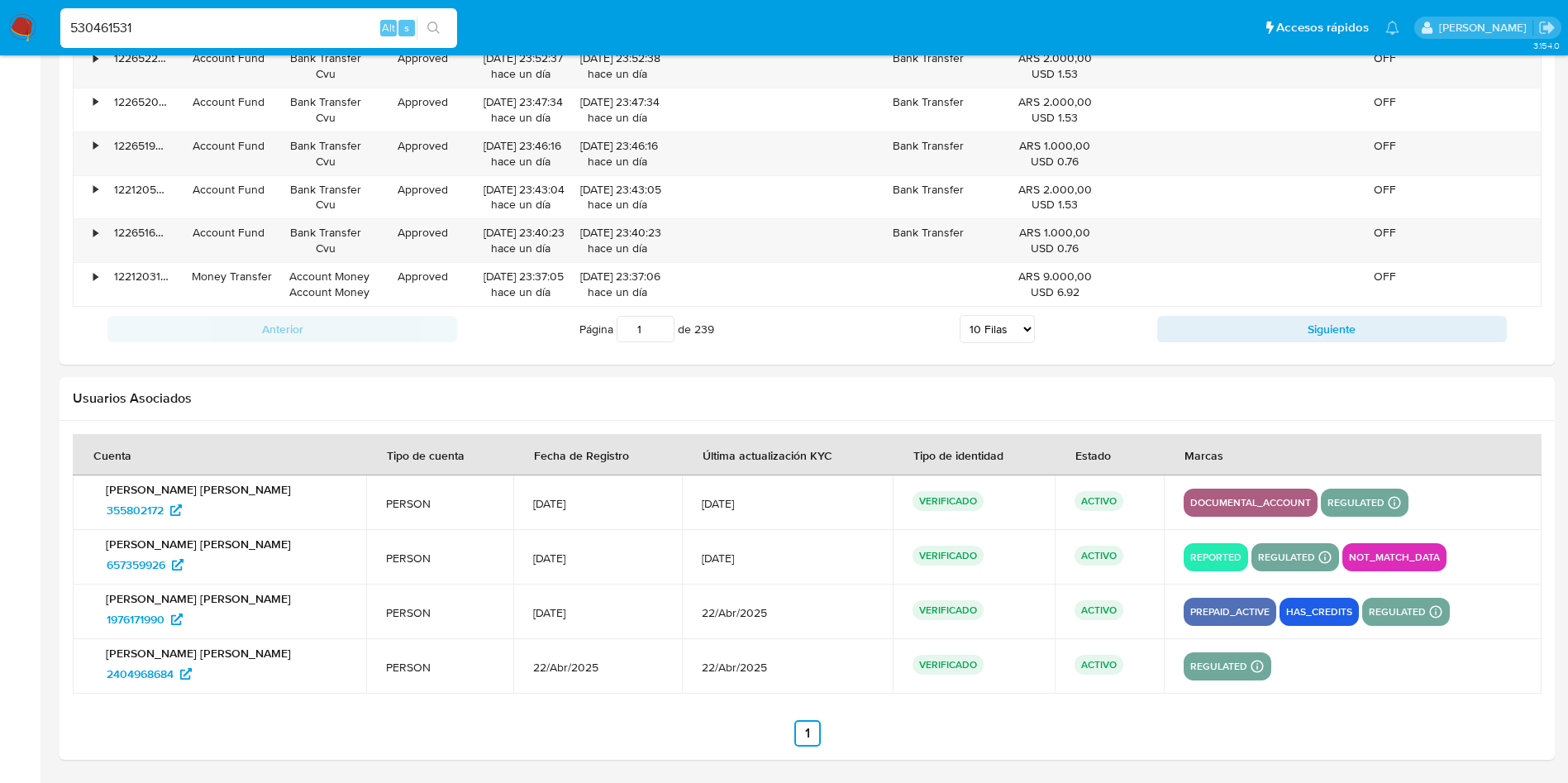
type input "530461531"
click at [427, 23] on button "search-icon" at bounding box center [433, 28] width 34 height 23
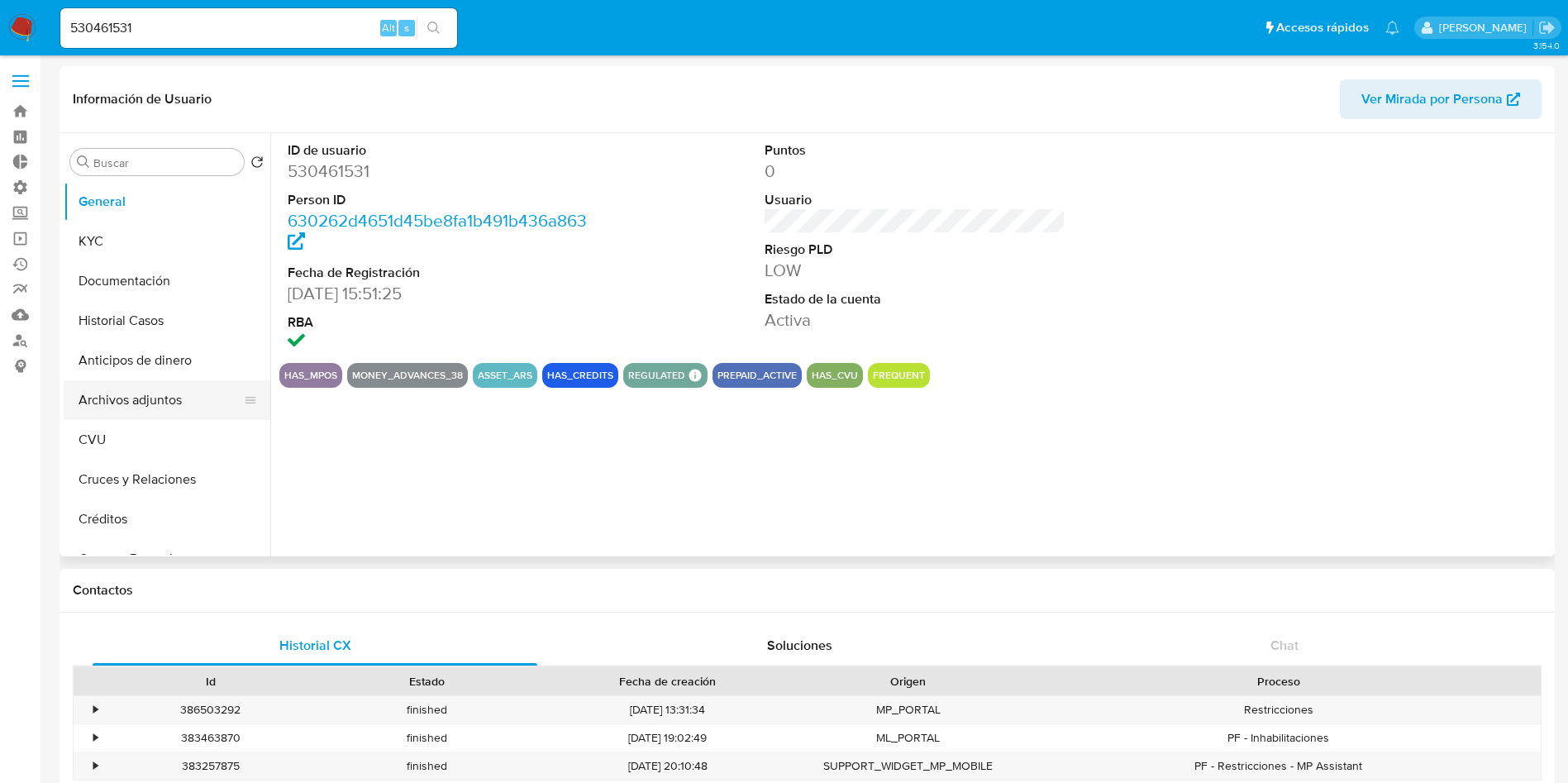
select select "10"
click at [129, 407] on button "Archivos adjuntos" at bounding box center [161, 399] width 194 height 39
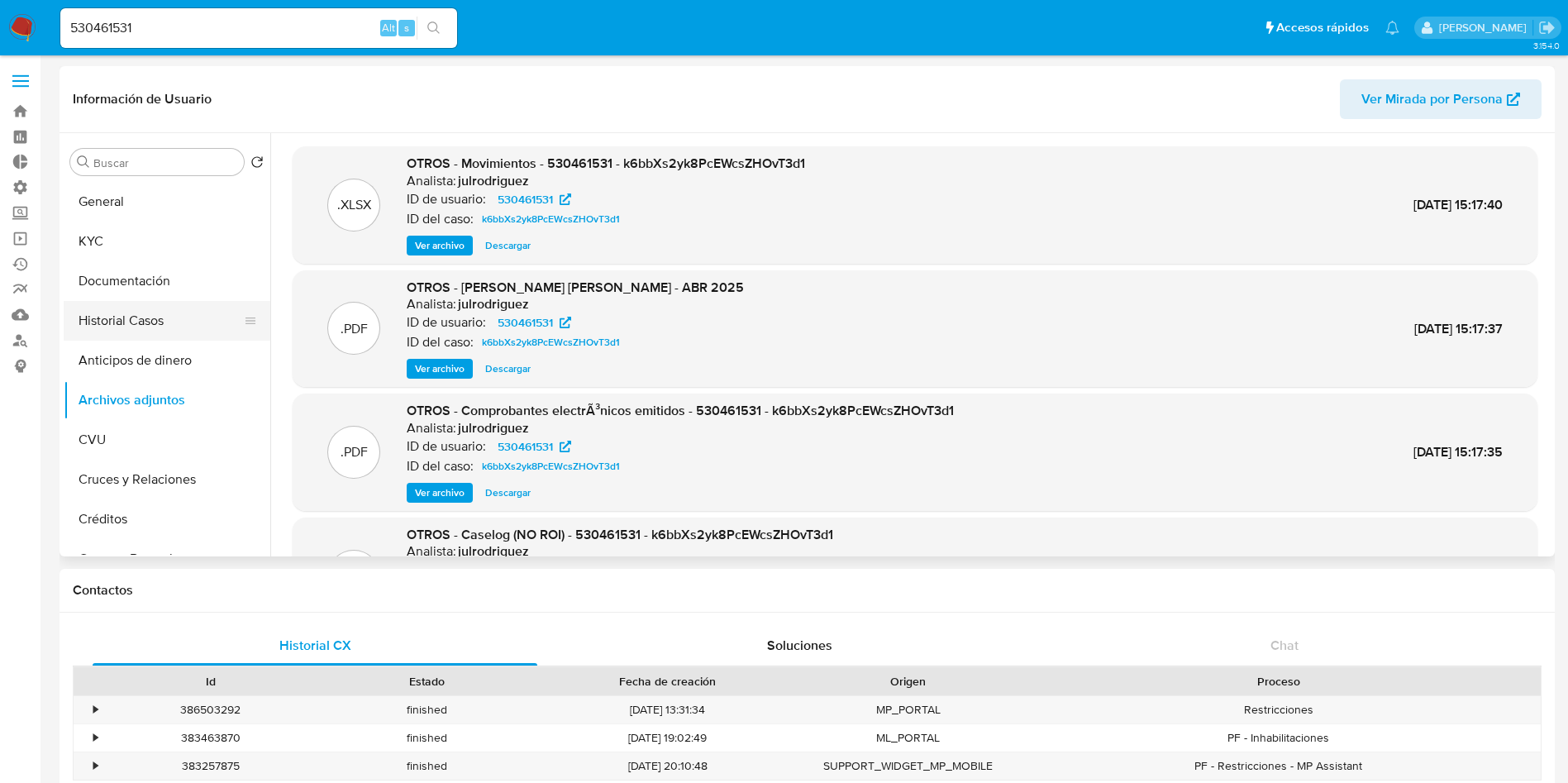
click at [128, 321] on button "Historial Casos" at bounding box center [161, 321] width 194 height 39
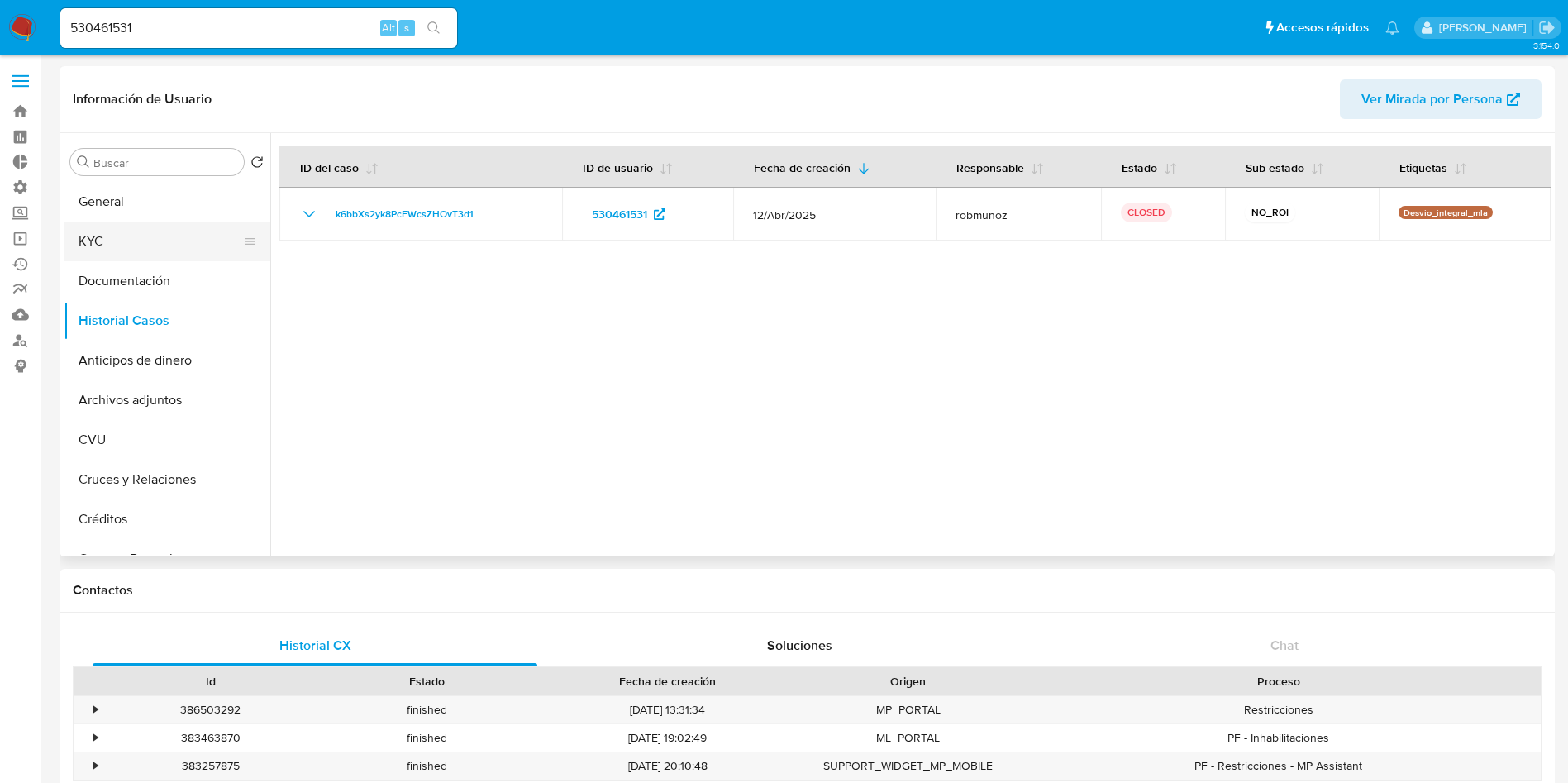
click at [148, 243] on button "KYC" at bounding box center [161, 242] width 194 height 39
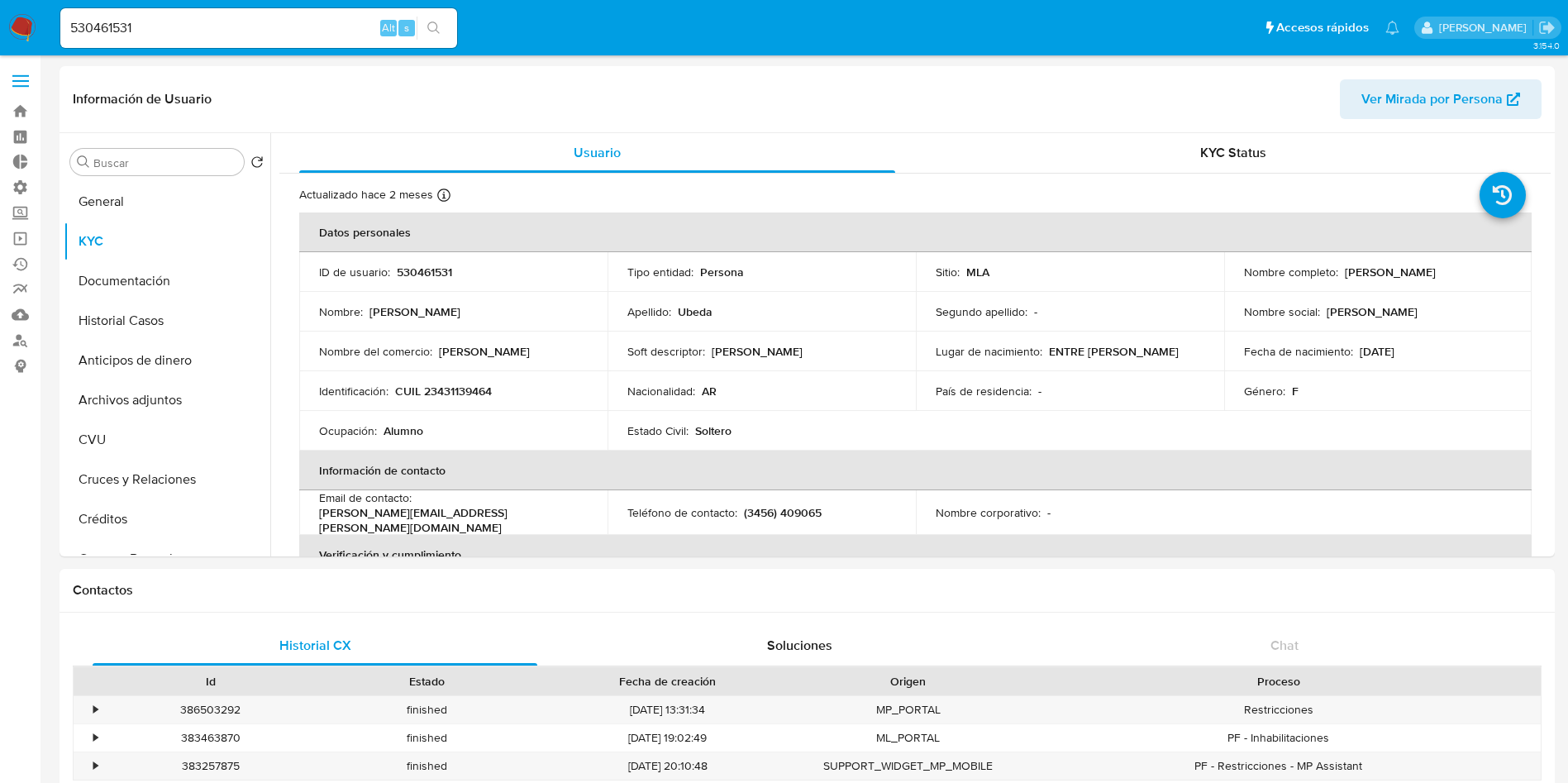
click at [24, 6] on nav "Pausado Ver notificaciones 530461531 Alt s Accesos rápidos Presiona las siguien…" at bounding box center [784, 27] width 1568 height 55
click at [23, 21] on img at bounding box center [23, 28] width 28 height 28
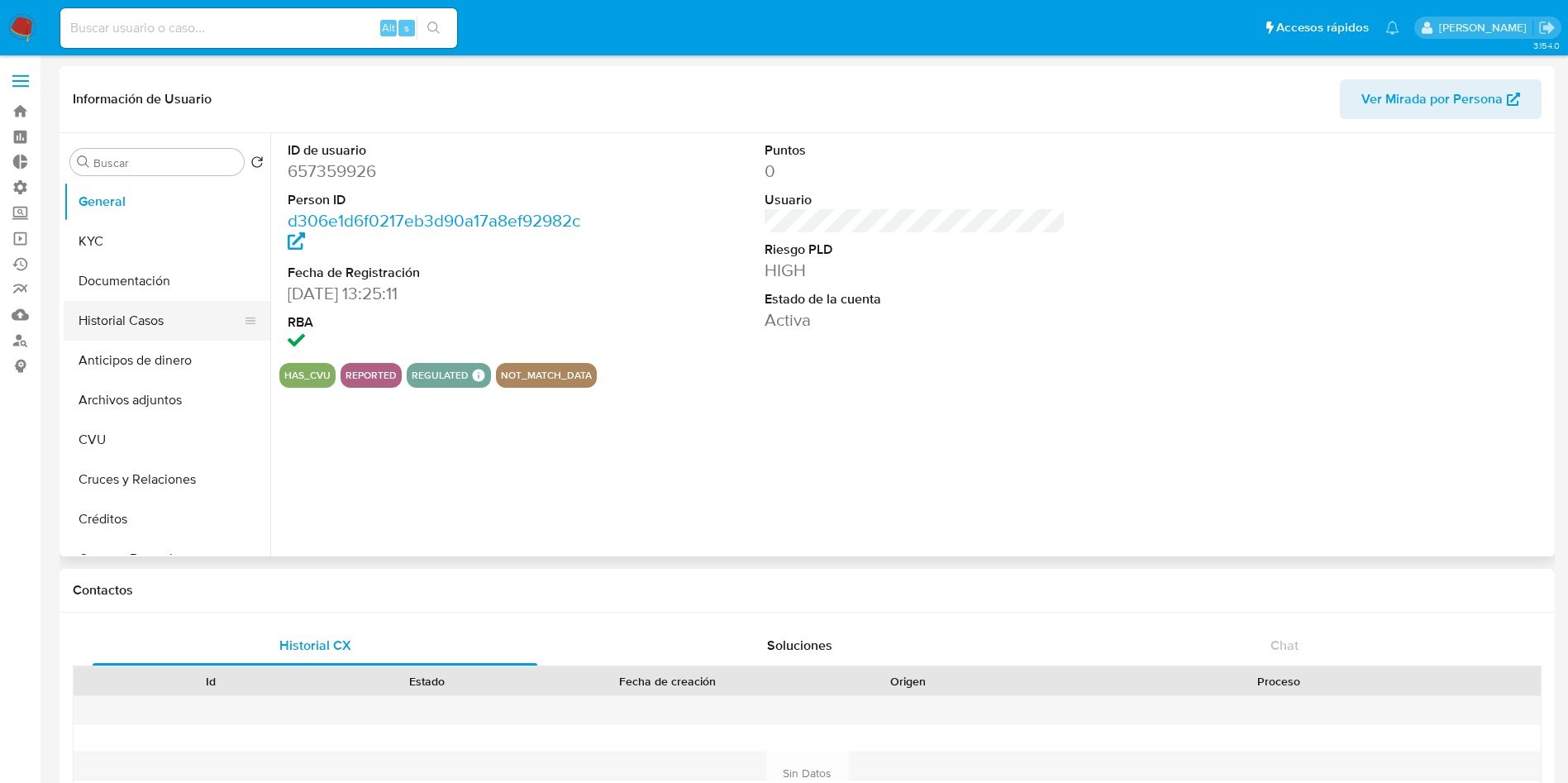
select select "10"
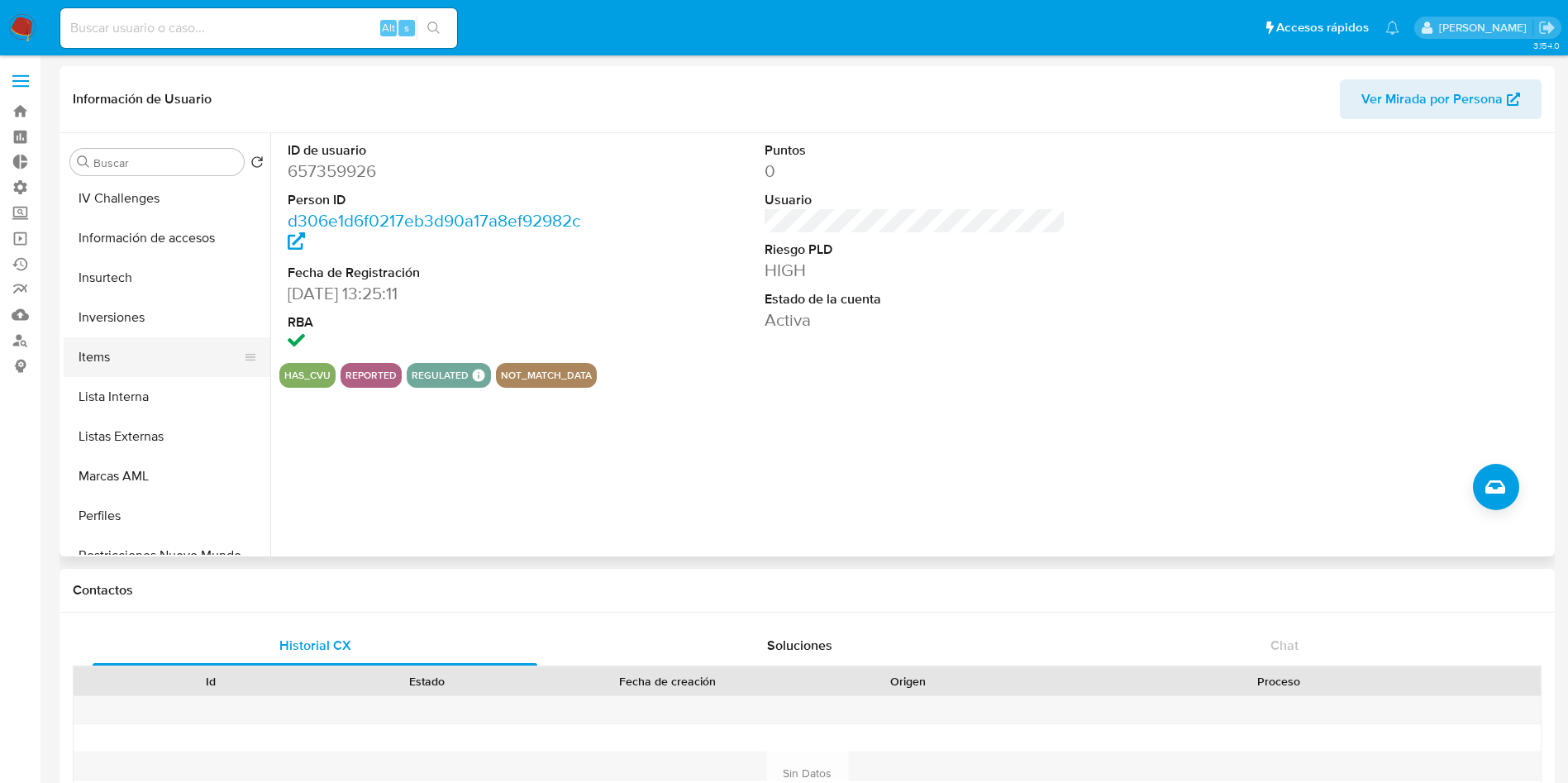
scroll to position [777, 0]
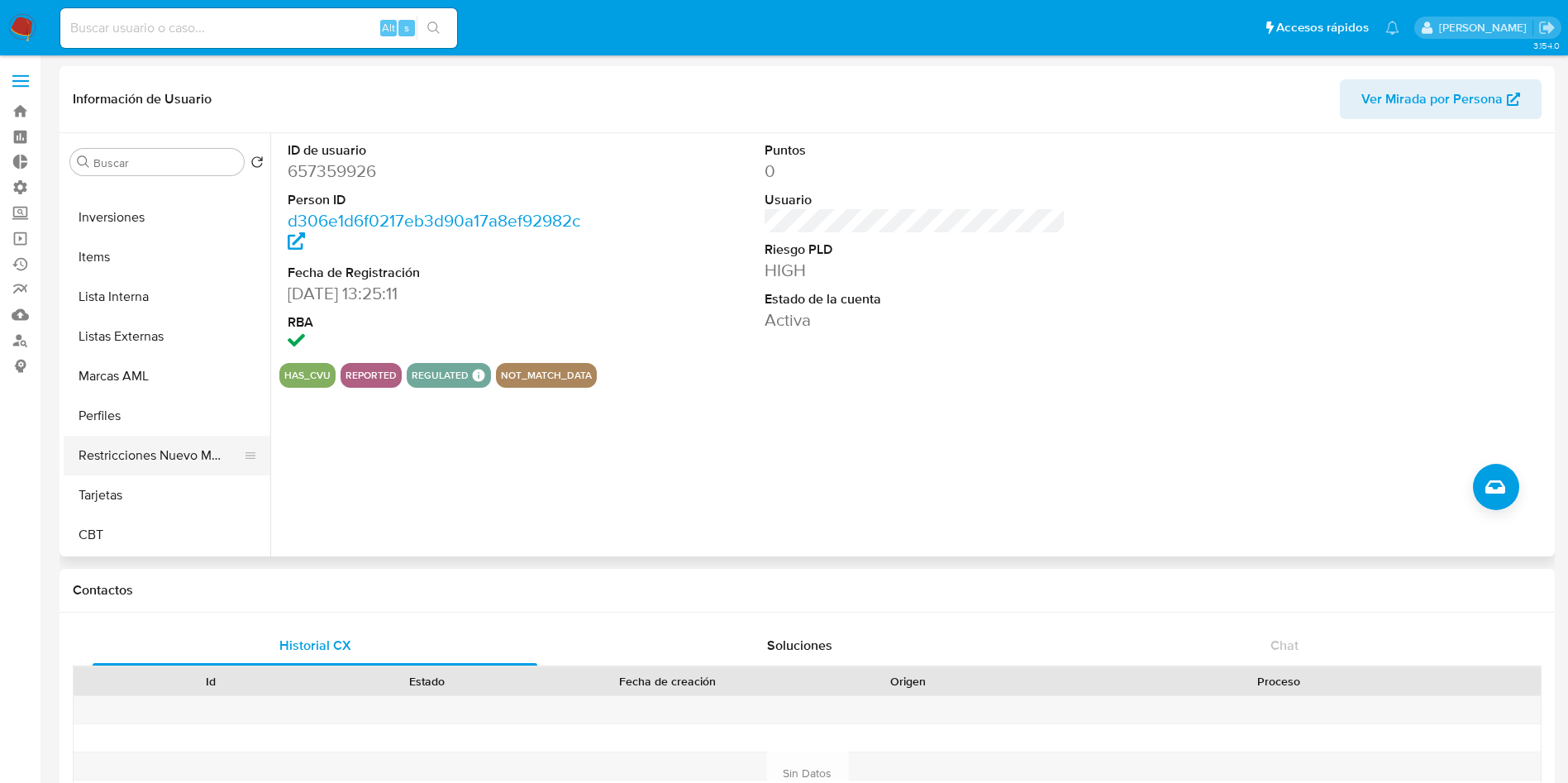
click at [157, 439] on button "Restricciones Nuevo Mundo" at bounding box center [161, 455] width 194 height 39
